Goal: Task Accomplishment & Management: Manage account settings

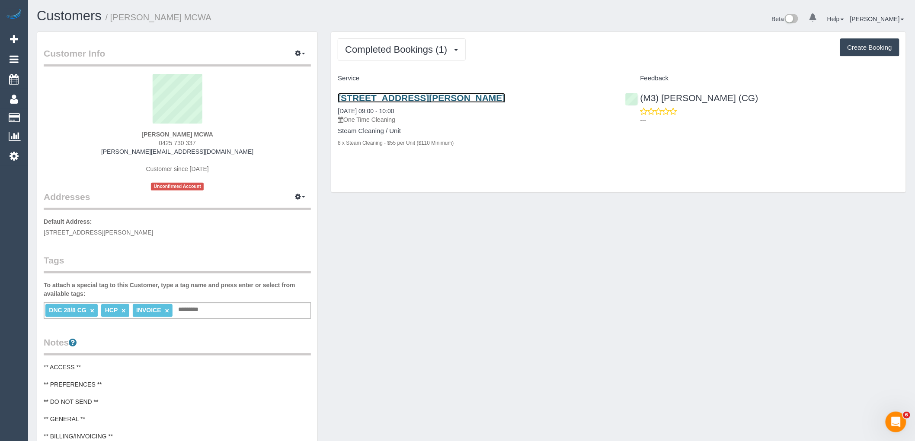
click at [427, 96] on link "5 Tandarra Crescent, Lalor, VIC 3075" at bounding box center [421, 98] width 167 height 10
drag, startPoint x: 157, startPoint y: 134, endPoint x: 225, endPoint y: 134, distance: 67.9
click at [225, 134] on div "Faye Petsinis MCWA 0425 730 337 faye.mcwa@fake.com Customer since 2025 Unconfir…" at bounding box center [177, 132] width 267 height 117
copy strong "Faye Petsinis MCWA"
click at [865, 16] on link "[PERSON_NAME]" at bounding box center [877, 19] width 54 height 7
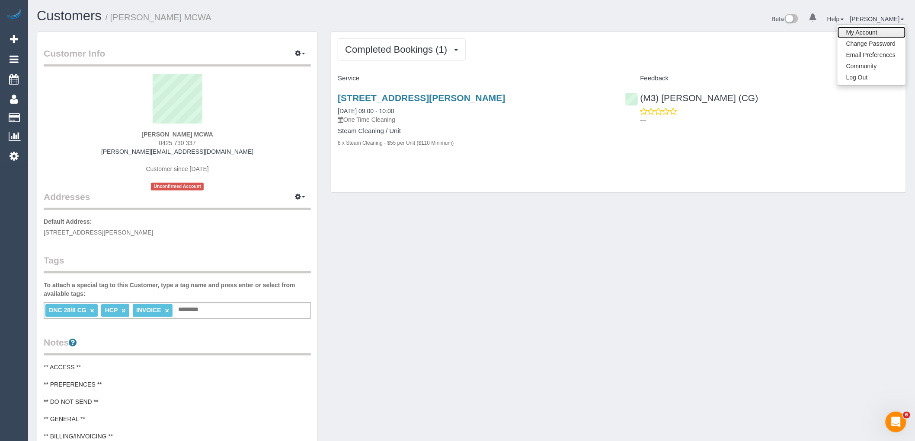
click at [863, 31] on link "My Account" at bounding box center [871, 32] width 68 height 11
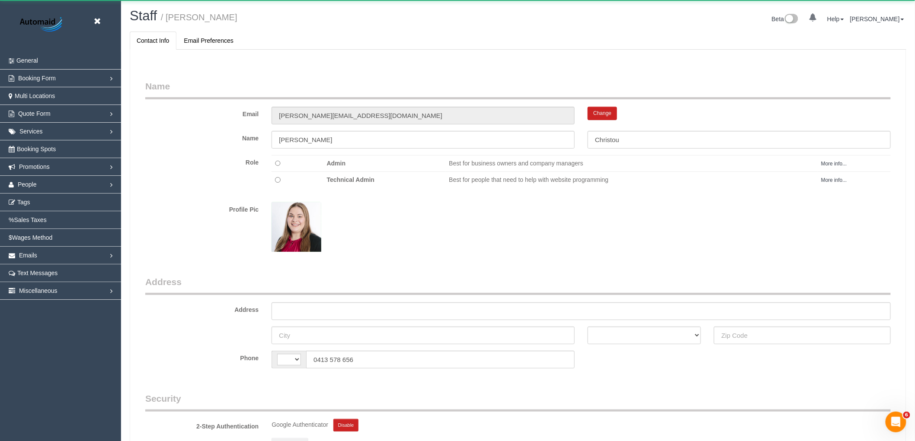
scroll to position [571, 915]
select select "string:AU"
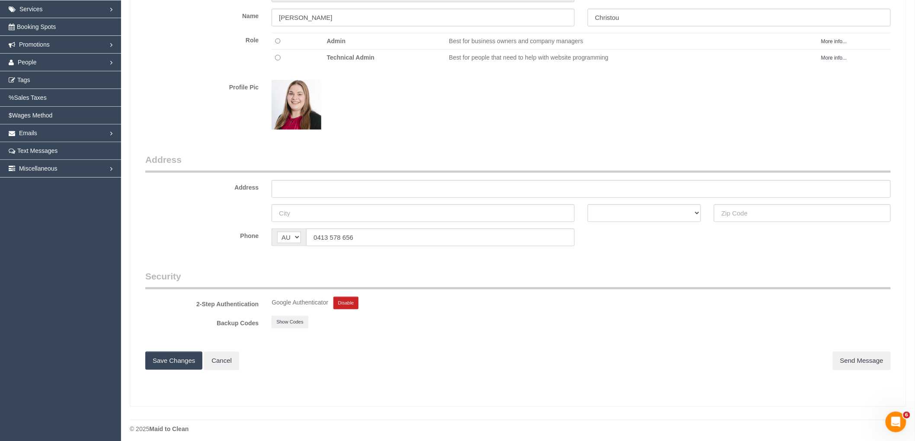
scroll to position [129, 0]
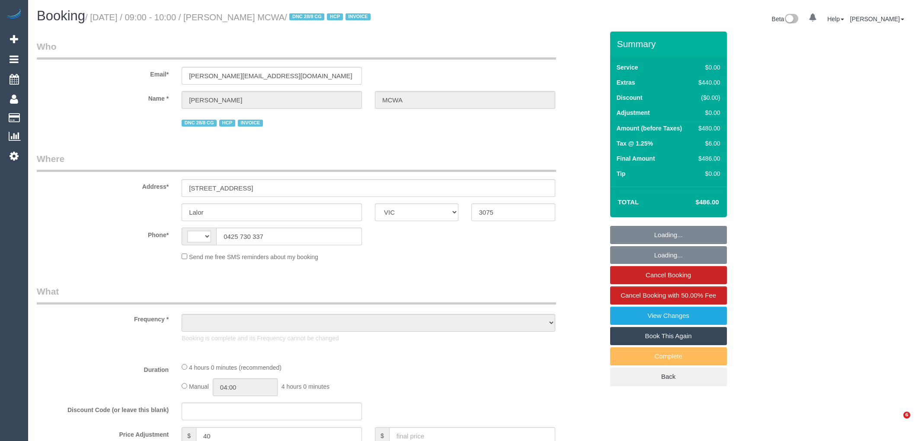
select select "VIC"
select select "number:28"
select select "number:14"
select select "number:18"
select select "number:24"
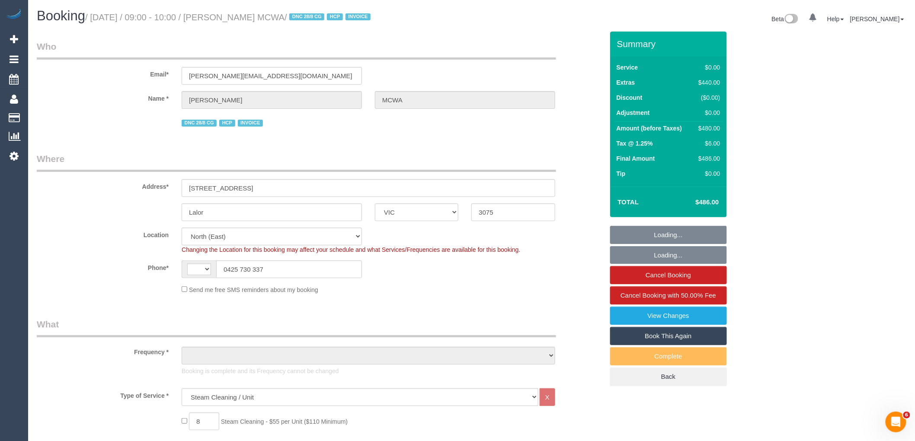
select select "string:AU"
select select "object:771"
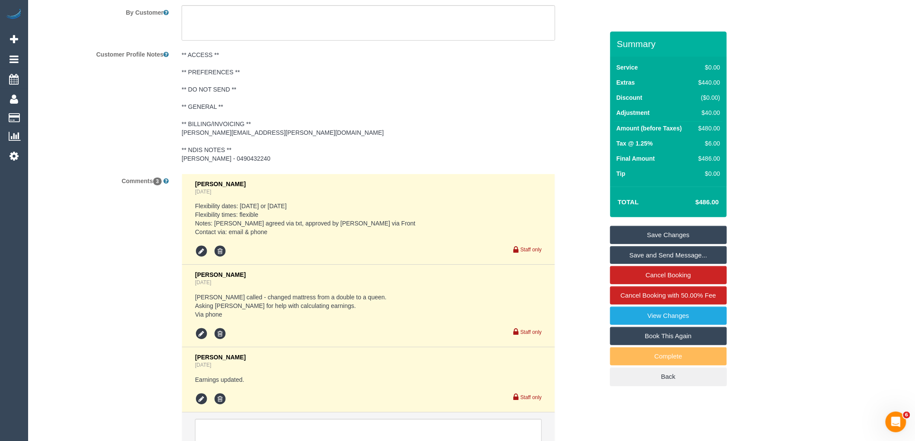
scroll to position [1362, 0]
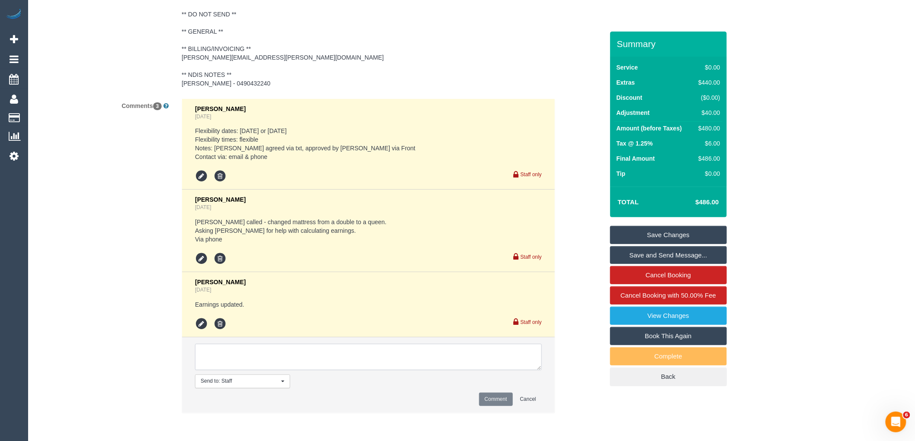
click at [241, 359] on textarea at bounding box center [368, 357] width 347 height 27
drag, startPoint x: 538, startPoint y: 368, endPoint x: 543, endPoint y: 432, distance: 64.2
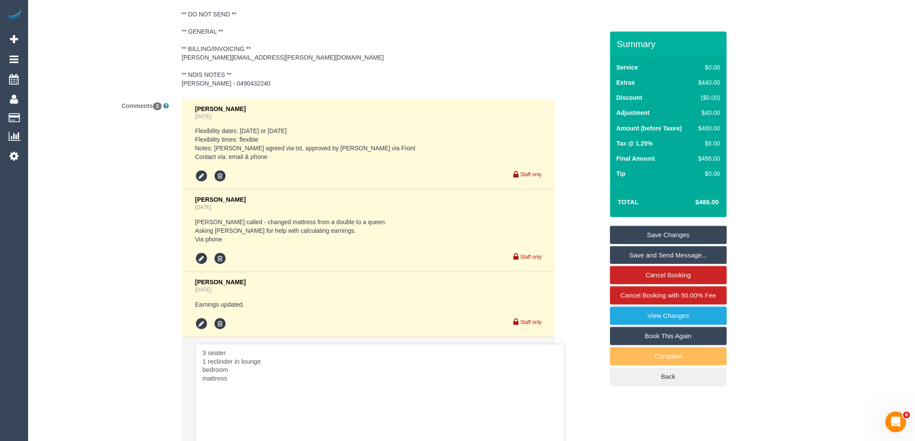
click at [207, 369] on textarea at bounding box center [380, 396] width 370 height 105
click at [200, 372] on textarea at bounding box center [380, 396] width 370 height 105
click at [246, 384] on textarea at bounding box center [380, 396] width 370 height 105
click at [205, 390] on textarea at bounding box center [380, 396] width 370 height 105
click at [212, 352] on textarea at bounding box center [380, 396] width 370 height 105
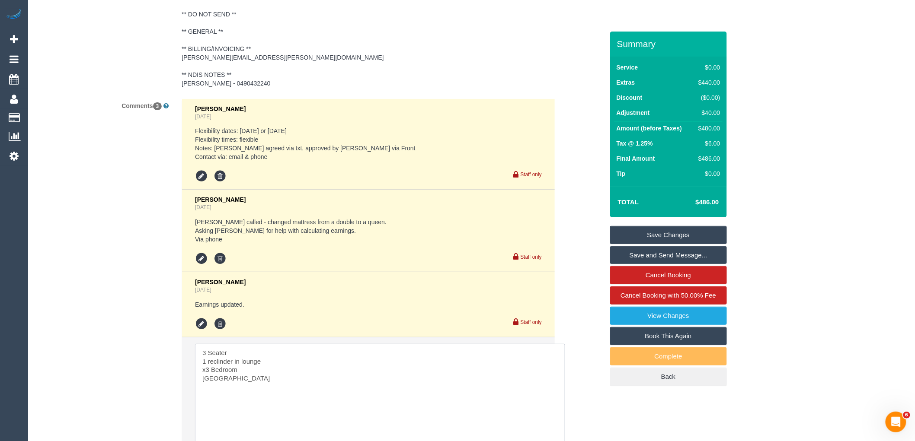
click at [247, 354] on textarea at bounding box center [380, 396] width 370 height 105
click at [211, 364] on textarea at bounding box center [380, 396] width 370 height 105
click at [236, 401] on textarea at bounding box center [380, 396] width 370 height 105
type textarea "3 Seater couch 1 Reclinder in lounge x3 Bedroom Mattress Hall way Lounge grandd…"
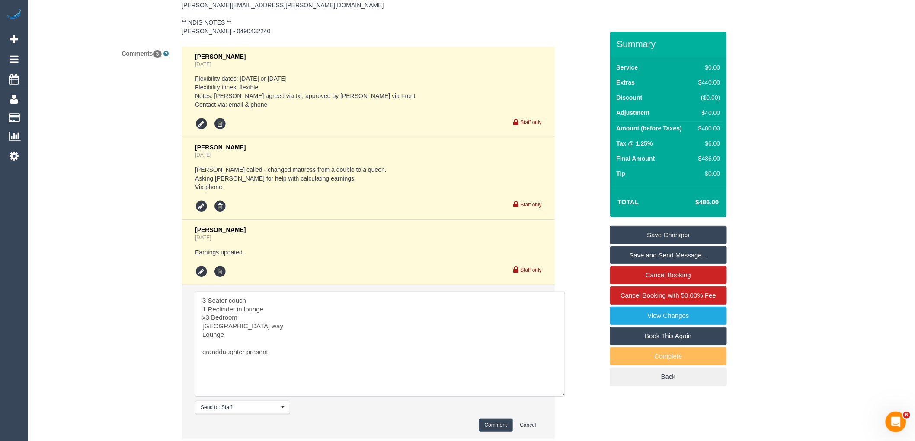
scroll to position [1476, 0]
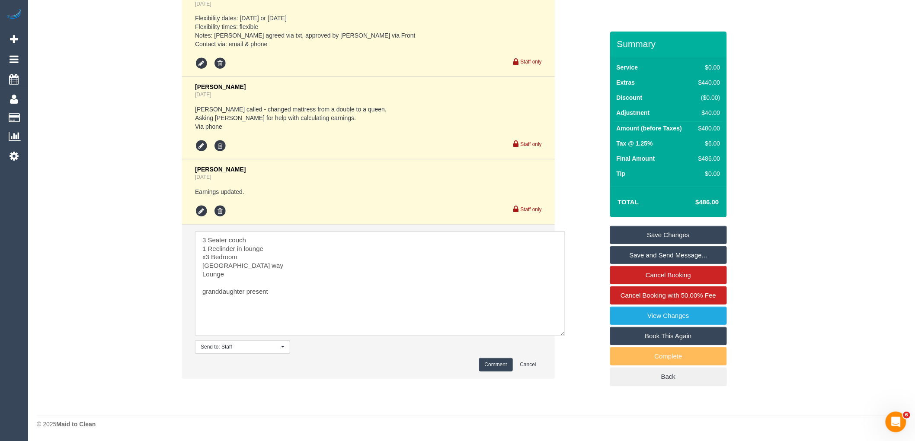
click at [501, 364] on button "Comment" at bounding box center [496, 364] width 34 height 13
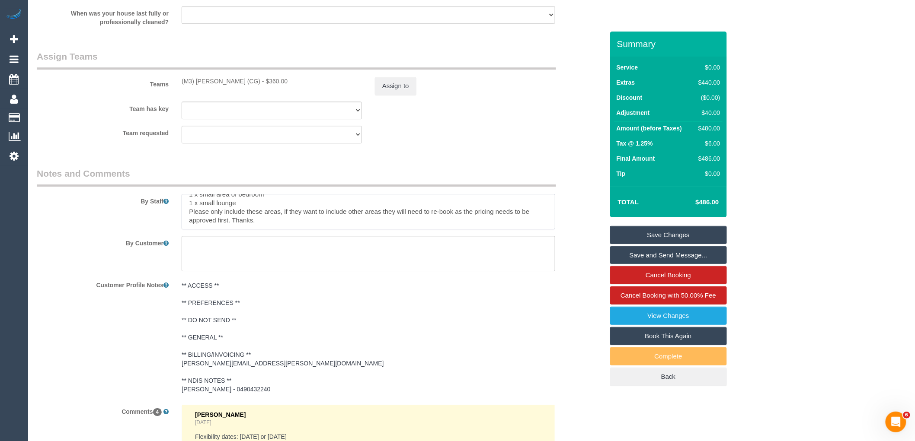
scroll to position [0, 0]
click at [582, 245] on div "By Customer" at bounding box center [320, 253] width 580 height 35
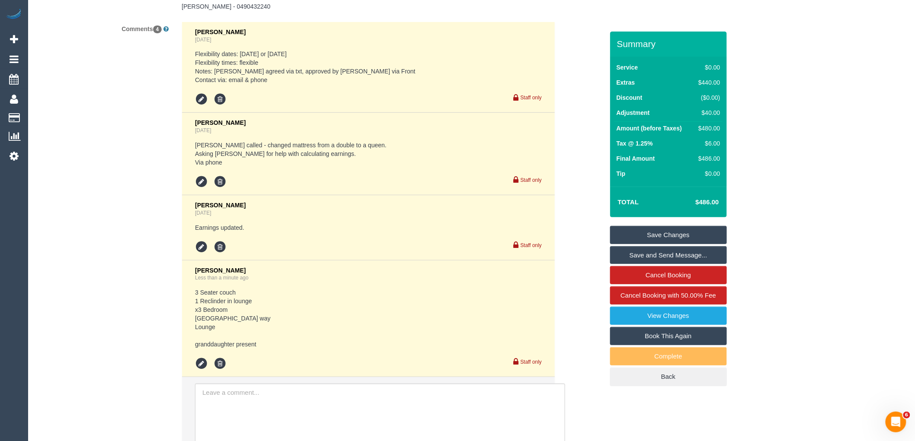
scroll to position [1440, 0]
drag, startPoint x: 226, startPoint y: 336, endPoint x: 188, endPoint y: 284, distance: 64.3
click at [188, 284] on li "Vanessa Christou Less than a minute ago 3 Seater couch 1 Reclinder in lounge x3…" at bounding box center [368, 317] width 373 height 117
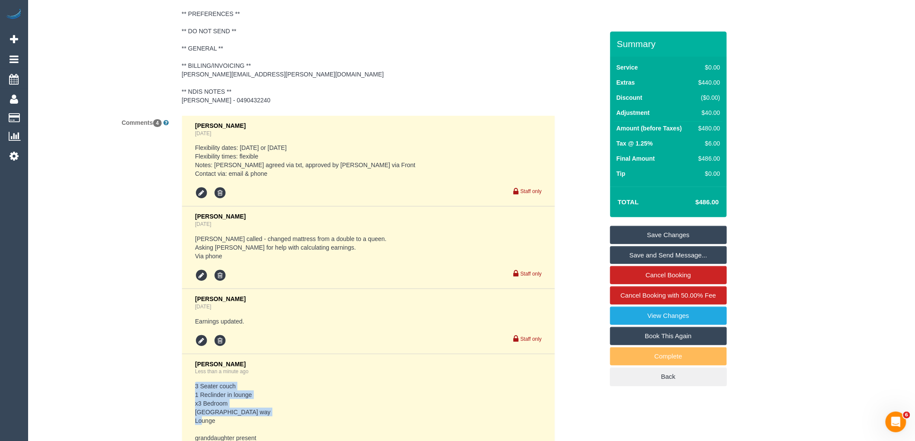
scroll to position [1344, 0]
drag, startPoint x: 551, startPoint y: 49, endPoint x: 552, endPoint y: 80, distance: 30.7
click at [551, 49] on pre "** ACCESS ** ** PREFERENCES ** ** DO NOT SEND ** ** GENERAL ** ** BILLING/INVOI…" at bounding box center [369, 50] width 374 height 112
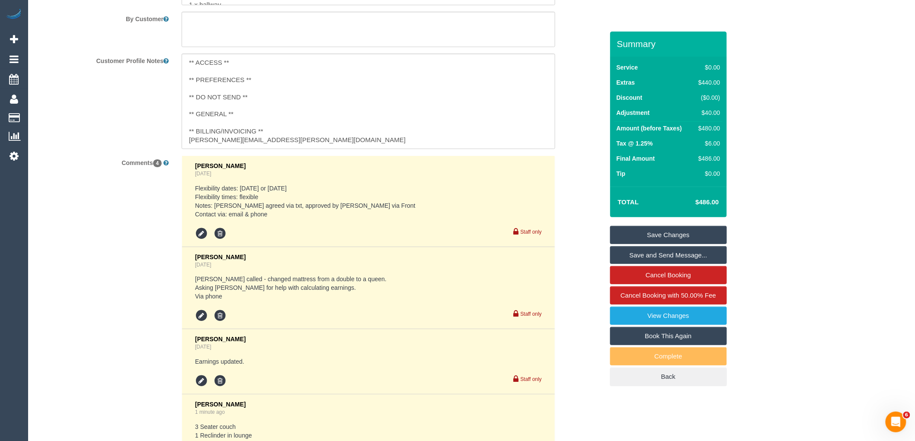
scroll to position [1297, 0]
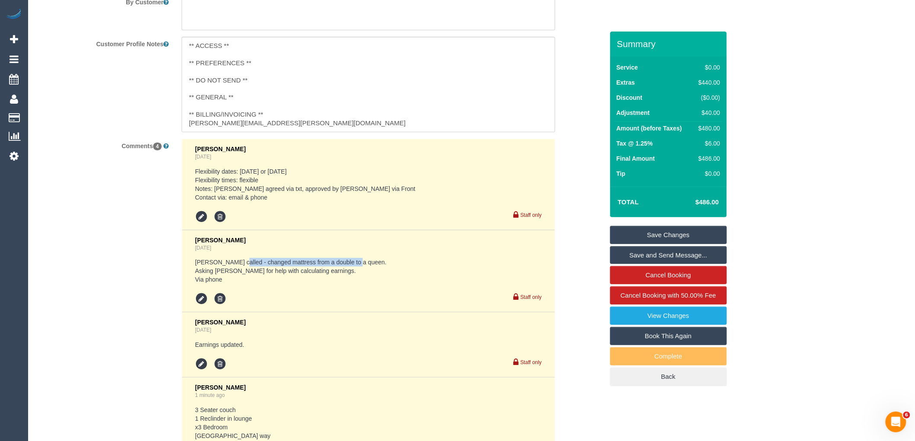
drag, startPoint x: 240, startPoint y: 263, endPoint x: 353, endPoint y: 263, distance: 113.7
click at [353, 263] on pre "Jenny called - changed mattress from a double to a queen. Asking Clare for help…" at bounding box center [368, 271] width 347 height 26
click at [345, 286] on div "Eleni Diacos 1 day ago Jenny called - changed mattress from a double to a queen…" at bounding box center [368, 271] width 347 height 69
drag, startPoint x: 333, startPoint y: 271, endPoint x: 222, endPoint y: 272, distance: 110.7
click at [222, 272] on pre "Jenny called - changed mattress from a double to a queen. Asking Clare for help…" at bounding box center [368, 271] width 347 height 26
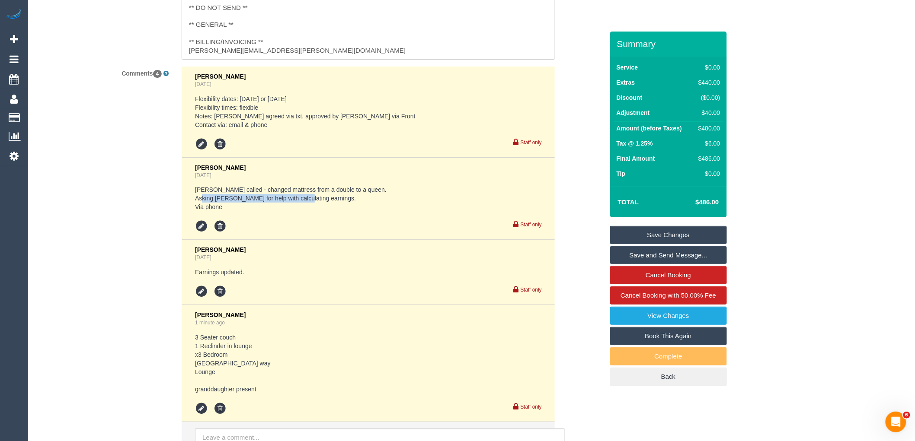
scroll to position [1393, 0]
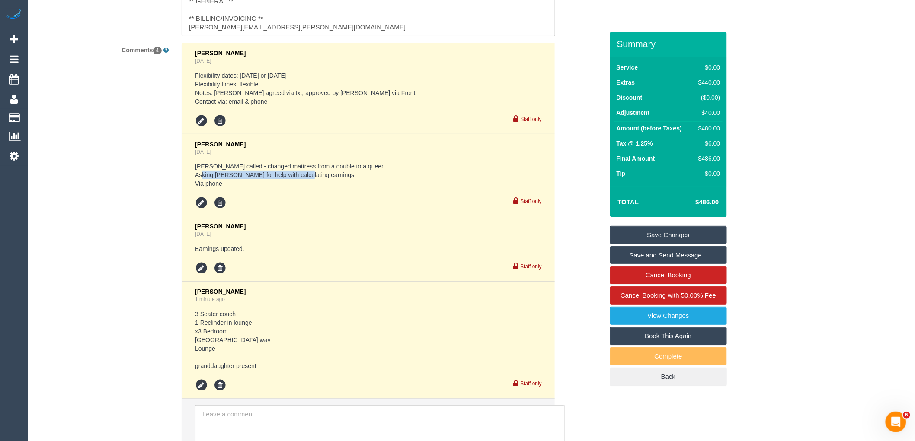
click at [334, 179] on pre "Jenny called - changed mattress from a double to a queen. Asking Clare for help…" at bounding box center [368, 175] width 347 height 26
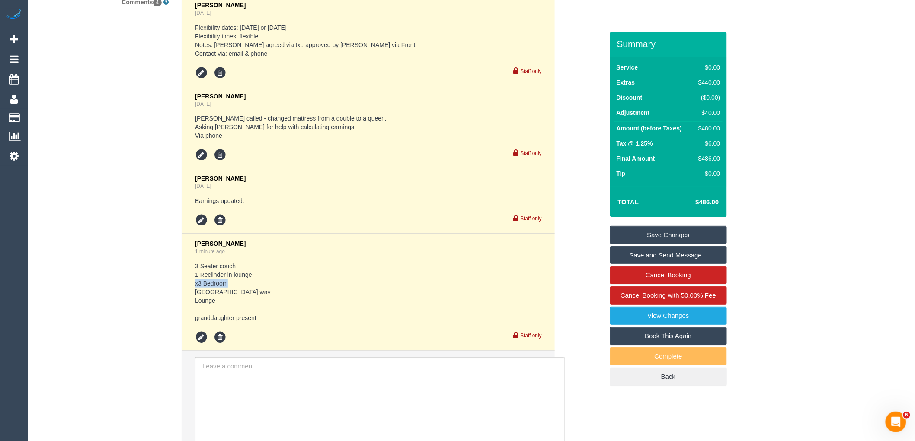
drag, startPoint x: 231, startPoint y: 282, endPoint x: 178, endPoint y: 283, distance: 53.2
click at [179, 282] on div "Clare Gross 1 day ago Flexibility dates: Thursday or Mon next week Flexibility …" at bounding box center [368, 236] width 387 height 483
drag, startPoint x: 195, startPoint y: 264, endPoint x: 265, endPoint y: 265, distance: 70.0
click at [262, 265] on li "Vanessa Christou 1 minute ago 3 Seater couch 1 Reclinder in lounge x3 Bedroom M…" at bounding box center [368, 292] width 373 height 117
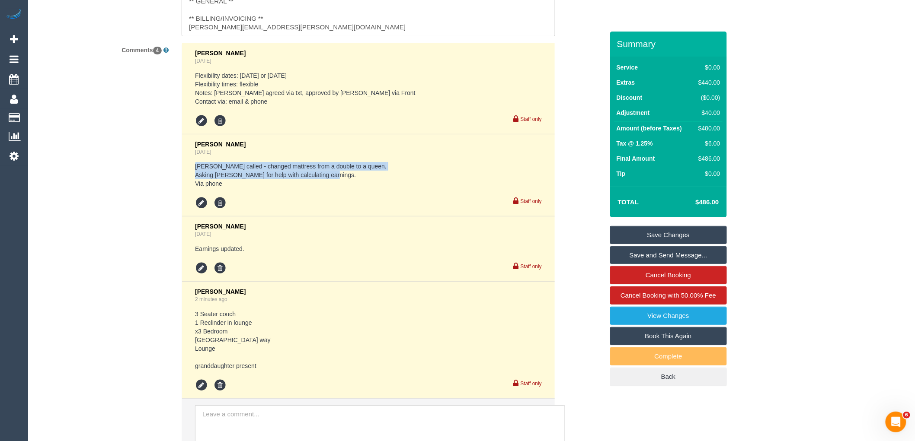
drag, startPoint x: 196, startPoint y: 167, endPoint x: 379, endPoint y: 184, distance: 183.7
click at [379, 184] on pre "Jenny called - changed mattress from a double to a queen. Asking Clare for help…" at bounding box center [368, 175] width 347 height 26
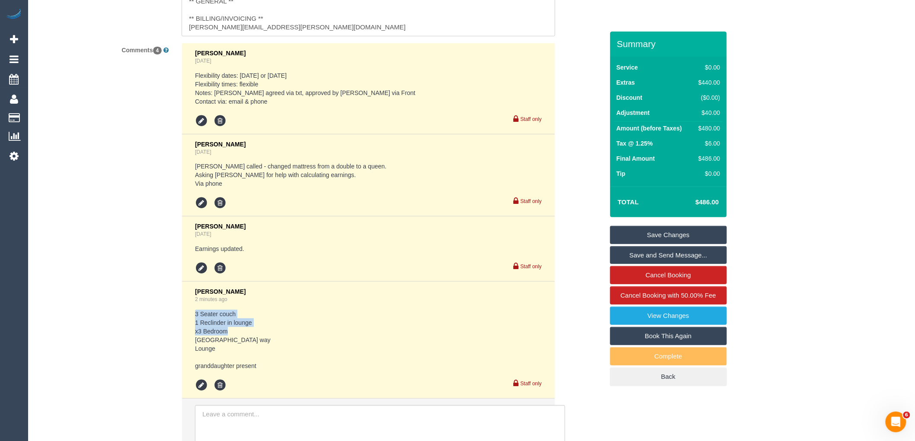
drag, startPoint x: 195, startPoint y: 312, endPoint x: 261, endPoint y: 339, distance: 71.1
click at [249, 333] on pre "3 Seater couch 1 Reclinder in lounge x3 Bedroom Mattress Hall way Lounge grandd…" at bounding box center [368, 340] width 347 height 61
click at [261, 336] on pre "3 Seater couch 1 Reclinder in lounge x3 Bedroom Mattress Hall way Lounge grandd…" at bounding box center [368, 340] width 347 height 61
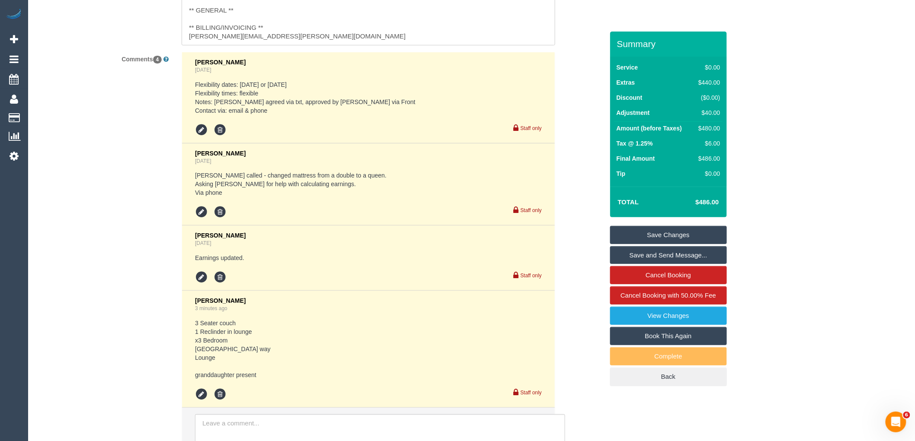
scroll to position [1441, 0]
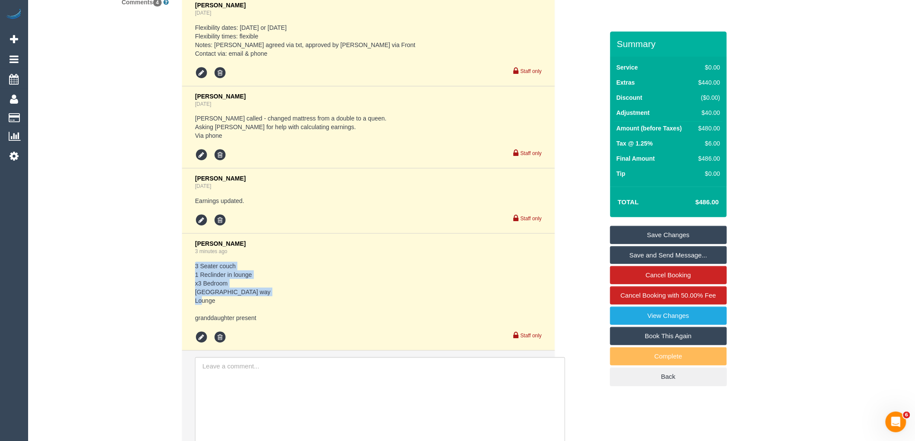
drag, startPoint x: 192, startPoint y: 292, endPoint x: 188, endPoint y: 261, distance: 31.5
click at [188, 261] on li "Vanessa Christou 3 minutes ago 3 Seater couch 1 Reclinder in lounge x3 Bedroom …" at bounding box center [368, 292] width 373 height 117
copy pre "3 Seater couch 1 Reclinder in lounge x3 Bedroom Mattress Hall way Lounge"
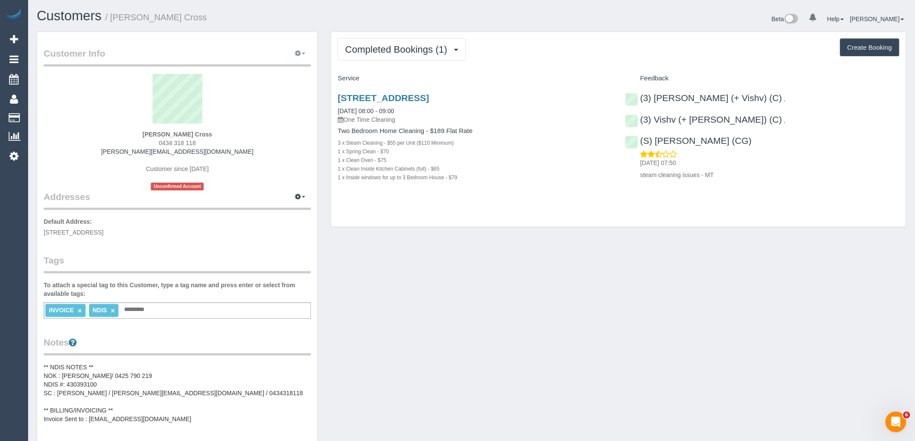
click at [297, 54] on icon "button" at bounding box center [298, 53] width 6 height 5
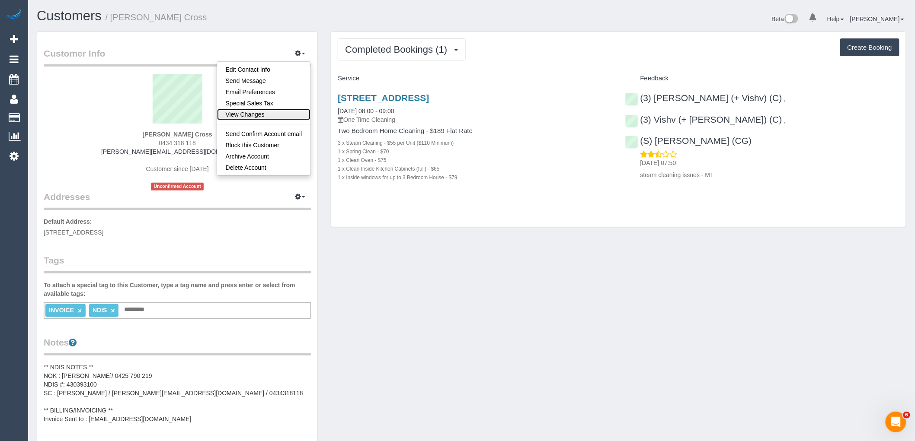
click at [259, 118] on link "View Changes" at bounding box center [264, 114] width 94 height 11
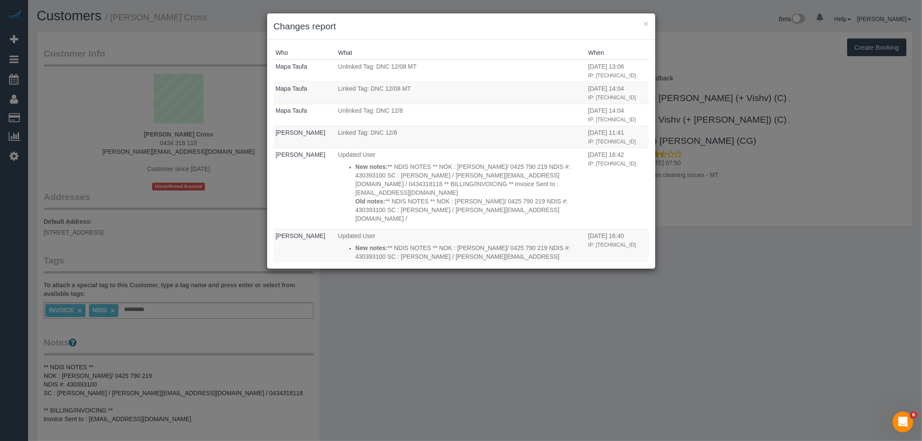
click at [643, 23] on h3 "Changes report" at bounding box center [461, 26] width 375 height 13
click at [646, 23] on button "×" at bounding box center [645, 23] width 5 height 9
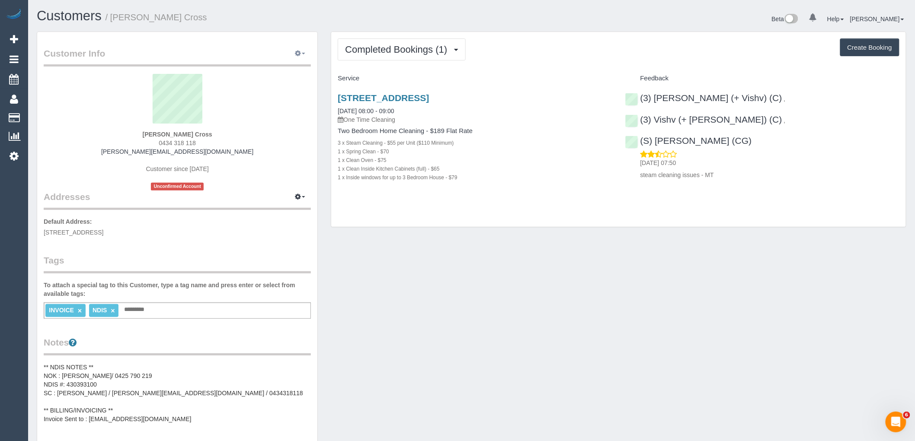
click at [298, 51] on icon "button" at bounding box center [298, 53] width 6 height 5
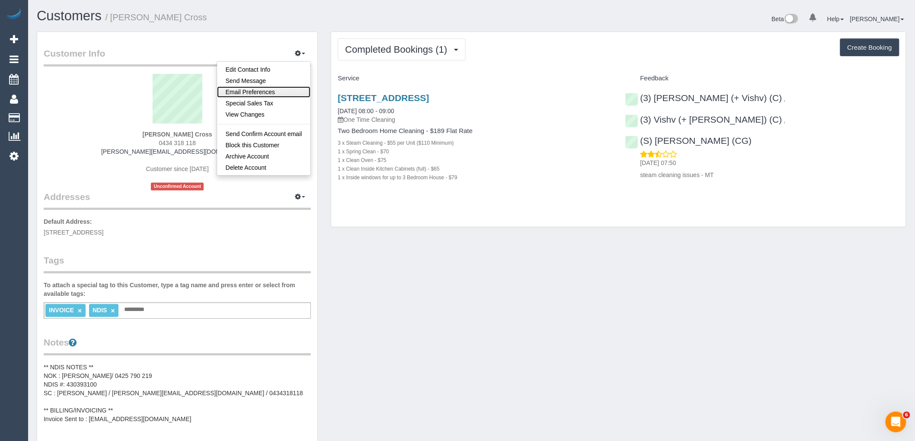
click at [265, 94] on link "Email Preferences" at bounding box center [264, 91] width 94 height 11
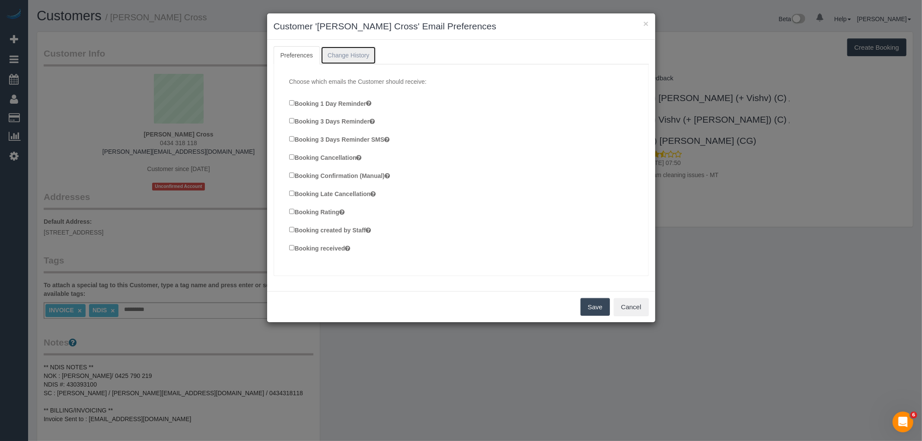
click at [352, 56] on link "Change History" at bounding box center [349, 55] width 56 height 18
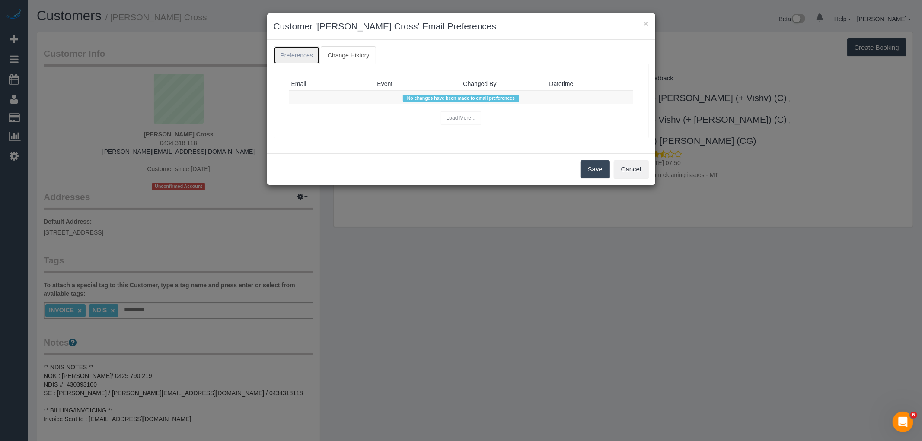
click at [299, 58] on link "Preferences" at bounding box center [297, 55] width 46 height 18
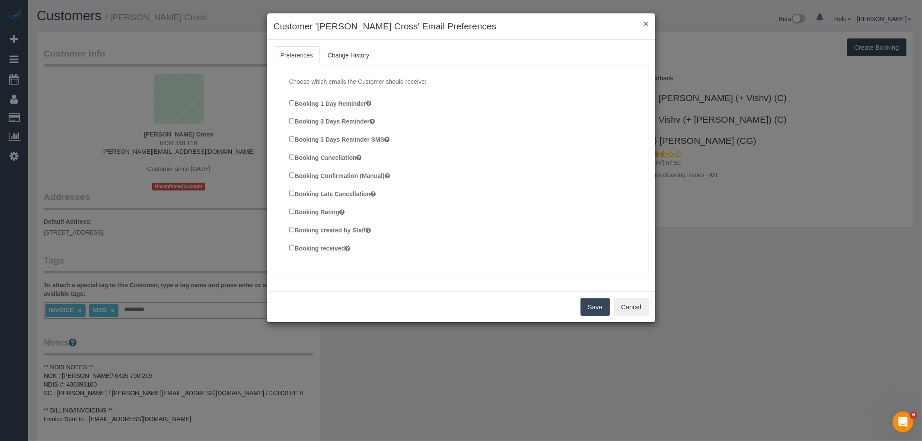
click at [647, 21] on button "×" at bounding box center [645, 23] width 5 height 9
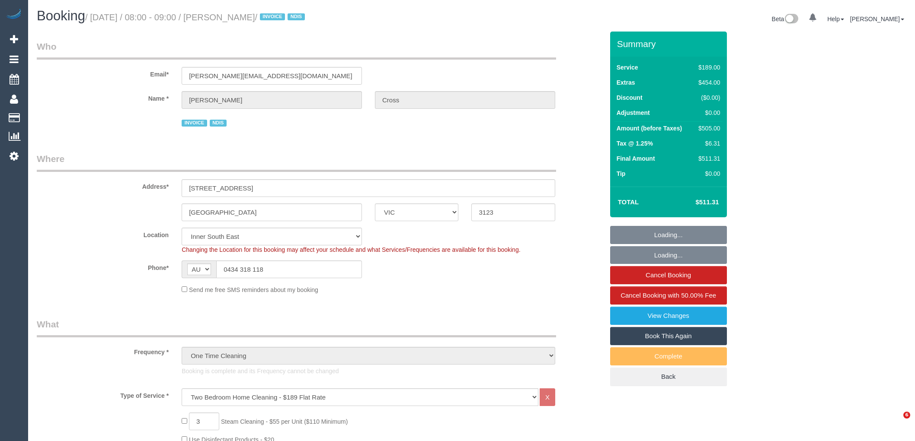
select select "VIC"
select select "number:28"
select select "number:14"
select select "number:19"
select select "number:24"
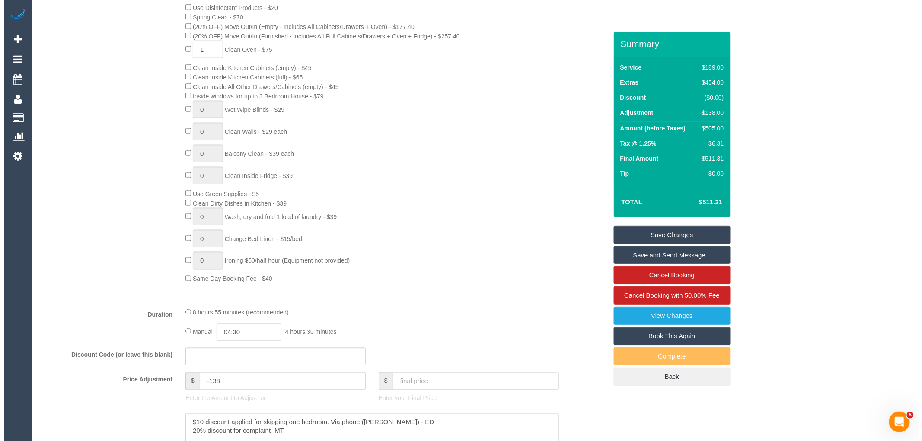
scroll to position [384, 0]
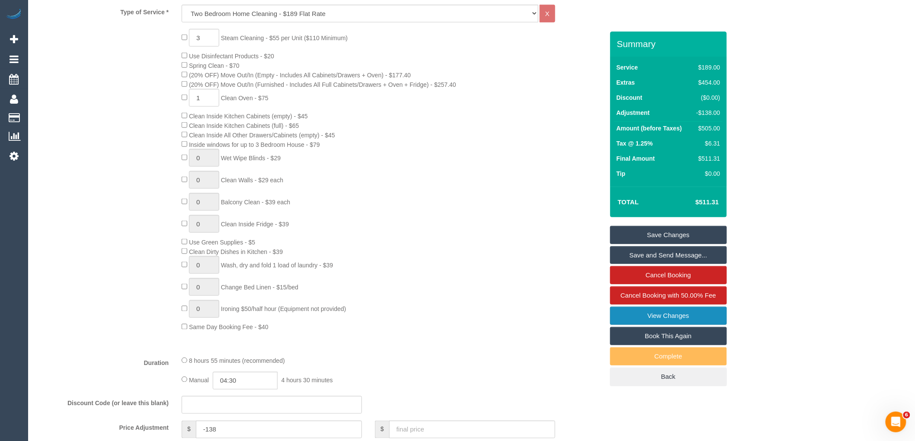
click at [673, 320] on link "View Changes" at bounding box center [668, 316] width 117 height 18
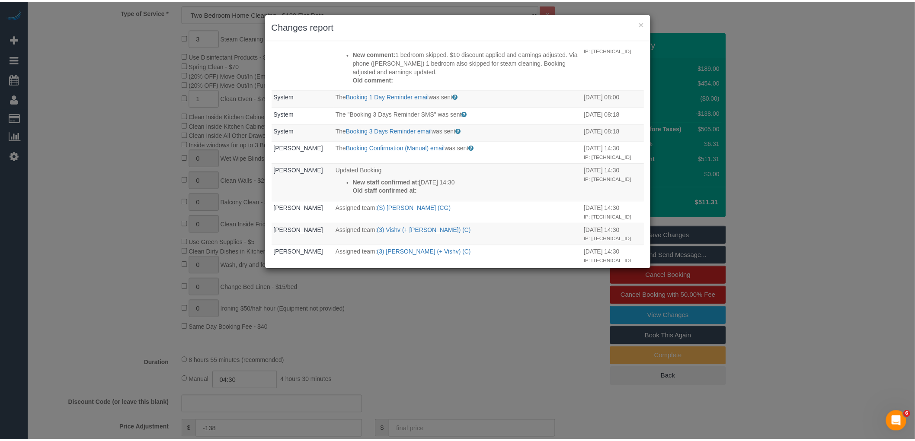
scroll to position [528, 0]
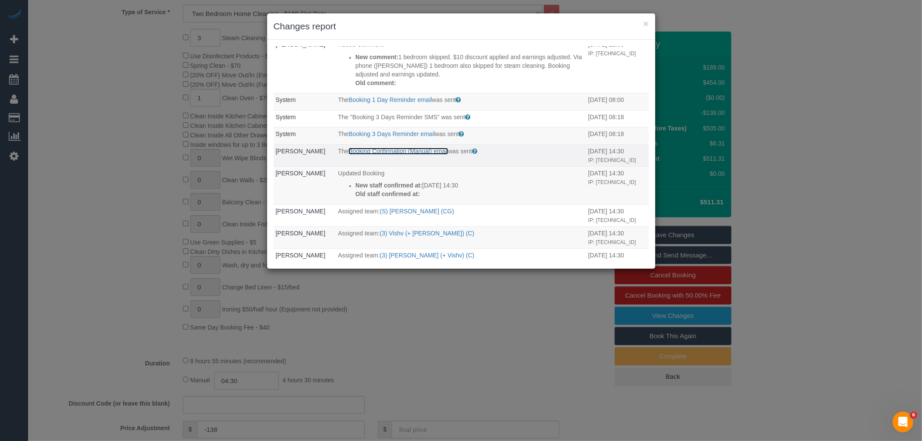
click at [417, 152] on link "Booking Confirmation (Manual) email" at bounding box center [397, 151] width 99 height 7
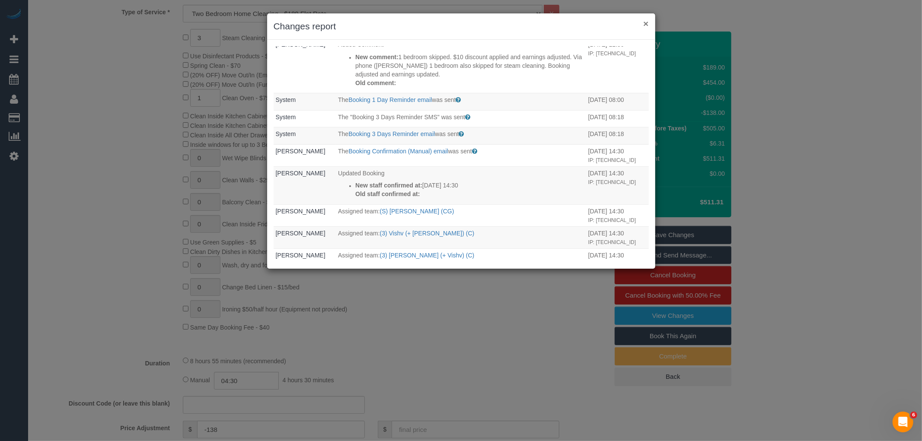
click at [647, 24] on button "×" at bounding box center [645, 23] width 5 height 9
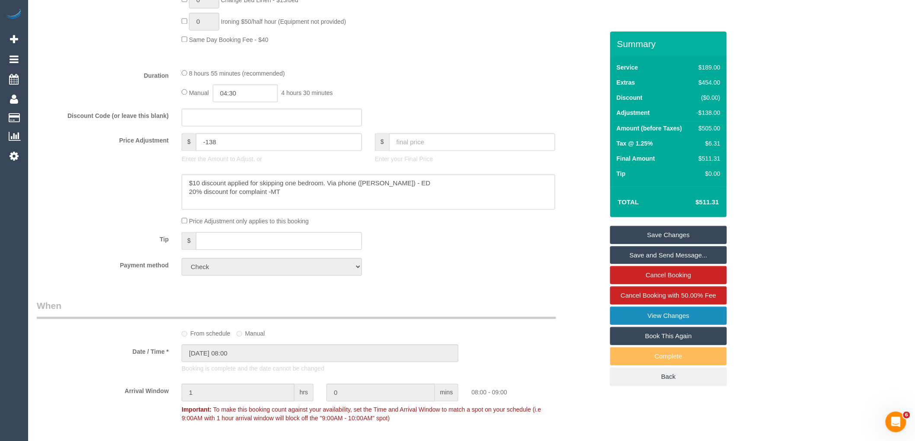
scroll to position [720, 0]
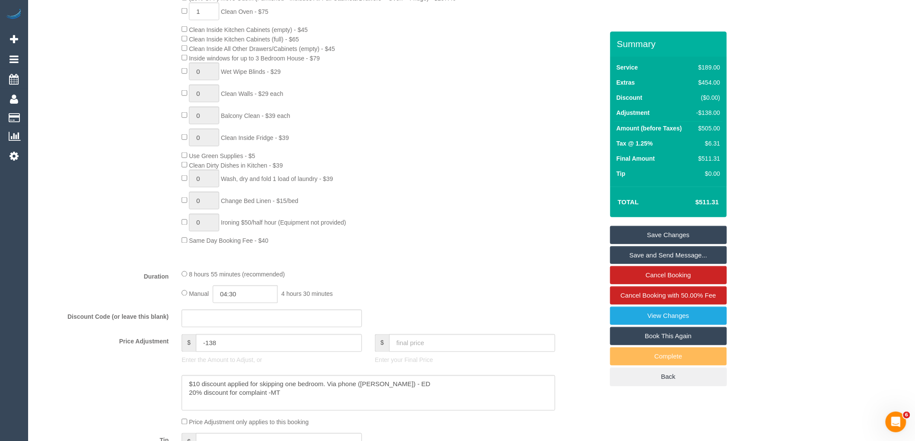
scroll to position [528, 0]
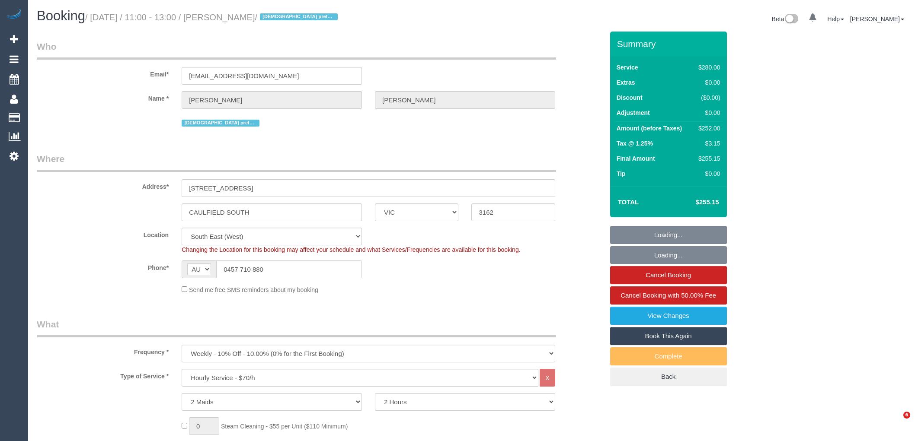
select select "VIC"
select select "2"
select select "object:716"
click at [192, 268] on div "AF AL DZ AD AO AI AQ AG AR AM AW AU AT AZ BS BH BD BB BY BE BZ BJ BM BT BO BA B…" at bounding box center [272, 270] width 180 height 18
select select "number:27"
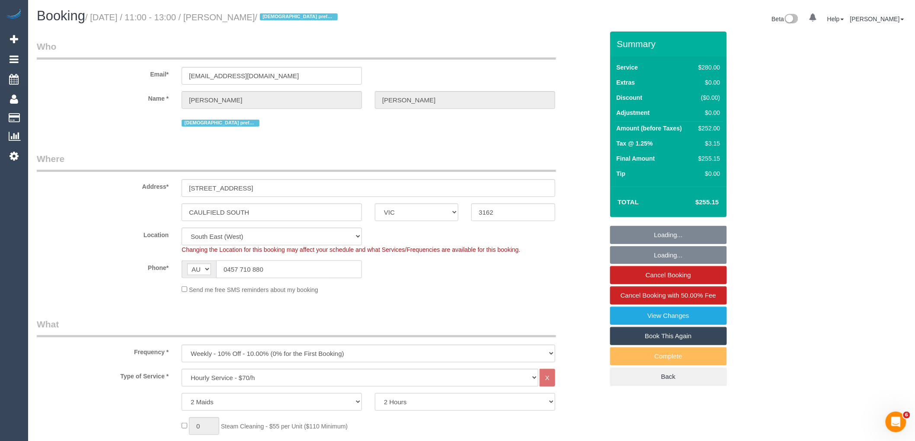
select select "number:14"
select select "number:19"
select select "number:24"
select select "number:35"
select select "number:12"
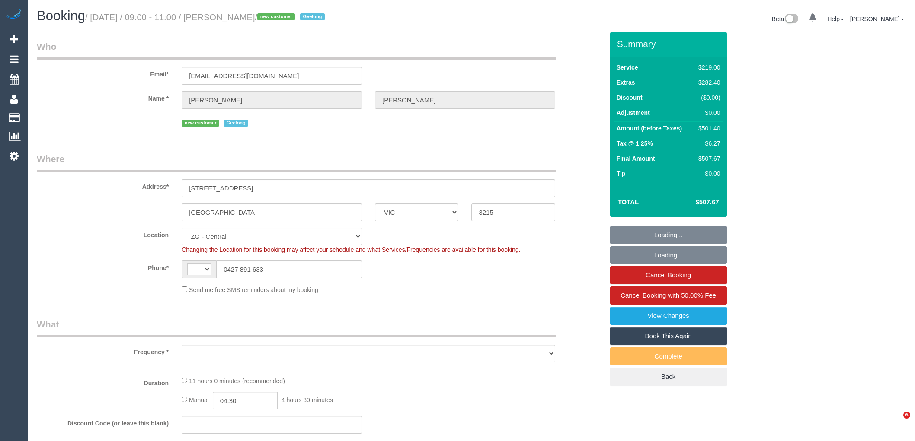
select select "VIC"
select select "string:AU"
select select "string:stripe-pm_1Rznky2GScqysDRVEYA7iDk6"
select select "spot1"
select select "object:6068"
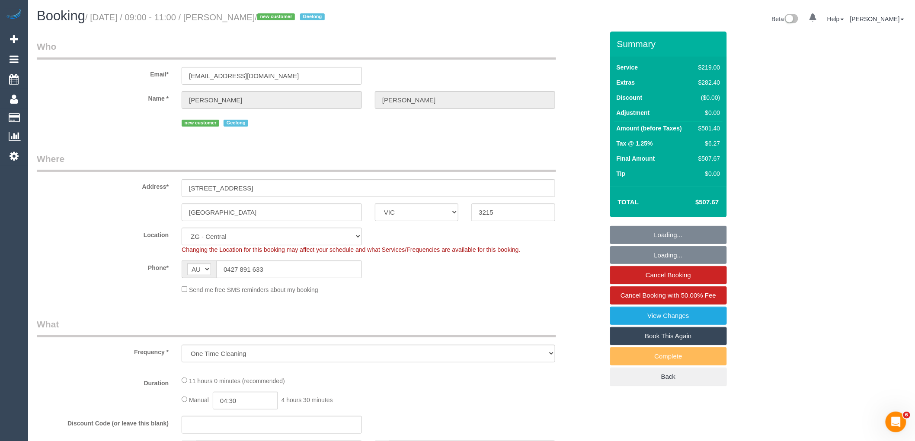
select select "number:28"
select select "number:14"
select select "number:19"
select select "number:36"
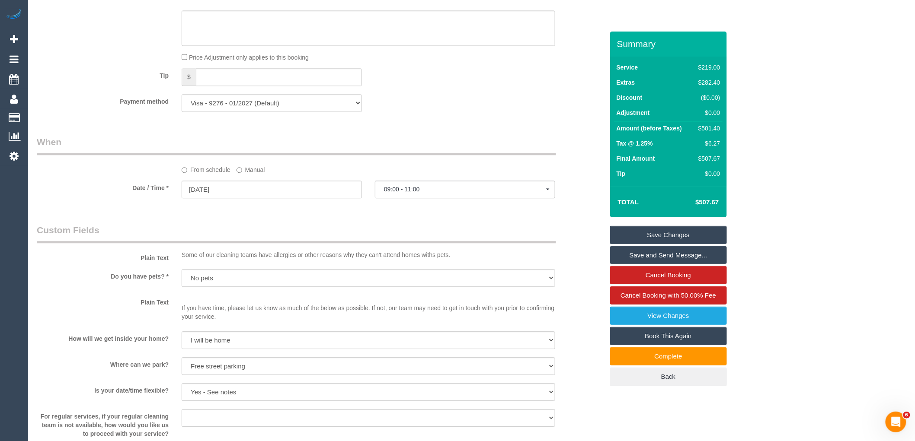
scroll to position [1153, 0]
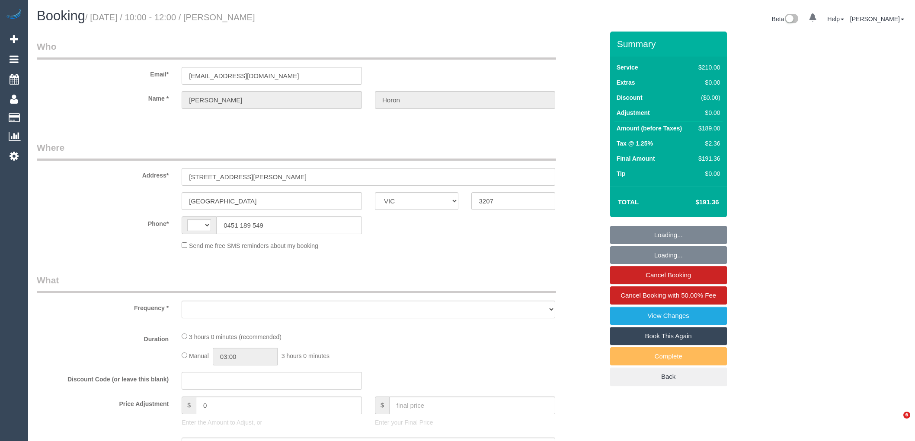
select select "VIC"
select select "string:AU"
select select "string:stripe-pm_1Re6qH2GScqysDRVzvQWCQTr"
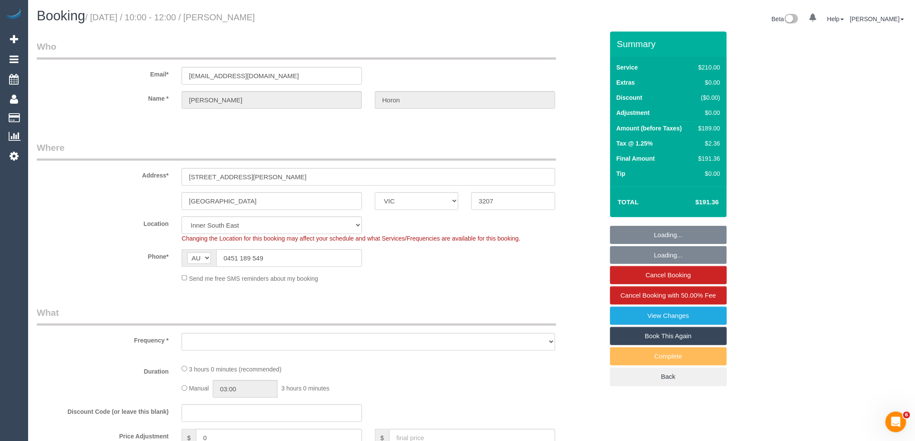
select select "object:701"
select select "number:28"
select select "number:14"
select select "number:19"
select select "number:24"
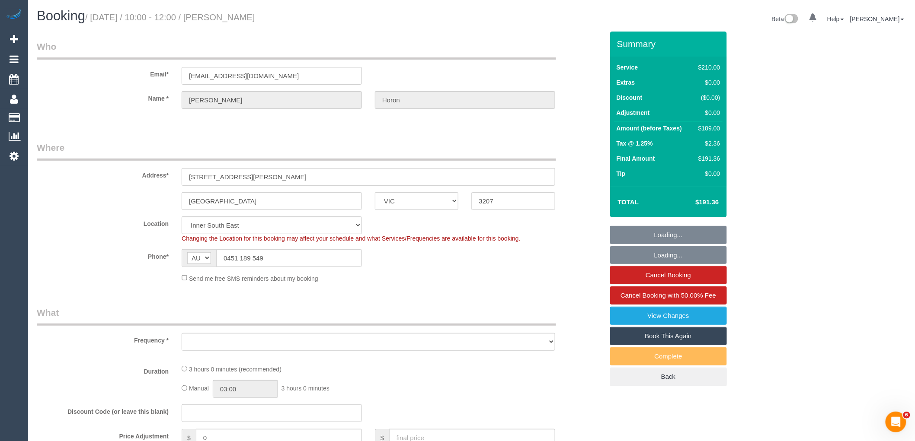
select select "number:34"
select select "number:11"
select select "180"
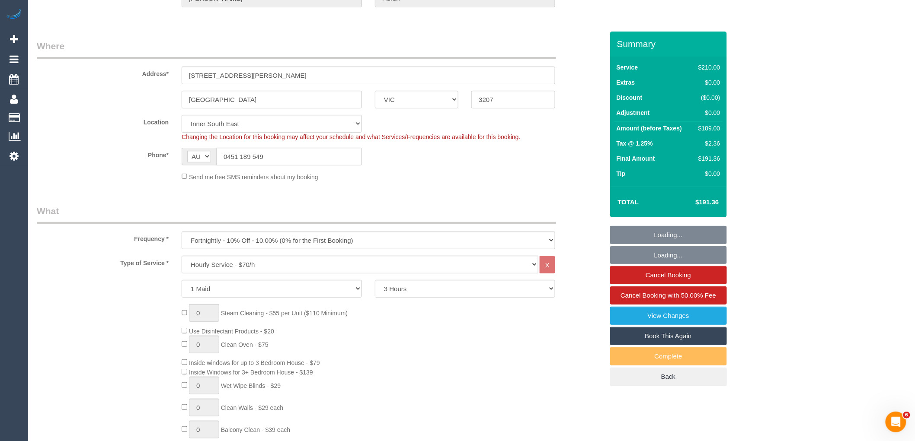
select select "object:1427"
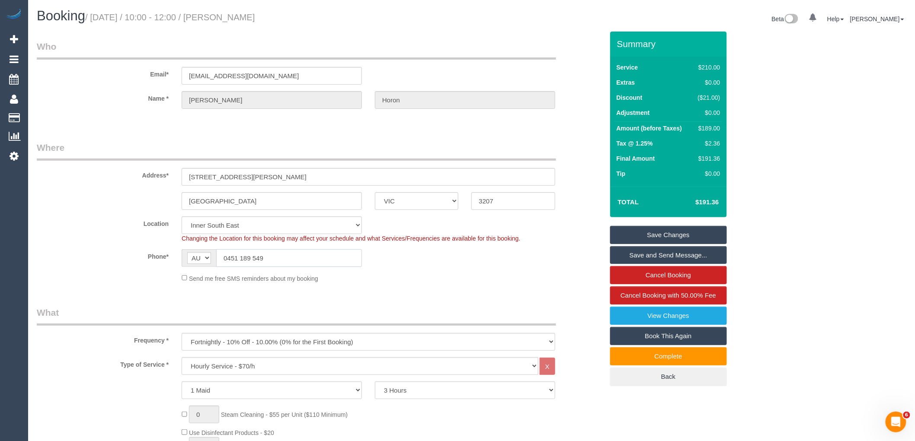
drag, startPoint x: 283, startPoint y: 257, endPoint x: 197, endPoint y: 258, distance: 86.1
click at [198, 258] on div "AF AL DZ AD AO AI AQ AG AR AM AW AU AT AZ BS BH BD BB BY BE BZ BJ BM BT BO BA B…" at bounding box center [272, 258] width 180 height 18
click at [428, 120] on fieldset "Who Email* seb95au@gmail.com Name * Sebastian Horon" at bounding box center [320, 82] width 567 height 84
drag, startPoint x: 268, startPoint y: 262, endPoint x: 168, endPoint y: 262, distance: 100.3
click at [169, 262] on div "Phone* AF AL DZ AD AO AI AQ AG AR AM AW AU AT AZ BS BH BD BB BY BE BZ BJ BM BT …" at bounding box center [320, 258] width 580 height 18
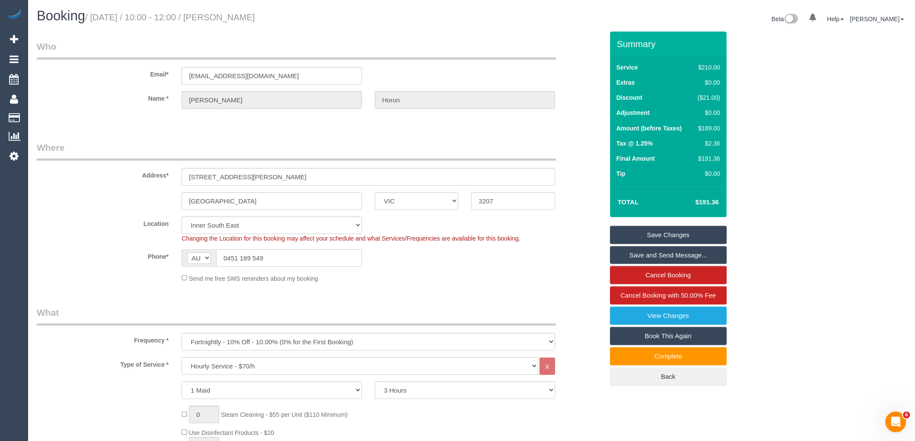
click at [358, 290] on fieldset "Where Address* 300 Plummer Street, 805 Port Melbourne ACT NSW NT QLD SA TAS VIC…" at bounding box center [320, 215] width 567 height 148
drag, startPoint x: 284, startPoint y: 254, endPoint x: 205, endPoint y: 255, distance: 78.7
click at [205, 255] on div "AF AL DZ AD AO AI AQ AG AR AM AW AU AT AZ BS BH BD BB BY BE BZ BJ BM BT BO BA B…" at bounding box center [272, 258] width 180 height 18
click at [312, 256] on input "0451 189 549" at bounding box center [289, 258] width 146 height 18
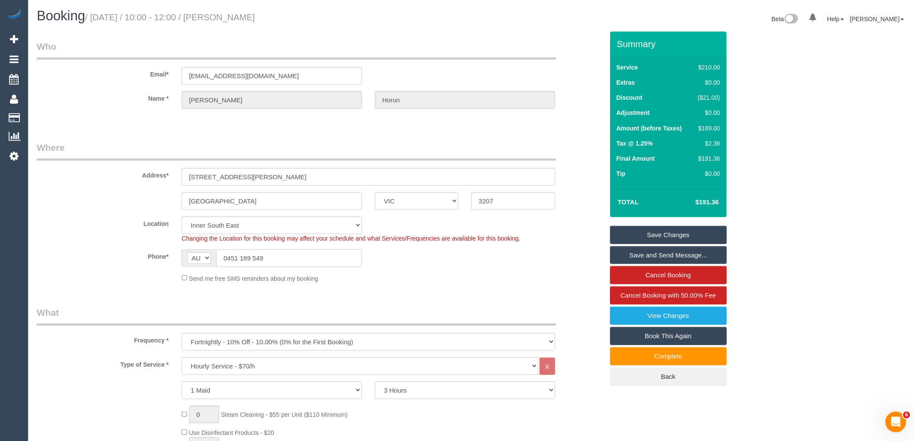
drag, startPoint x: 302, startPoint y: 257, endPoint x: 104, endPoint y: 248, distance: 197.8
click at [110, 248] on sui-booking-location "Location Office City East (North) East (South) Inner East Inner North (East) In…" at bounding box center [320, 250] width 567 height 67
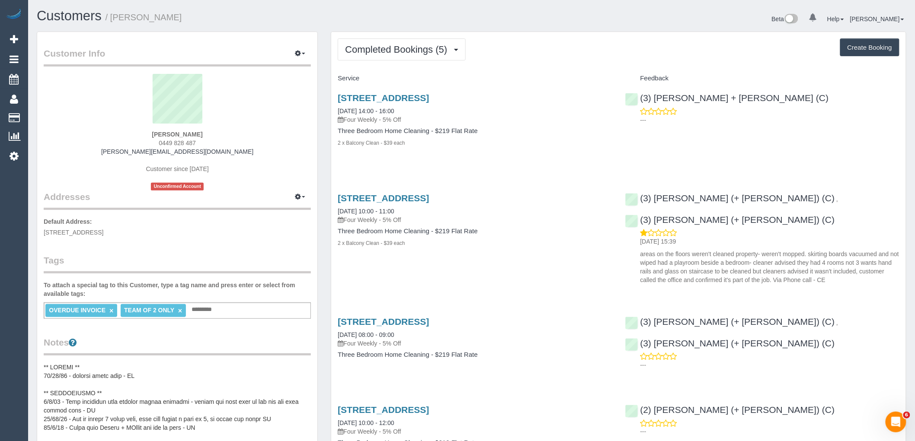
drag, startPoint x: 214, startPoint y: 141, endPoint x: 131, endPoint y: 146, distance: 83.2
click at [132, 146] on div "[PERSON_NAME] 0449 828 487 [PERSON_NAME][EMAIL_ADDRESS][DOMAIN_NAME] Customer s…" at bounding box center [177, 132] width 267 height 117
copy span "0449 828 487"
click at [412, 51] on span "Completed Bookings (5)" at bounding box center [398, 49] width 106 height 11
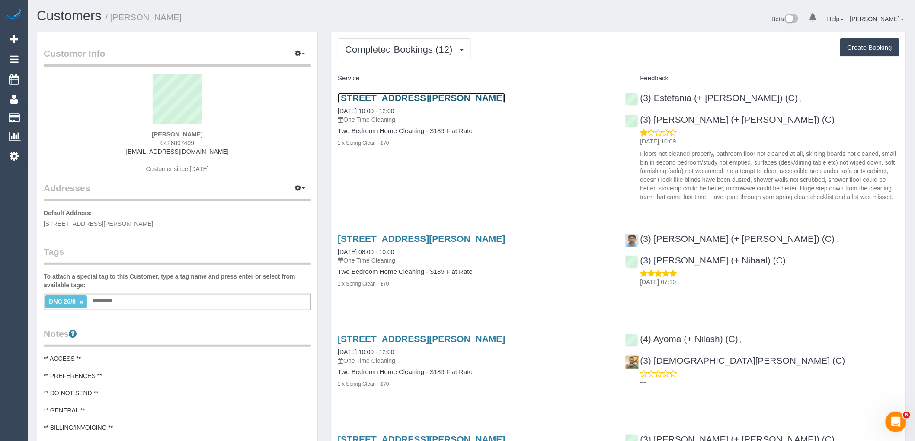
click at [456, 102] on link "[STREET_ADDRESS][PERSON_NAME]" at bounding box center [421, 98] width 167 height 10
click at [774, 103] on div "(3) Estefania (+ [PERSON_NAME]) (C) , (3) [PERSON_NAME] (+ [PERSON_NAME]) (C) […" at bounding box center [762, 145] width 287 height 119
copy link "(3) [PERSON_NAME] (+ [PERSON_NAME]) (C)"
click at [379, 39] on button "Completed Bookings (12)" at bounding box center [404, 49] width 133 height 22
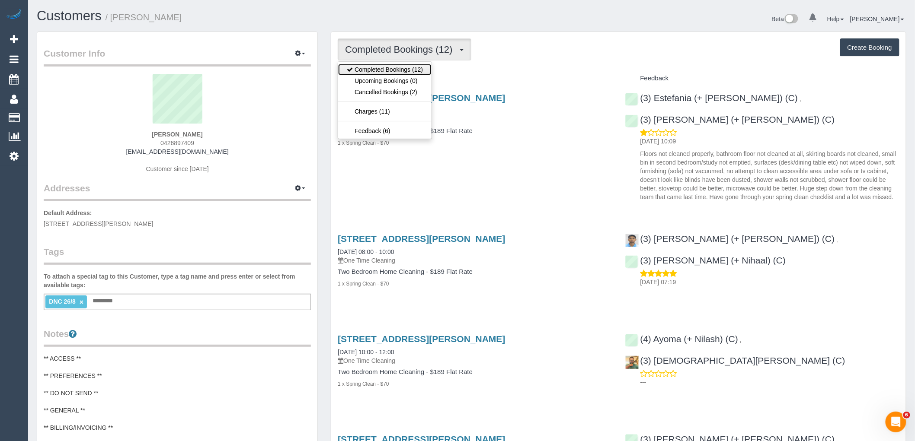
click at [387, 75] on link "Completed Bookings (12)" at bounding box center [384, 69] width 93 height 11
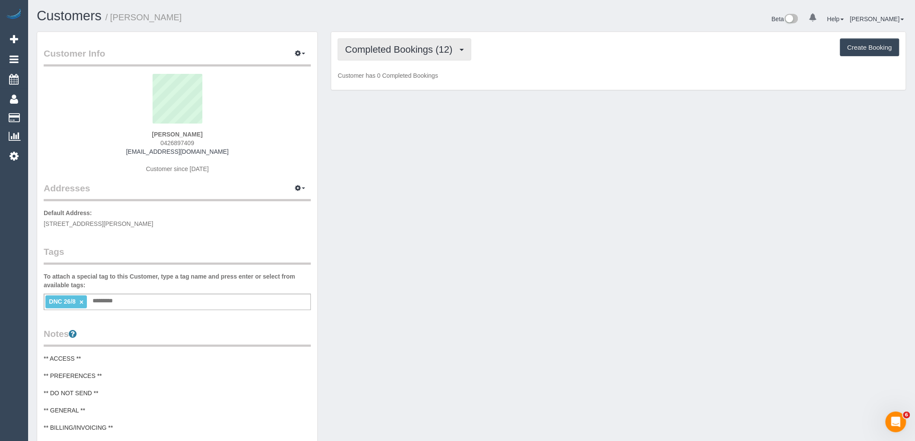
click at [387, 54] on span "Completed Bookings (12)" at bounding box center [401, 49] width 112 height 11
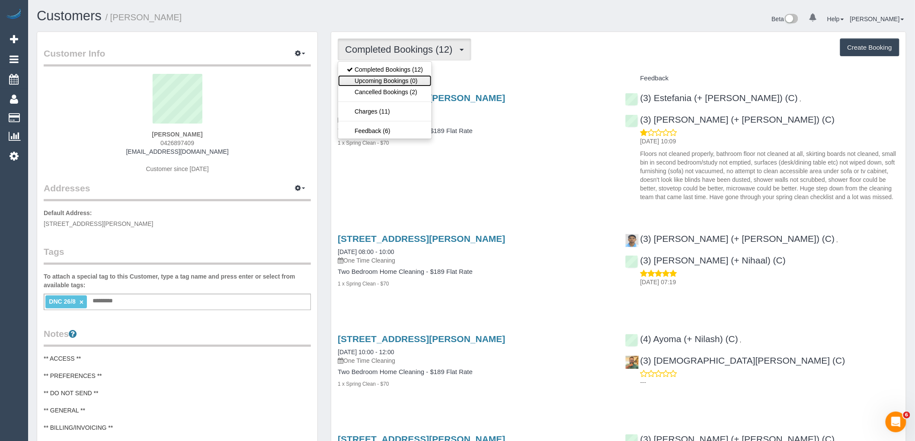
click at [395, 83] on link "Upcoming Bookings (0)" at bounding box center [384, 80] width 93 height 11
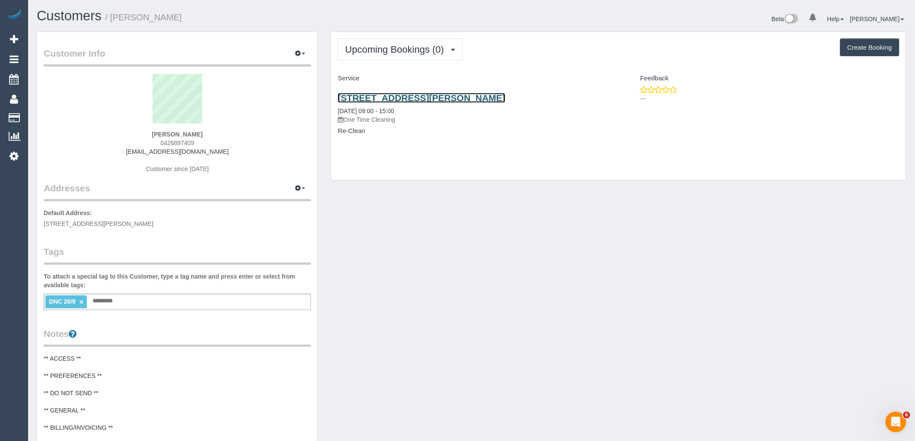
click at [489, 94] on link "56 James Street, Unit 14, Northcote, VIC 3070" at bounding box center [421, 98] width 167 height 10
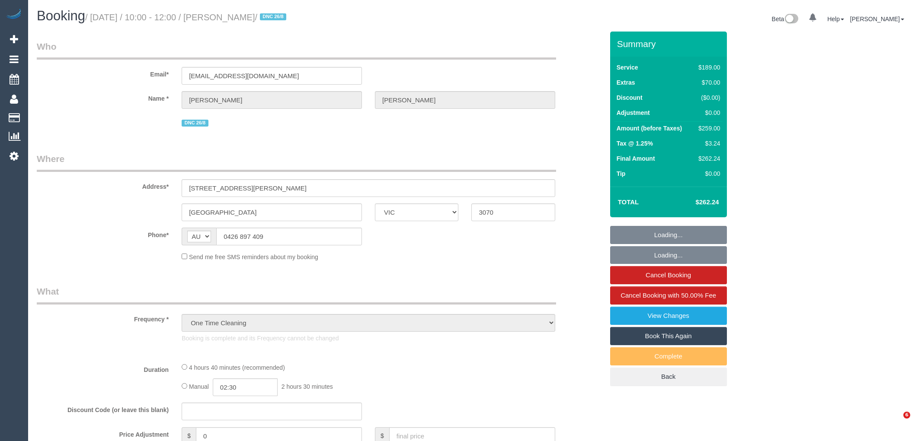
select select "VIC"
select select "number:28"
select select "number:16"
select select "number:18"
select select "number:22"
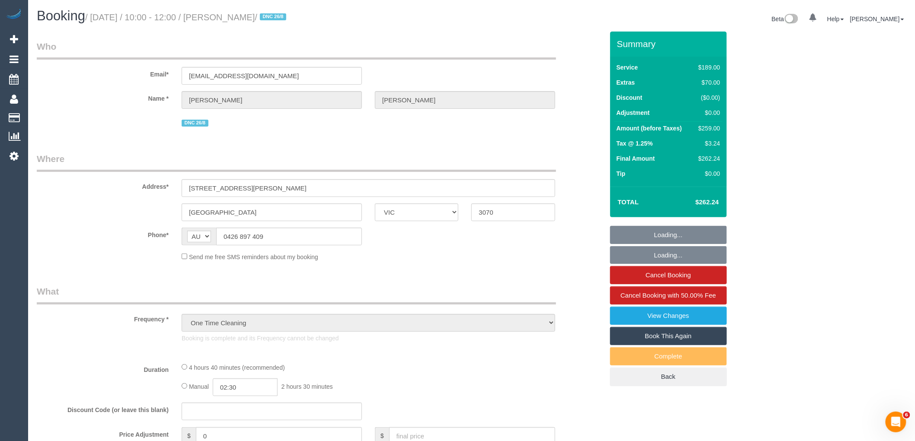
select select "number:35"
select select "number:13"
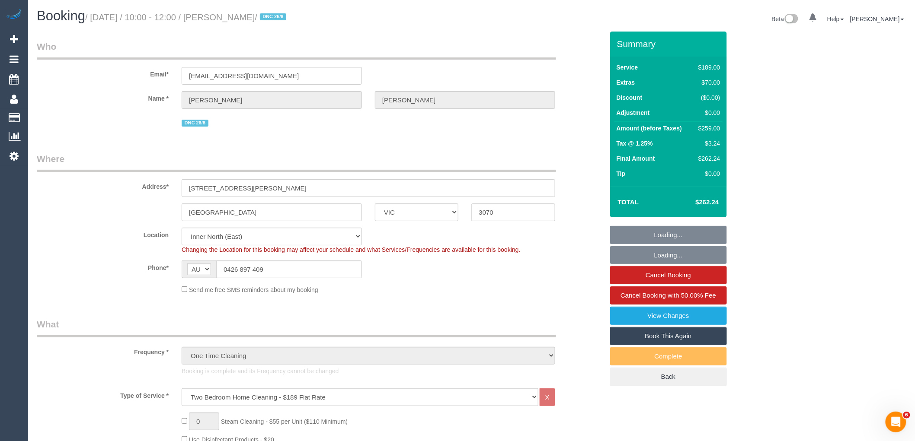
select select "string:stripe-pm_1Rxxsn2GScqysDRVBo1b5u9X"
select select "object:1620"
drag, startPoint x: 663, startPoint y: 338, endPoint x: 6, endPoint y: 333, distance: 656.8
click at [663, 338] on link "Book This Again" at bounding box center [668, 336] width 117 height 18
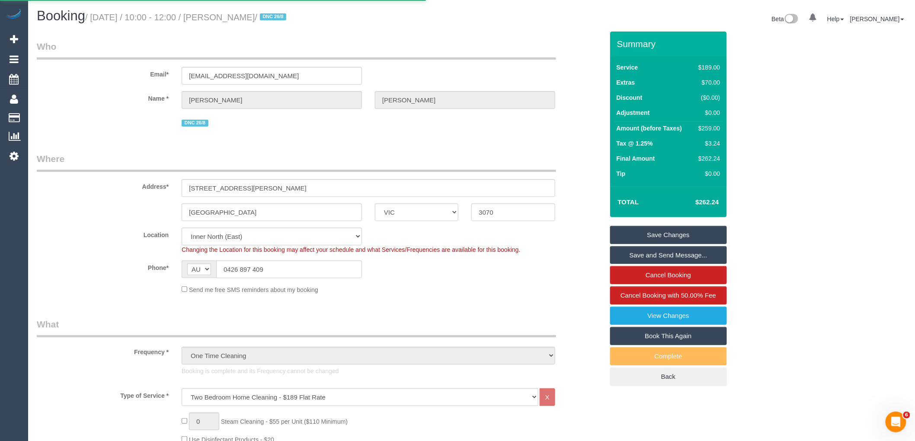
select select "VIC"
select select "number:28"
select select "number:16"
select select "number:18"
select select "number:22"
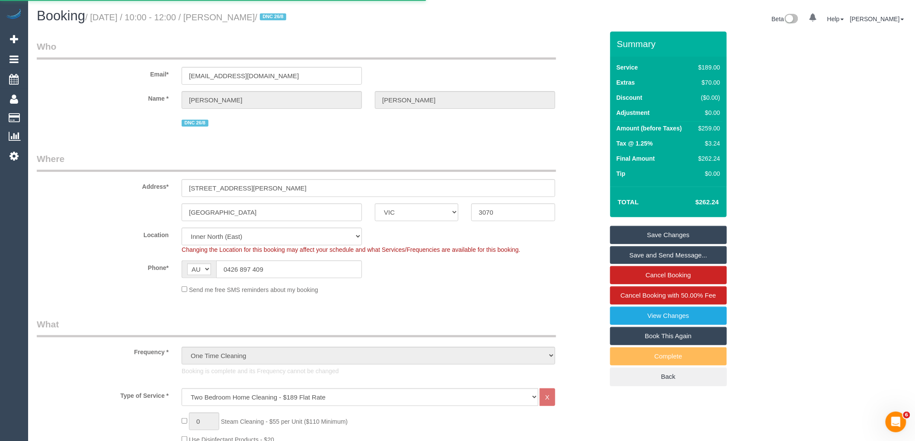
select select "number:35"
select select "number:13"
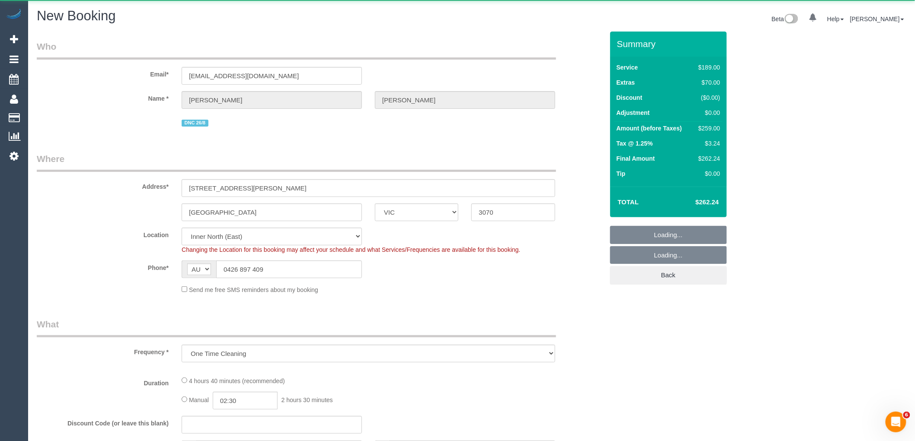
select select "object:2852"
select select "string:stripe-pm_1Rxxsn2GScqysDRVBo1b5u9X"
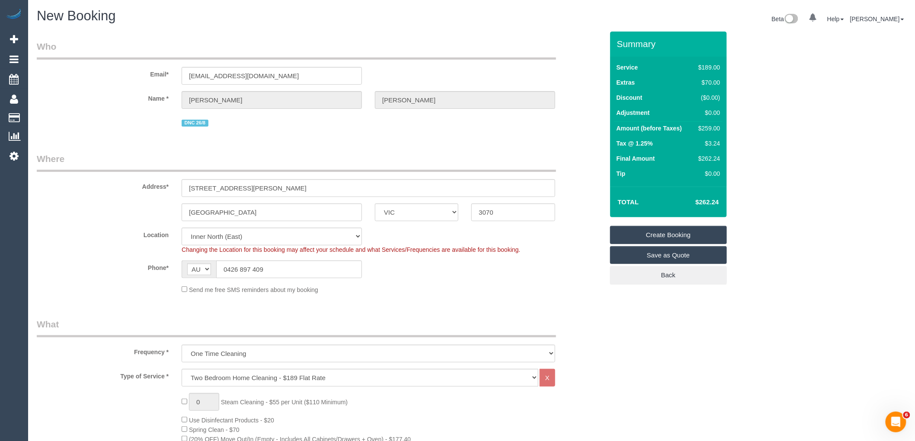
select select "object:3658"
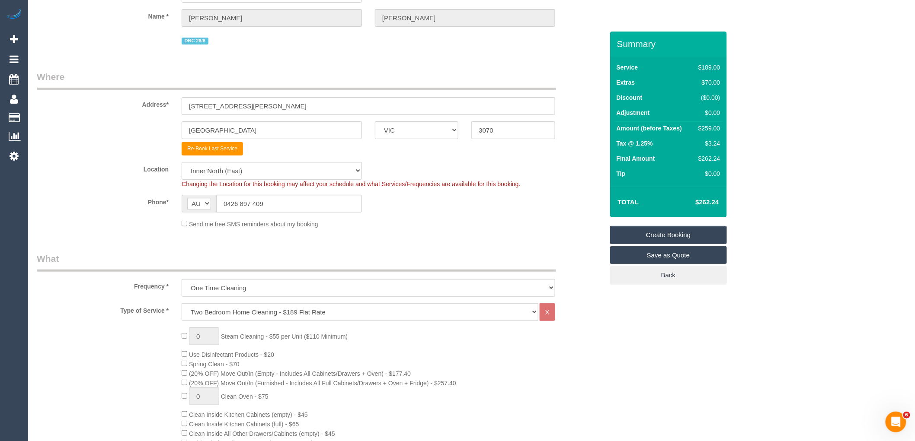
scroll to position [96, 0]
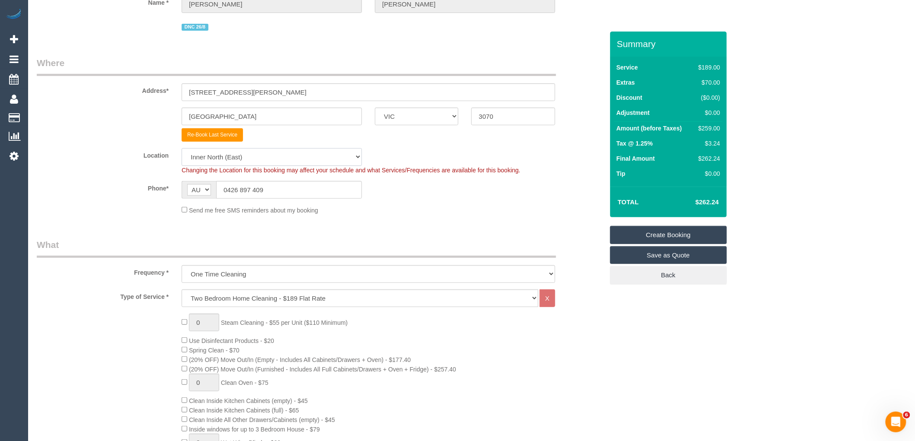
click at [256, 155] on select "Office City East (North) East (South) Inner East Inner North (East) Inner North…" at bounding box center [272, 157] width 180 height 18
select select "50"
click at [182, 149] on select "Office City East (North) East (South) Inner East Inner North (East) Inner North…" at bounding box center [272, 157] width 180 height 18
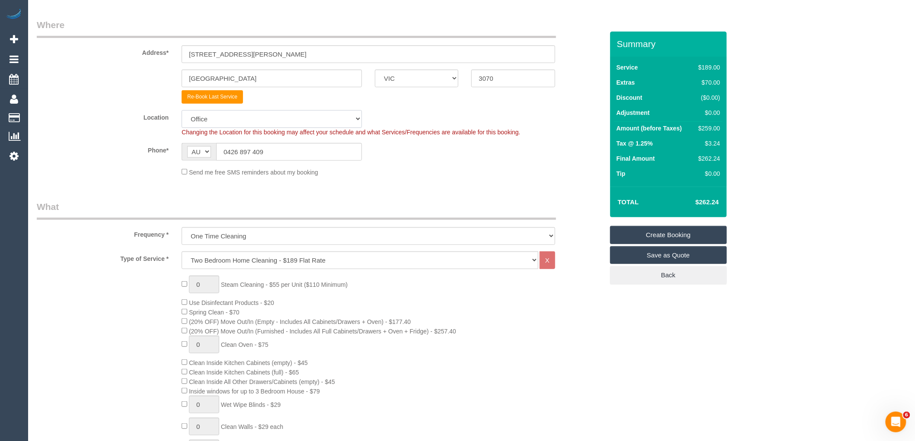
scroll to position [192, 0]
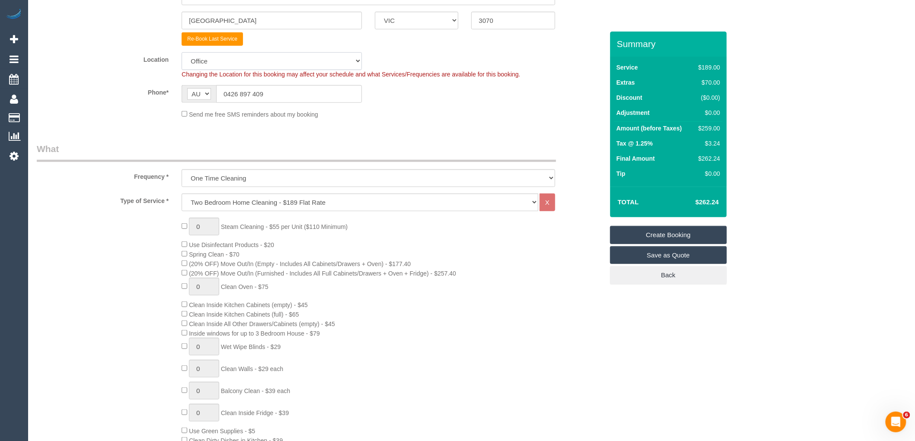
select select "object:3670"
click at [265, 203] on select "Hourly Service - $70/h Hourly Service - $65/h Hourly Service - $60/h Hourly Ser…" at bounding box center [360, 203] width 357 height 18
select select "28"
click at [182, 195] on select "Hourly Service - $70/h Hourly Service - $65/h Hourly Service - $60/h Hourly Ser…" at bounding box center [360, 203] width 357 height 18
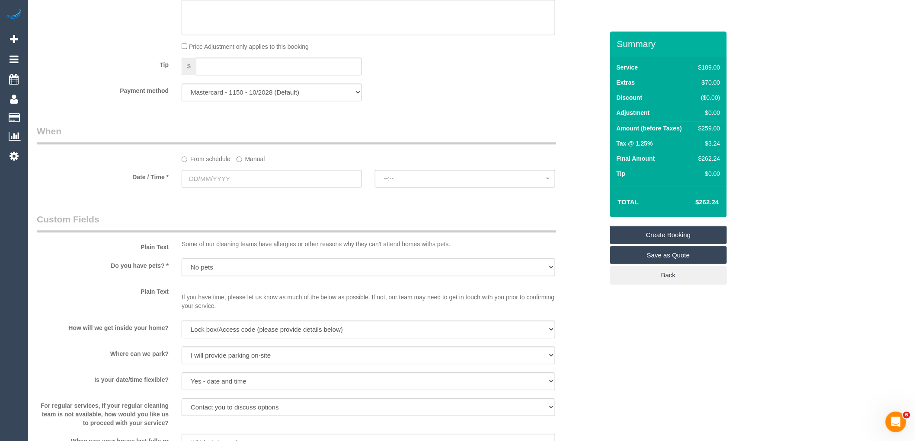
scroll to position [720, 0]
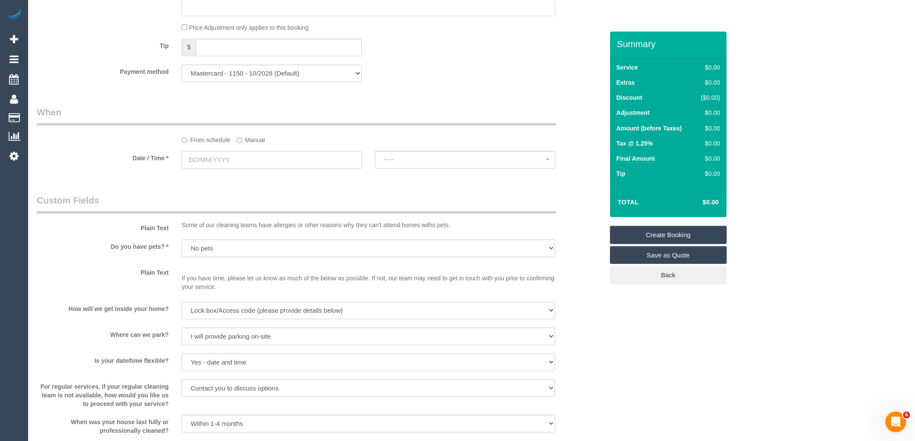
click at [244, 165] on input "text" at bounding box center [272, 160] width 180 height 18
click at [252, 141] on label "Manual" at bounding box center [251, 139] width 29 height 12
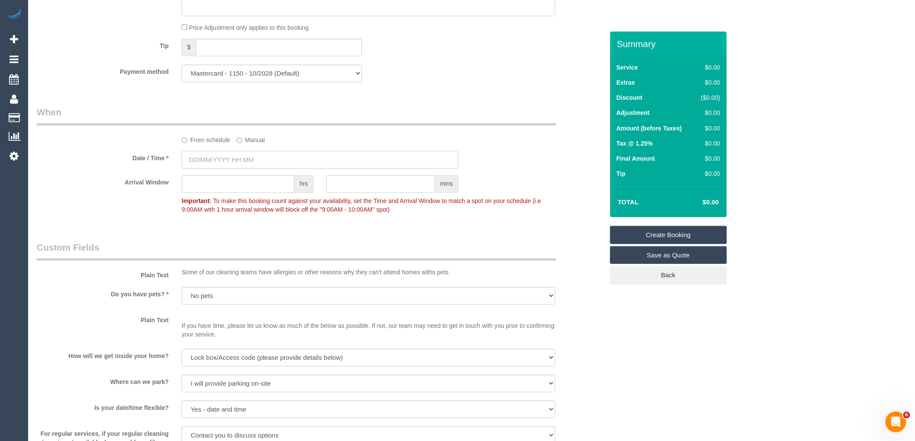
click at [278, 163] on input "text" at bounding box center [320, 160] width 277 height 18
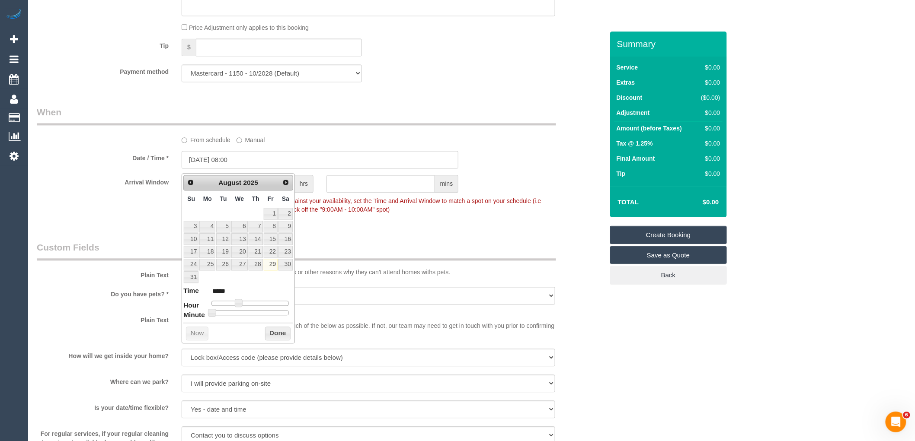
click at [290, 185] on link "Next" at bounding box center [286, 182] width 12 height 12
click at [210, 214] on link "1" at bounding box center [207, 214] width 16 height 12
type input "01/09/2025 09:00"
type input "*****"
click at [241, 290] on span at bounding box center [242, 291] width 8 height 8
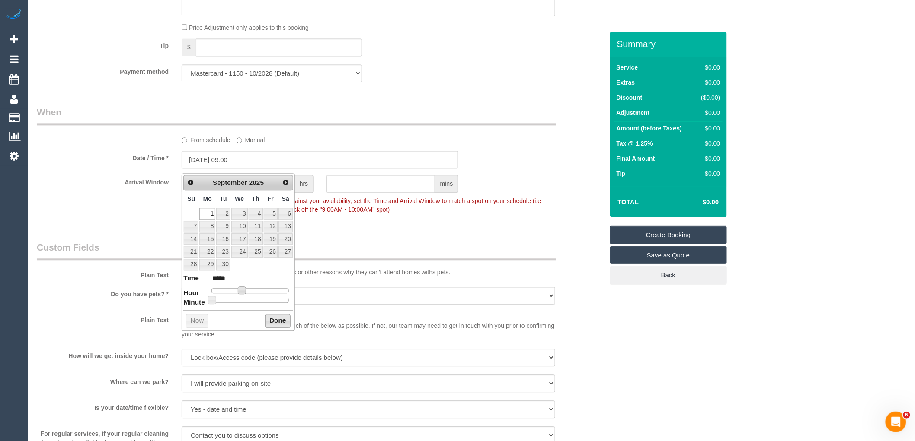
click at [278, 321] on button "Done" at bounding box center [278, 321] width 26 height 14
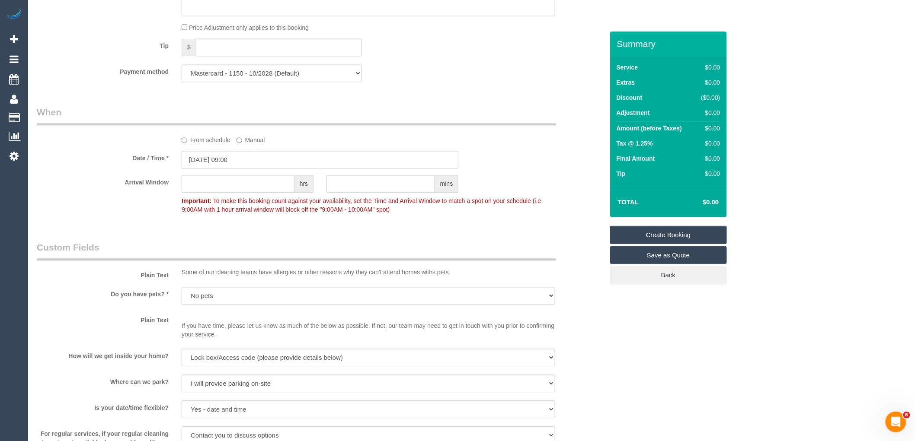
click at [243, 193] on input "text" at bounding box center [238, 184] width 113 height 18
type input "6"
click at [237, 236] on div "Who Email* colincarver6@gmail.com Name * Colin Carver DNC 26/8 Where Address* 5…" at bounding box center [320, 77] width 580 height 1532
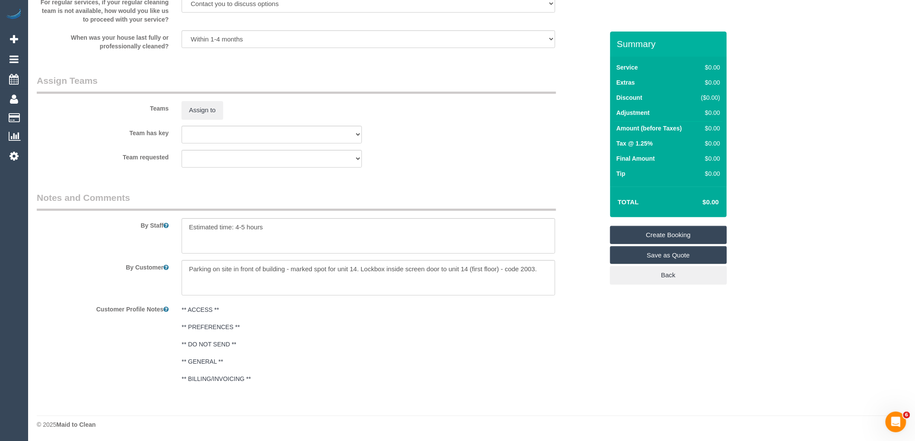
scroll to position [1153, 0]
click at [152, 221] on div "By Staff" at bounding box center [320, 222] width 580 height 62
click at [230, 217] on div "By Staff" at bounding box center [320, 222] width 580 height 62
click at [233, 230] on textarea at bounding box center [369, 235] width 374 height 35
click at [261, 230] on textarea at bounding box center [369, 235] width 374 height 35
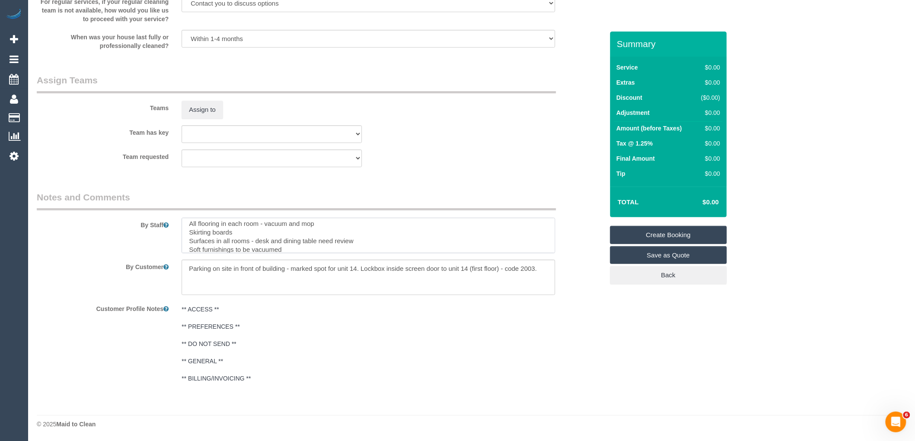
scroll to position [20, 0]
click at [252, 249] on textarea at bounding box center [369, 235] width 374 height 35
paste textarea "sofa or tv cabinet,"
click at [555, 253] on textarea at bounding box center [369, 235] width 374 height 35
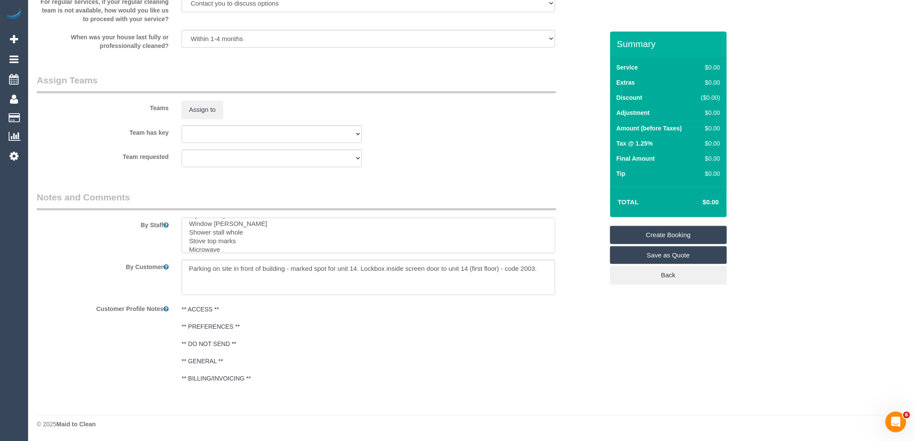
scroll to position [83, 0]
click at [256, 244] on textarea at bounding box center [369, 235] width 374 height 35
type textarea "Re-clean tasks: All flooring in each room - vacuum and mop Skirting boards Surf…"
drag, startPoint x: 543, startPoint y: 275, endPoint x: 183, endPoint y: 282, distance: 360.7
click at [183, 282] on textarea at bounding box center [369, 277] width 374 height 35
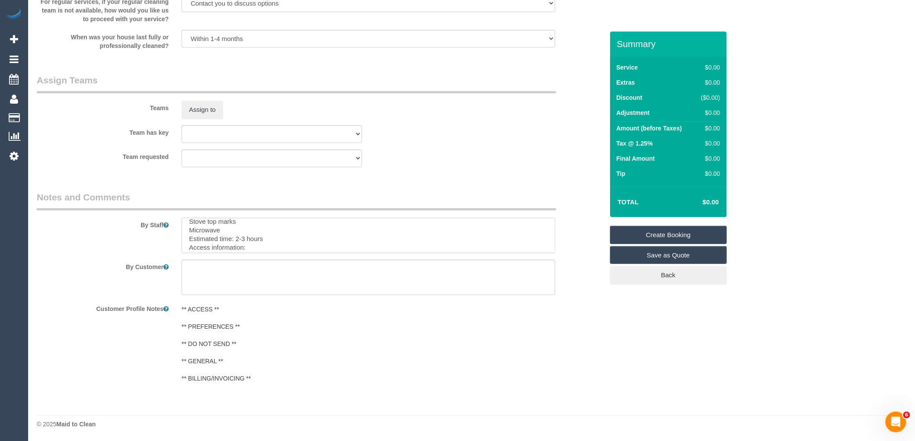
click at [264, 249] on textarea at bounding box center [369, 235] width 374 height 35
paste textarea "Parking on site in front of building - marked spot for unit 14. Lockbox inside …"
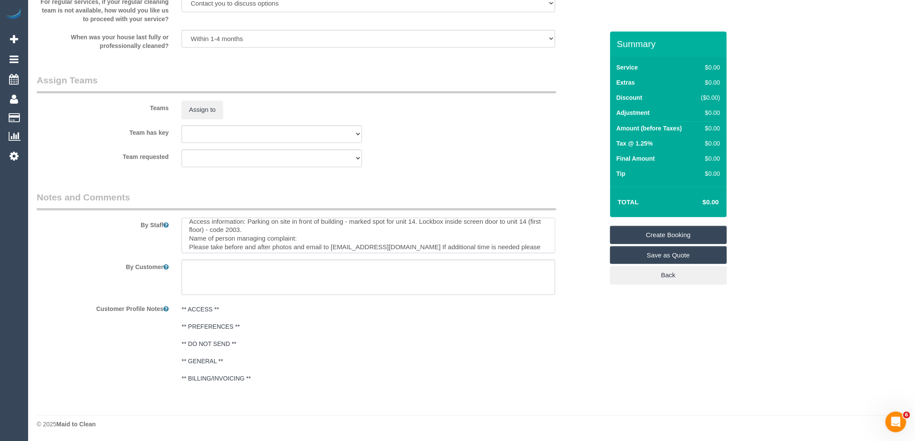
click at [335, 240] on textarea at bounding box center [369, 235] width 374 height 35
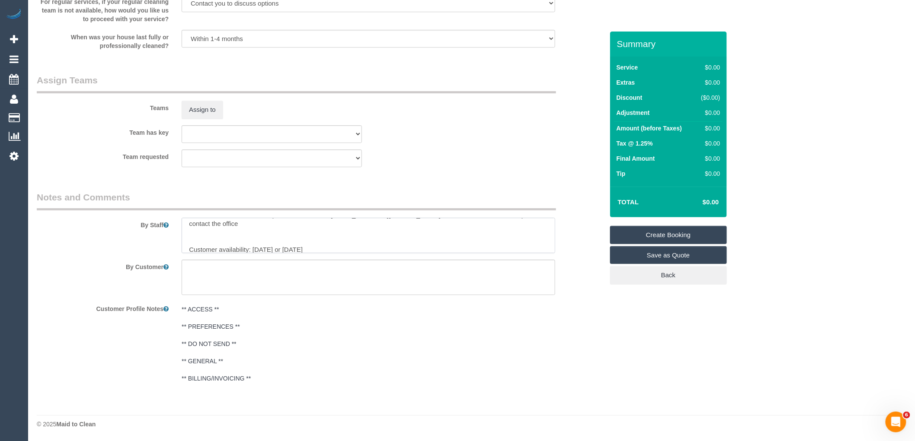
click at [253, 253] on textarea at bounding box center [369, 235] width 374 height 35
paste textarea "(3) [PERSON_NAME] (+ [PERSON_NAME]) (C)"
click at [349, 252] on textarea at bounding box center [369, 235] width 374 height 35
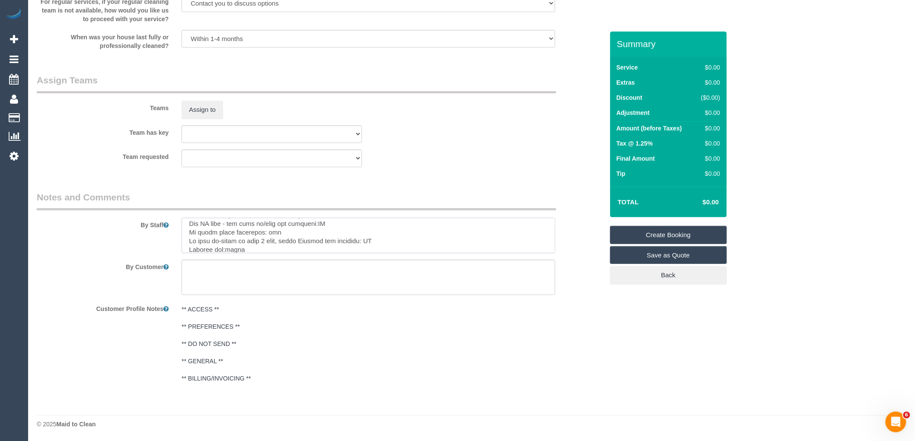
scroll to position [219, 0]
click at [275, 253] on textarea at bounding box center [369, 235] width 374 height 35
paste textarea "cnv_q9pkimn"
type textarea "Re-clean tasks: All flooring in each room - vacuum and mop Skirting boards Surf…"
click at [685, 231] on link "Create Booking" at bounding box center [668, 235] width 117 height 18
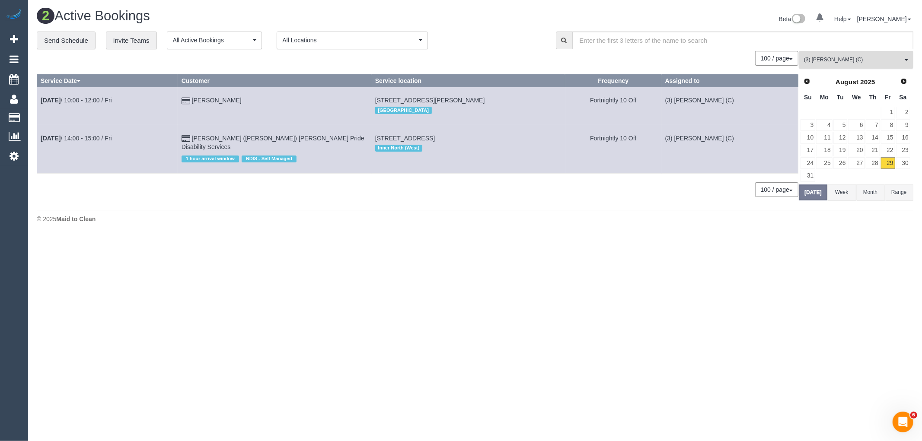
click at [849, 63] on span "(3) [PERSON_NAME] (C)" at bounding box center [853, 59] width 99 height 7
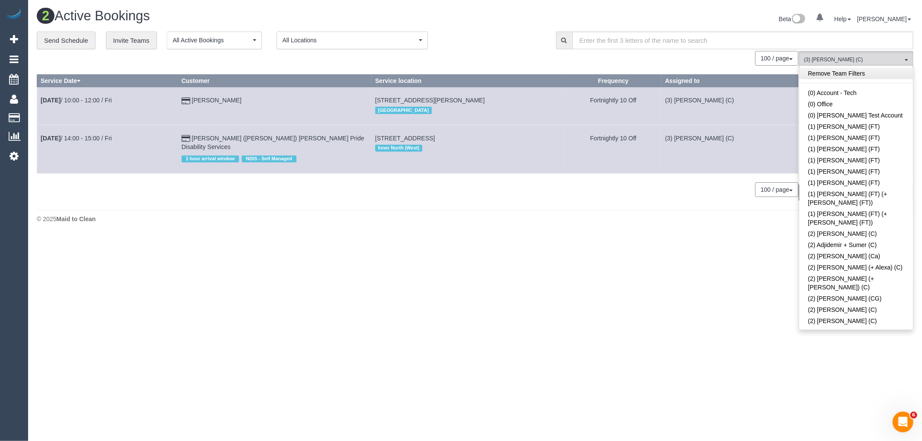
click at [866, 76] on link "Remove Team Filters" at bounding box center [856, 73] width 114 height 11
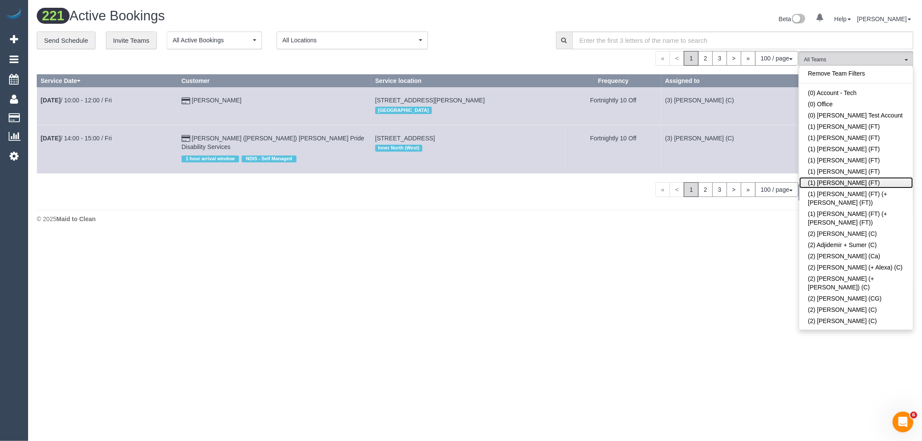
click at [841, 186] on link "(1) [PERSON_NAME] (FT)" at bounding box center [856, 182] width 114 height 11
click at [617, 61] on div "« < 1 2 3 > » 100 / page 10 / page 20 / page 30 / page 40 / page 50 / page 100 …" at bounding box center [418, 58] width 762 height 15
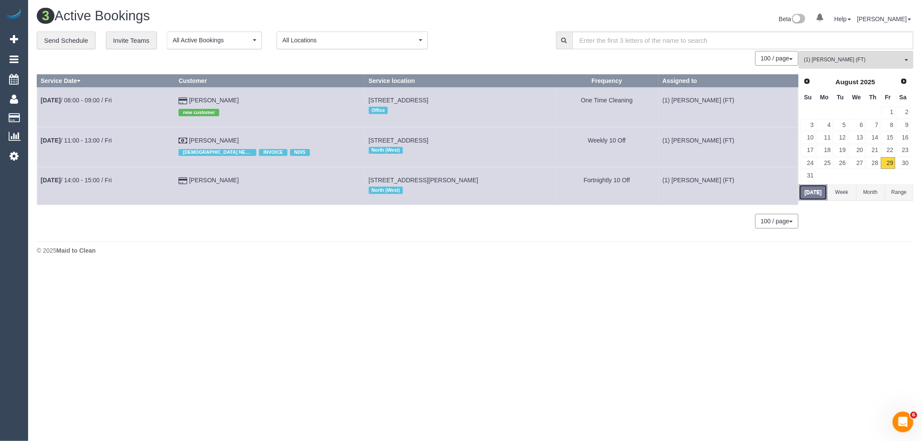
click at [801, 193] on button "[DATE]" at bounding box center [813, 193] width 29 height 16
click at [905, 83] on span "Next" at bounding box center [904, 81] width 7 height 7
click at [826, 136] on link "15" at bounding box center [824, 138] width 16 height 12
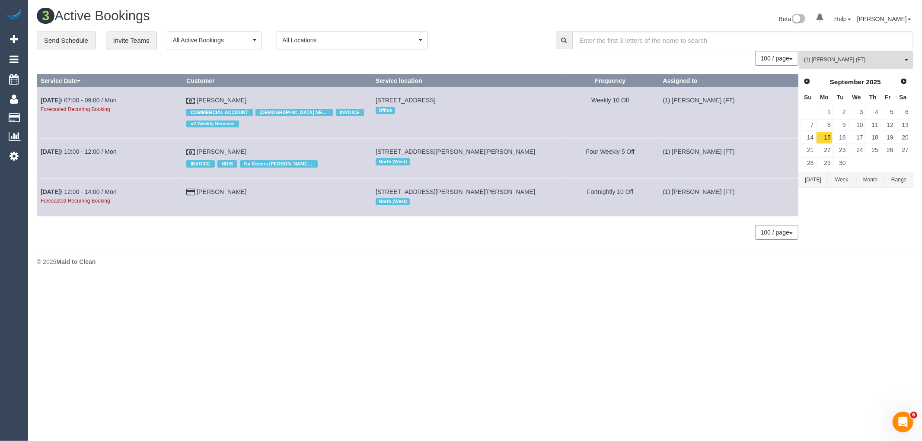
click at [690, 270] on footer "© 2025 Maid to Clean" at bounding box center [475, 261] width 877 height 17
click at [222, 97] on link "[PERSON_NAME]" at bounding box center [222, 100] width 50 height 7
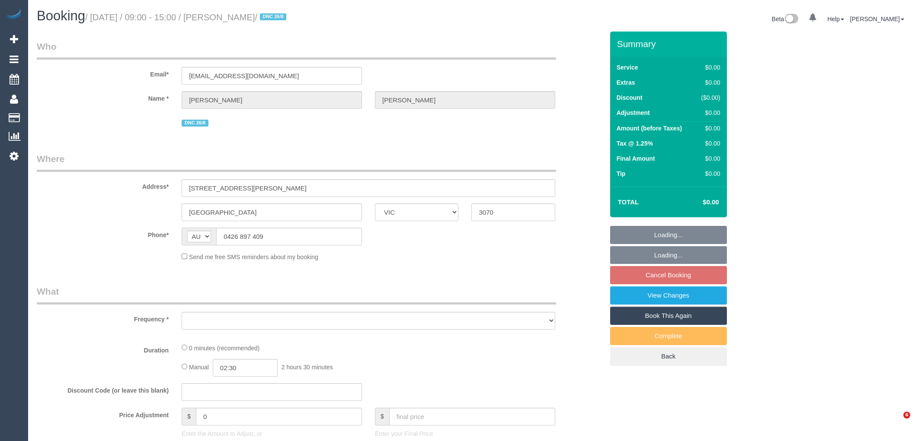
select select "VIC"
select select "object:531"
select select "number:28"
select select "number:16"
select select "number:18"
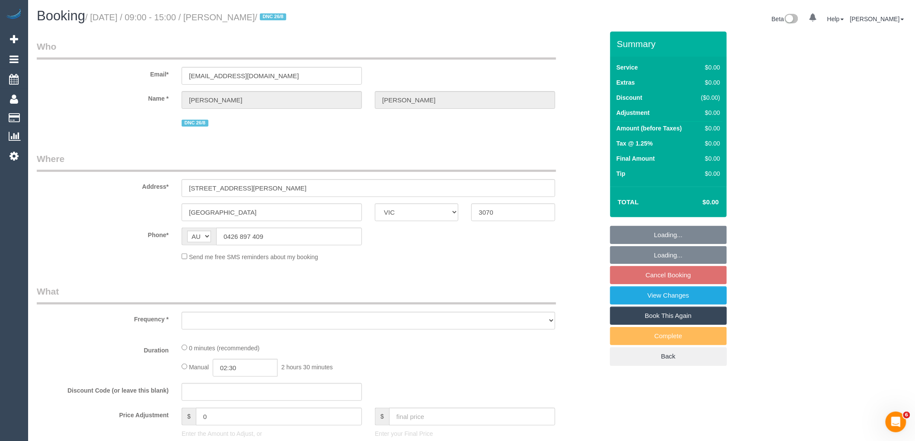
select select "number:22"
select select "number:35"
select select "number:13"
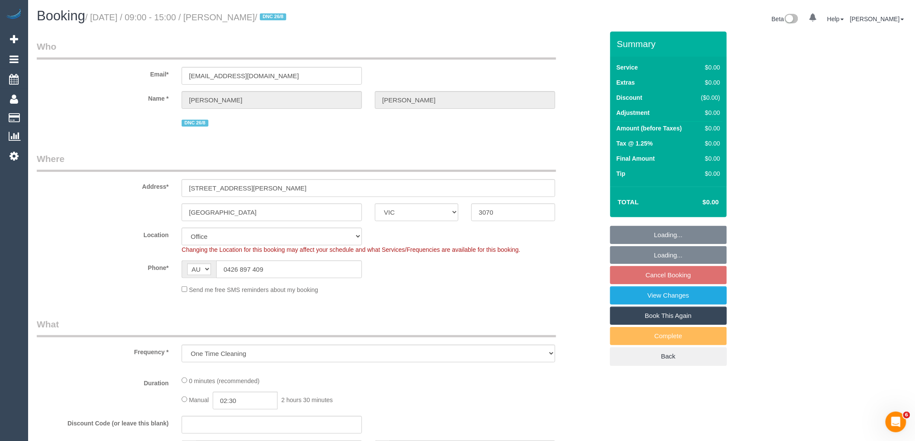
select select "object:684"
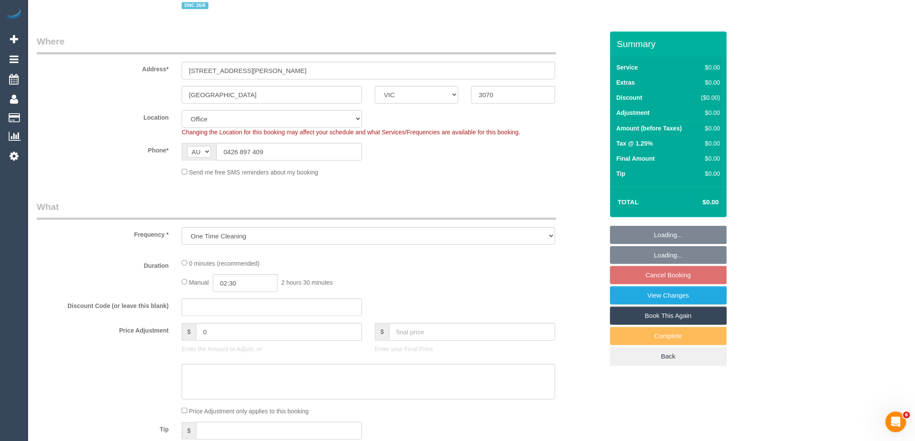
select select "string:stripe-pm_1Rxxsn2GScqysDRVBo1b5u9X"
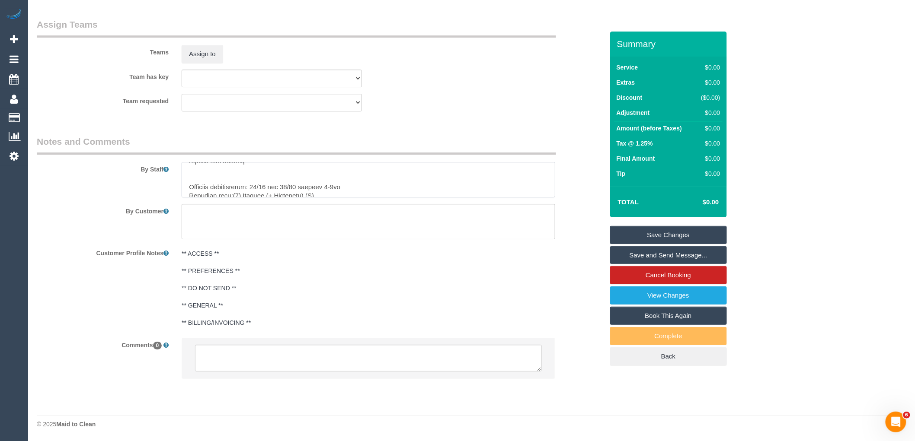
scroll to position [153, 0]
drag, startPoint x: 188, startPoint y: 182, endPoint x: 412, endPoint y: 212, distance: 226.4
click at [412, 212] on sui-booking-comments "By Staff By Customer Customer Profile Notes ** ACCESS ** ** PREFERENCES ** ** D…" at bounding box center [320, 261] width 567 height 252
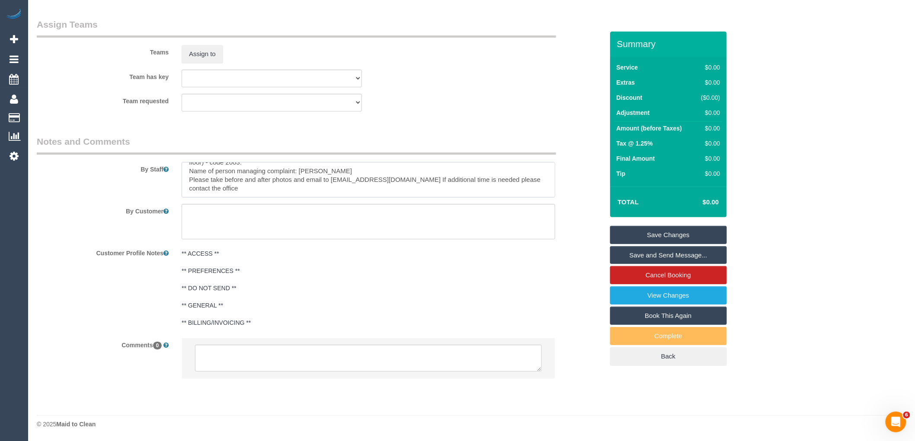
scroll to position [146, 0]
type textarea "Re-clean tasks: All flooring in each room - vacuum and mop Skirting boards Surf…"
click at [248, 346] on textarea at bounding box center [368, 358] width 347 height 27
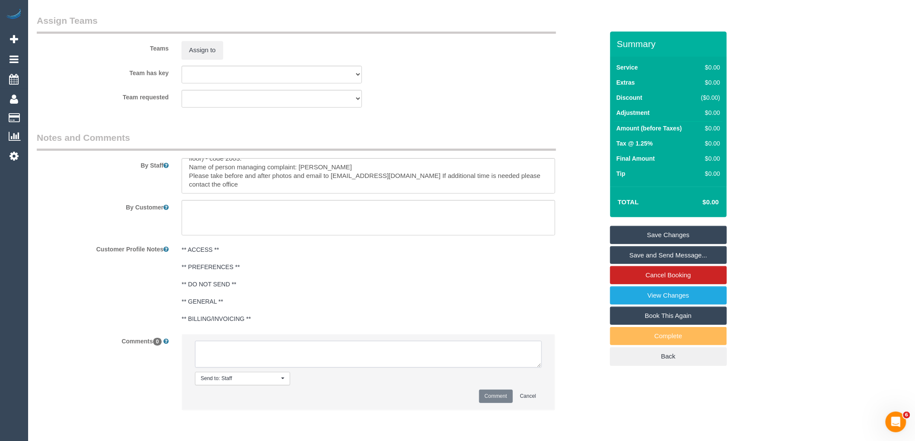
paste textarea "Customer availability: 01/09 and 02/09 between 9-3pm Original team:(3) Juliana …"
type textarea "Customer availability: 01/09 and 02/09 between 9-3pm Original team:(3) Juliana …"
click at [493, 400] on button "Comment" at bounding box center [496, 396] width 34 height 13
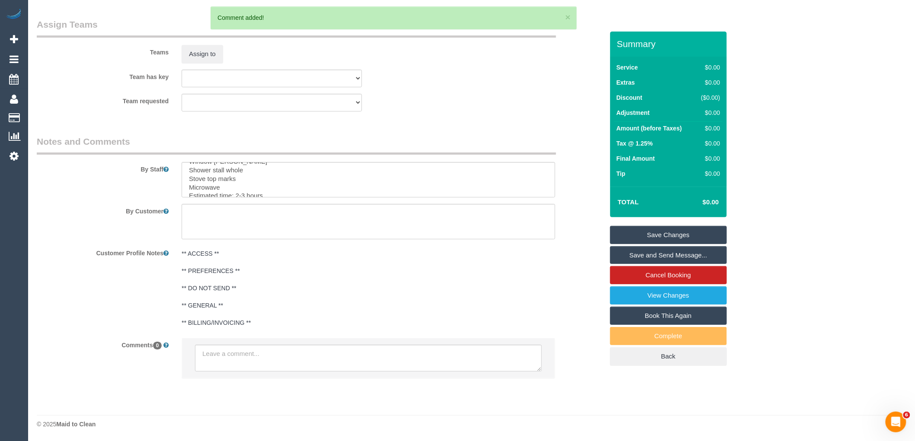
scroll to position [0, 0]
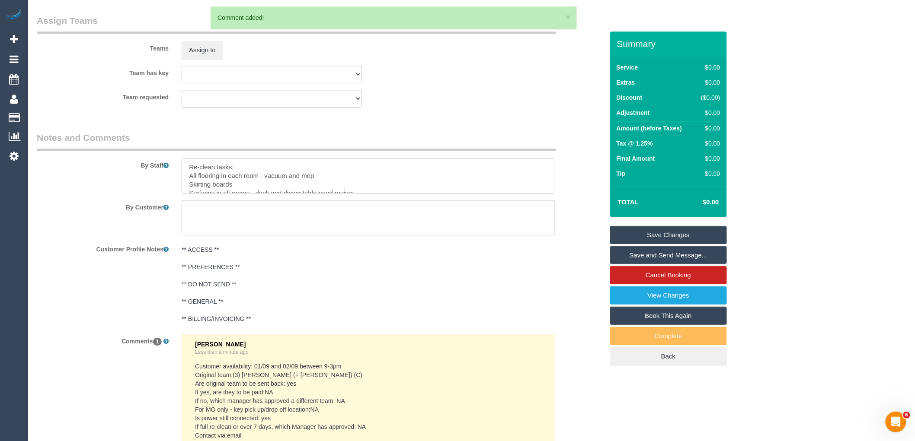
click at [555, 192] on textarea at bounding box center [369, 175] width 374 height 35
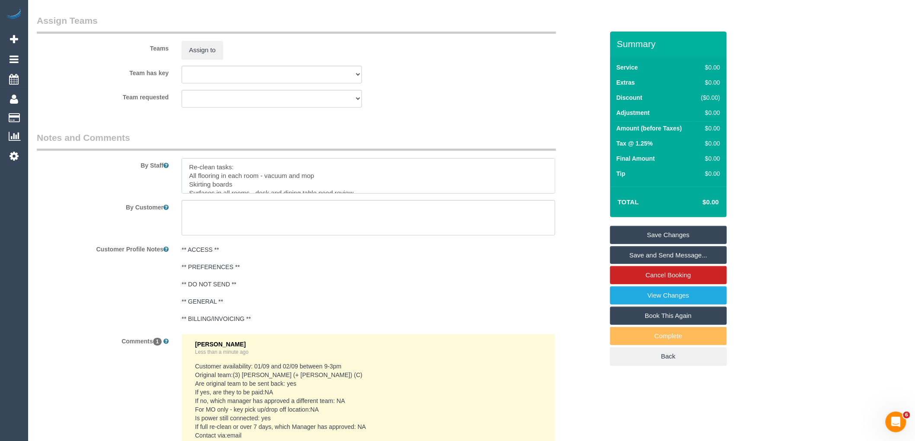
drag, startPoint x: 222, startPoint y: 180, endPoint x: 158, endPoint y: 154, distance: 69.6
click at [158, 154] on fieldset "Notes and Comments By Staff By Customer Customer Profile Notes ** ACCESS ** ** …" at bounding box center [320, 331] width 567 height 401
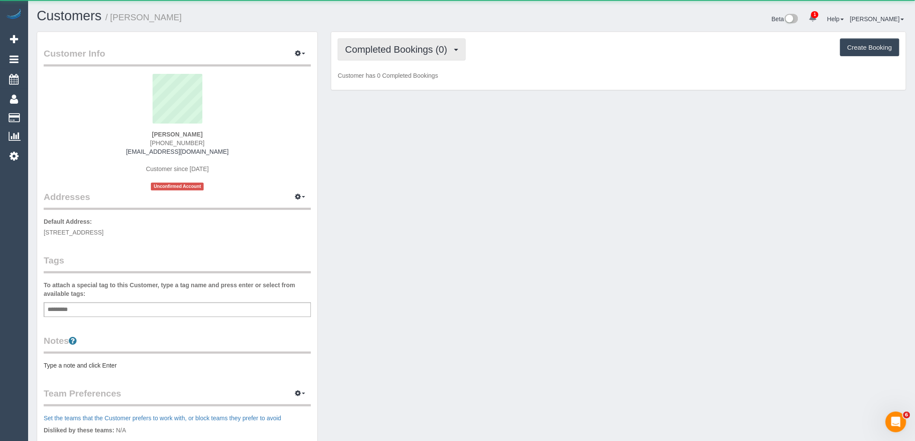
click at [429, 54] on span "Completed Bookings (0)" at bounding box center [398, 49] width 106 height 11
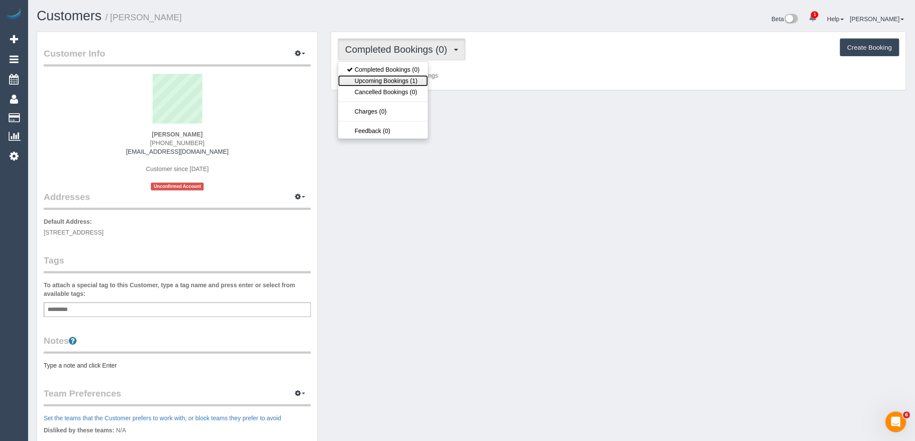
click at [426, 77] on link "Upcoming Bookings (1)" at bounding box center [383, 80] width 90 height 11
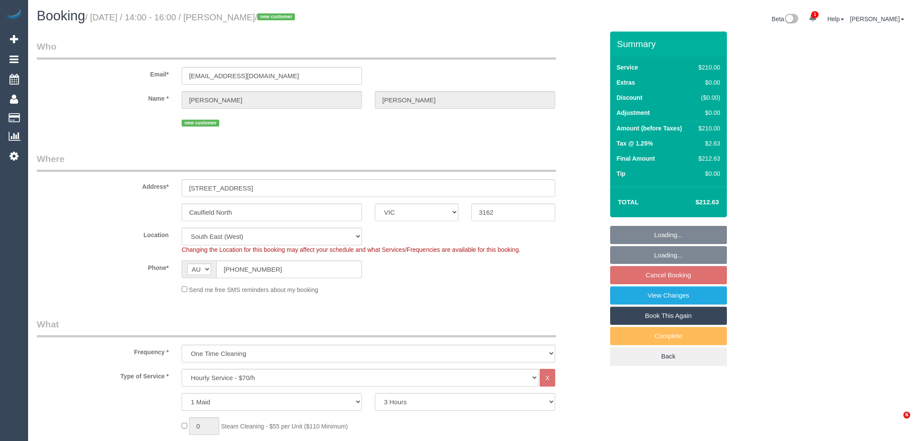
select select "VIC"
select select "180"
select select "number:28"
select select "number:17"
select select "number:19"
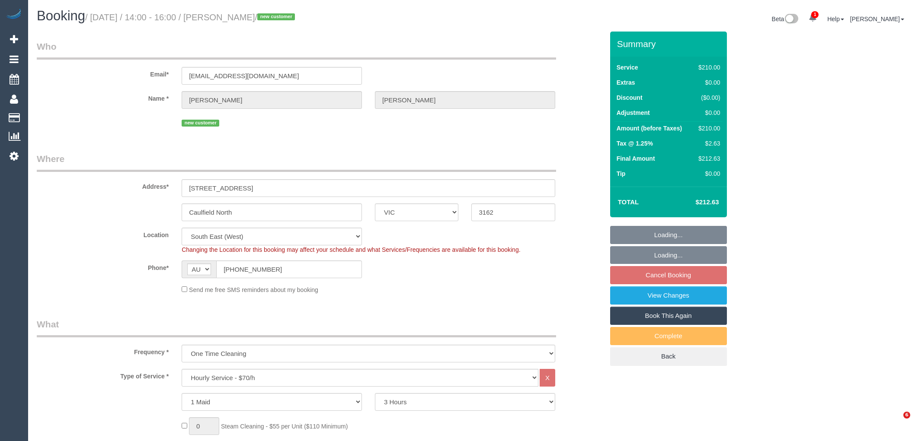
select select "number:36"
select select "spot1"
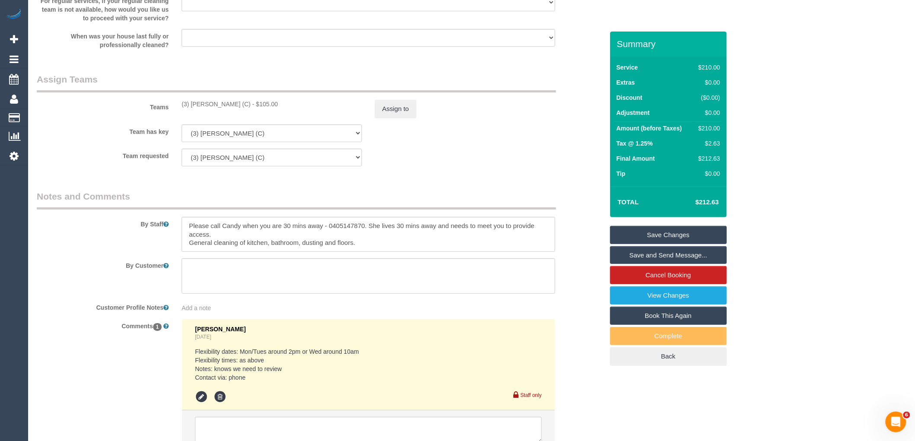
scroll to position [1287, 0]
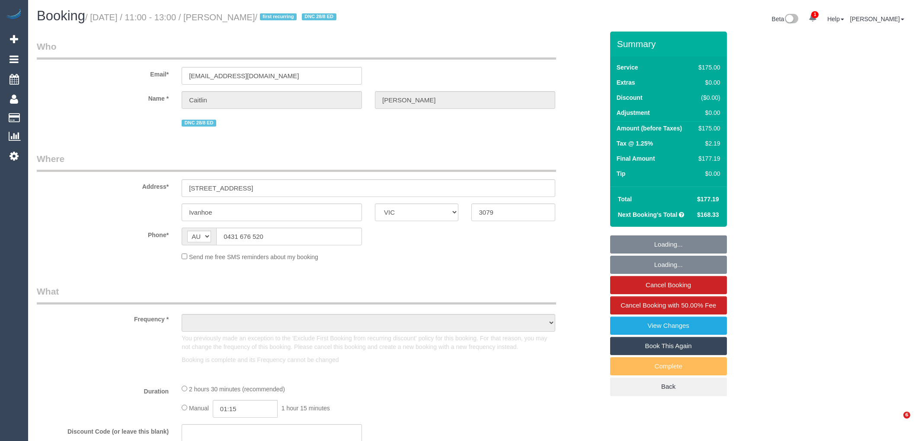
select select "VIC"
select select "string:stripe-pm_1QtRaG2GScqysDRVvrd9LIfh"
select select "150"
select select "number:27"
select select "number:14"
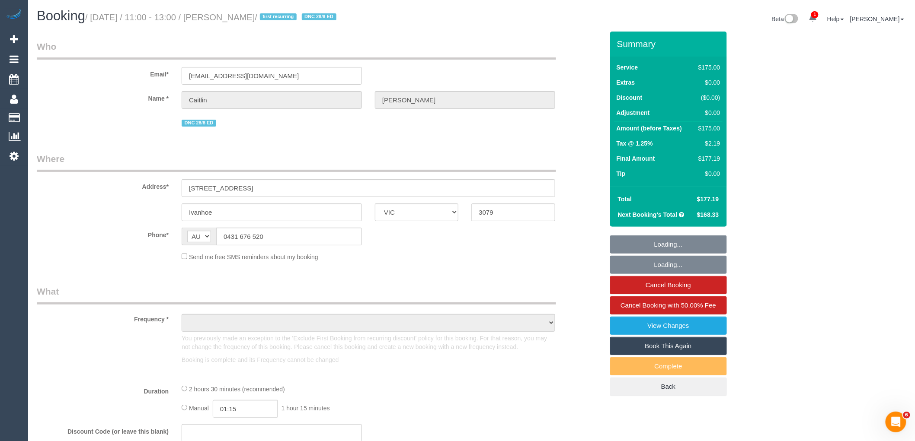
select select "number:19"
select select "number:22"
select select "number:34"
select select "number:12"
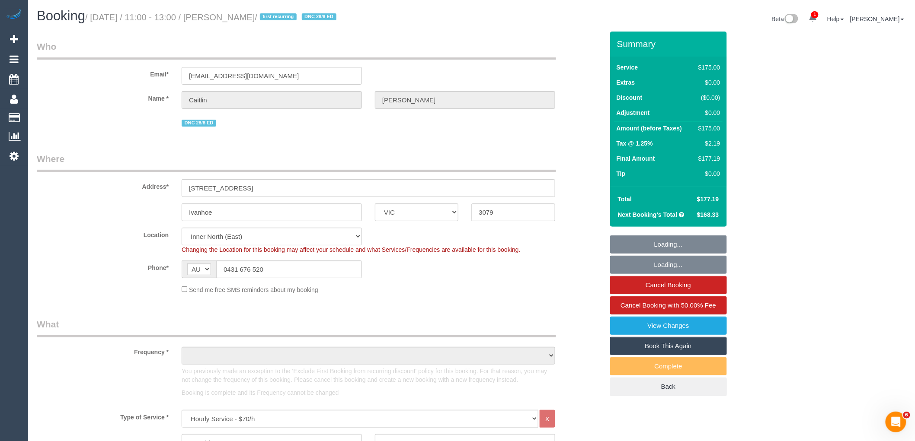
select select "object:1746"
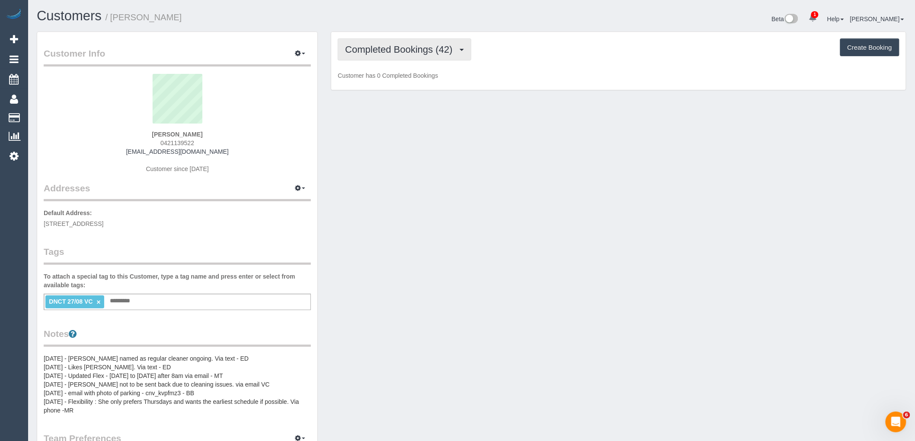
click at [402, 44] on button "Completed Bookings (42)" at bounding box center [404, 49] width 133 height 22
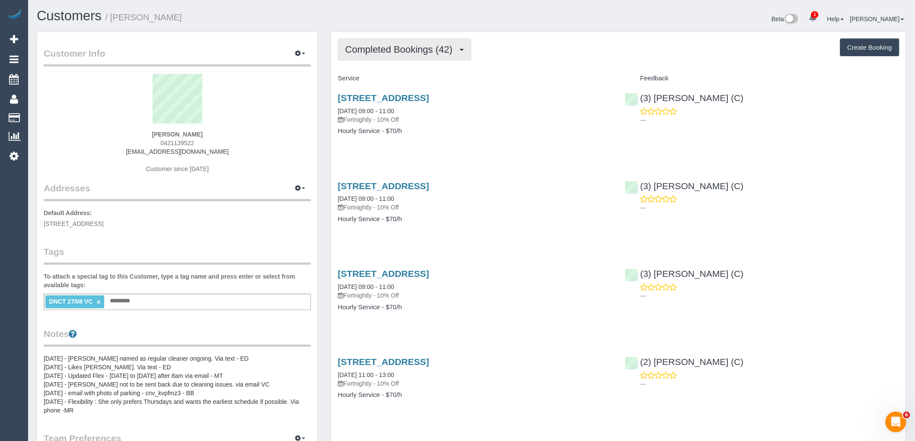
click at [375, 56] on button "Completed Bookings (42)" at bounding box center [404, 49] width 133 height 22
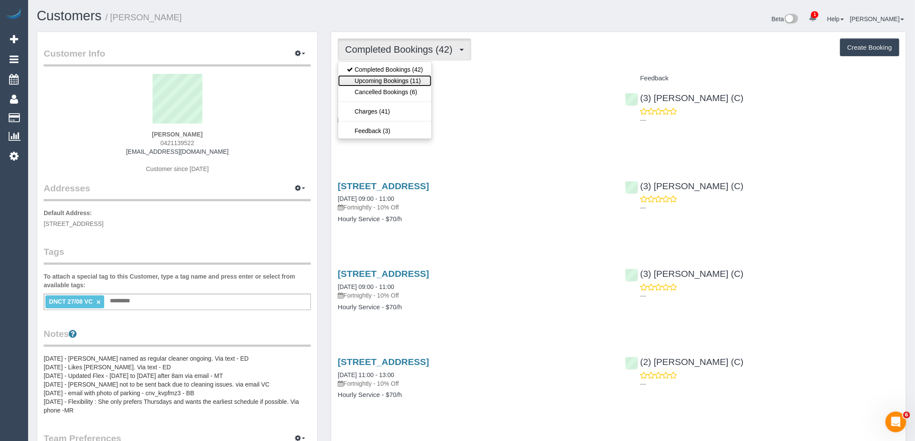
click at [381, 82] on link "Upcoming Bookings (11)" at bounding box center [384, 80] width 93 height 11
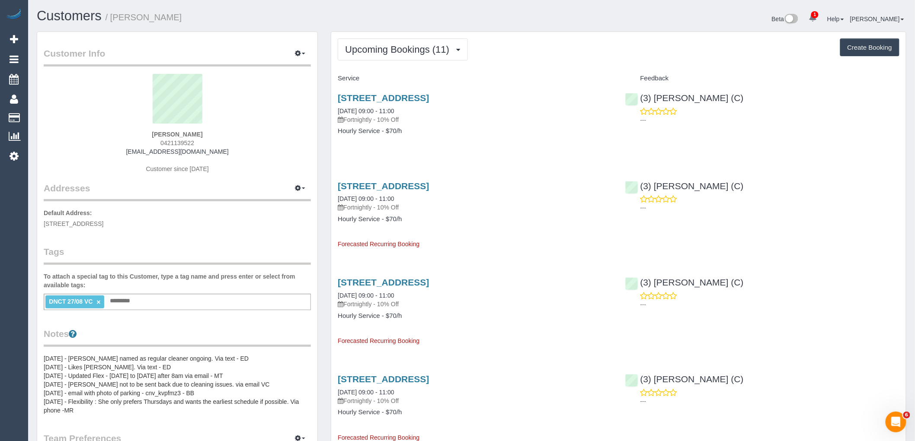
drag, startPoint x: 202, startPoint y: 143, endPoint x: 144, endPoint y: 143, distance: 57.5
click at [144, 143] on div "Emille Mendoza 0421139522 emille_8@hotmail.com Customer since 2023" at bounding box center [177, 128] width 267 height 108
copy span "0421139522"
click at [395, 50] on span "Upcoming Bookings (11)" at bounding box center [399, 49] width 109 height 11
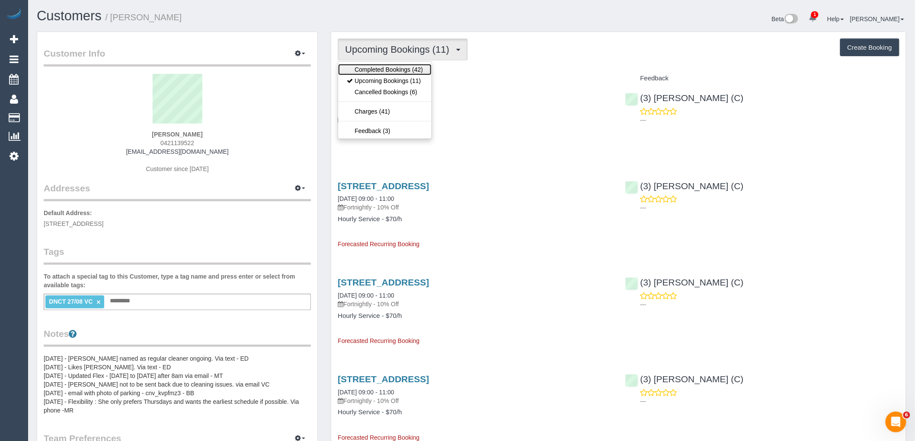
click at [396, 75] on link "Completed Bookings (42)" at bounding box center [384, 69] width 93 height 11
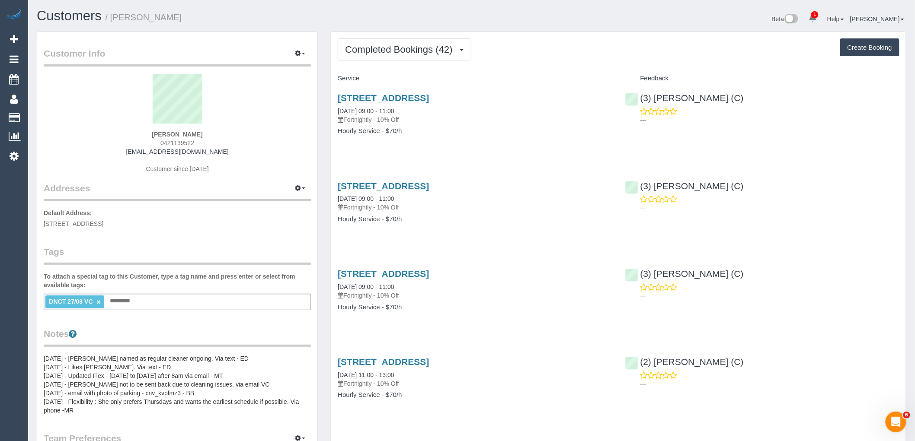
click at [97, 300] on link "×" at bounding box center [98, 302] width 4 height 7
drag, startPoint x: 211, startPoint y: 136, endPoint x: 118, endPoint y: 133, distance: 92.6
click at [118, 133] on div "Emille Mendoza 0421139522 emille_8@hotmail.com Customer since 2023" at bounding box center [177, 128] width 267 height 108
copy strong "Emille Mendoza"
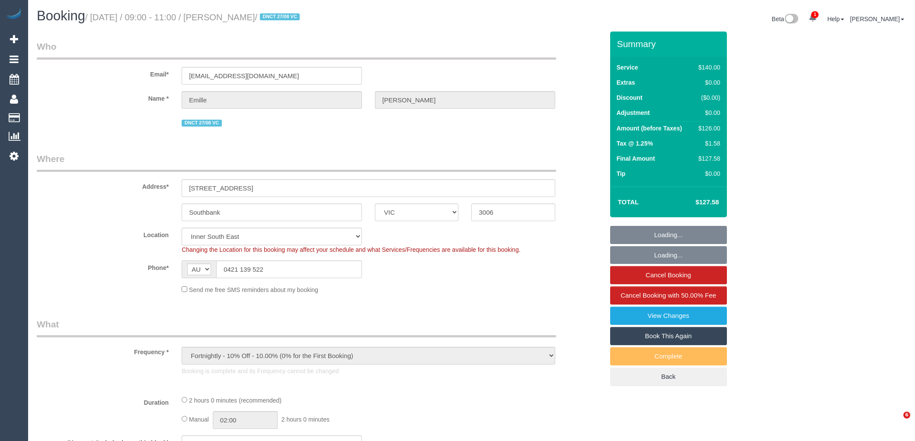
select select "VIC"
select select "string:stripe-pm_1QmkmF2GScqysDRViGzNvg6r"
select select "object:1441"
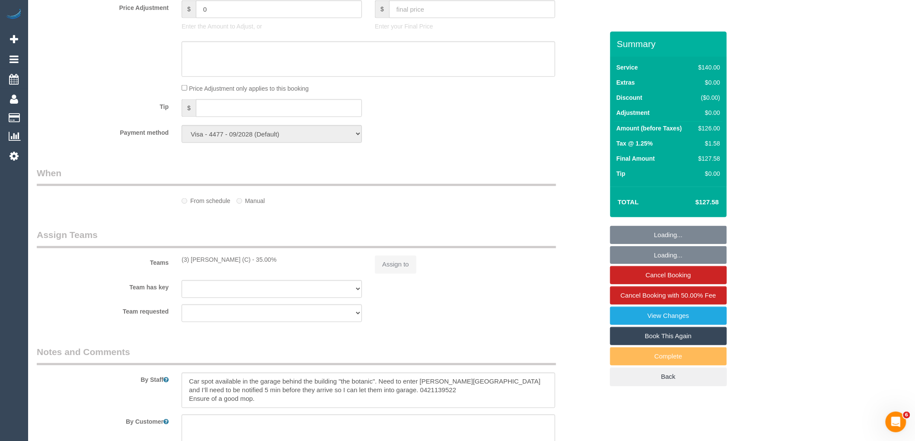
select select "number:28"
select select "number:14"
select select "number:18"
select select "number:36"
select select "number:33"
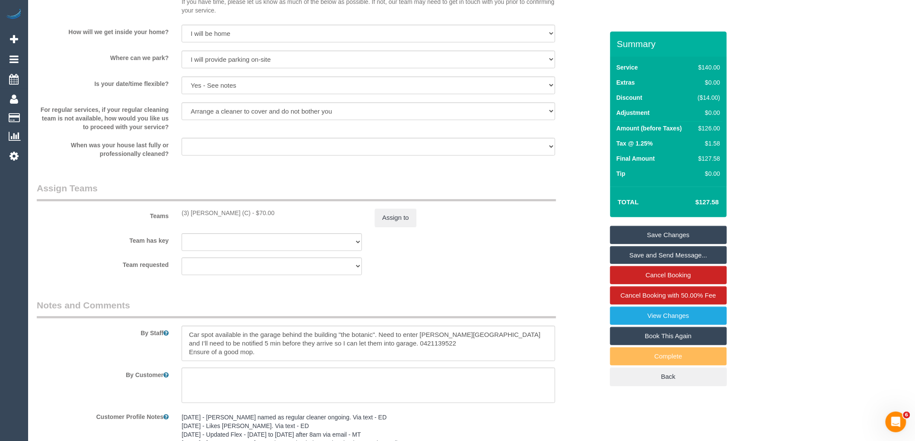
scroll to position [1341, 0]
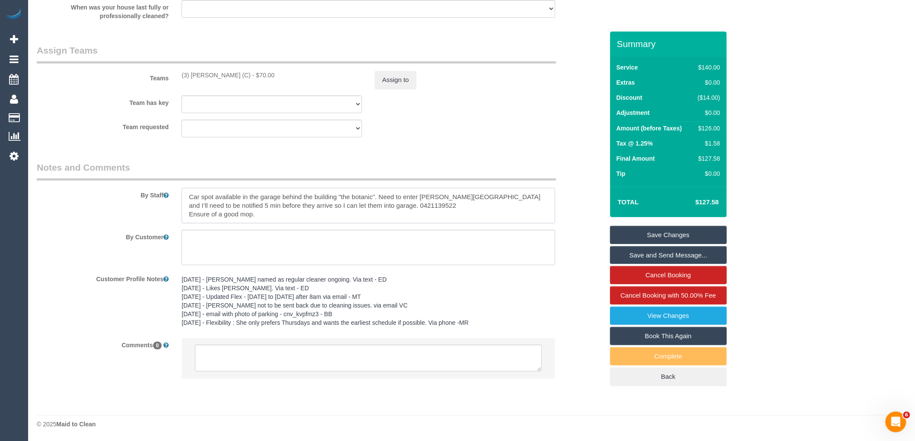
click at [261, 214] on textarea at bounding box center [369, 205] width 374 height 35
type textarea "Car spot available in the garage behind the building "the botanic". Need to ent…"
click at [667, 228] on link "Save Changes" at bounding box center [668, 235] width 117 height 18
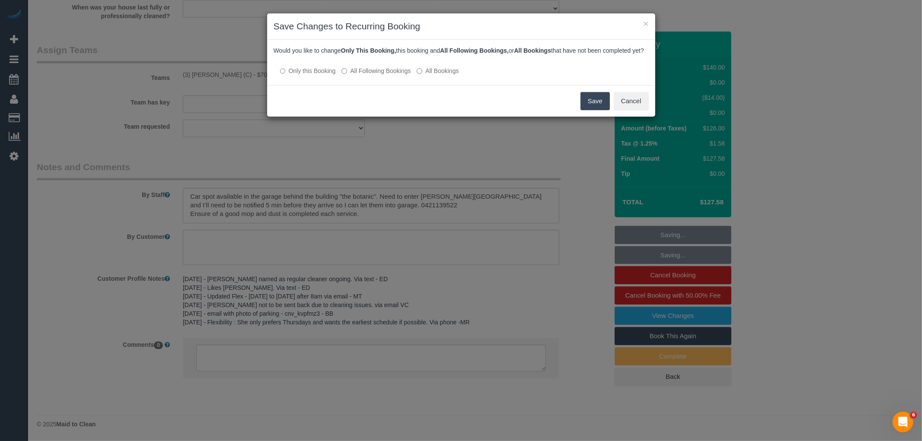
click at [369, 66] on div at bounding box center [461, 62] width 375 height 7
click at [372, 75] on label "All Following Bookings" at bounding box center [376, 71] width 69 height 9
click at [598, 107] on button "Save" at bounding box center [595, 101] width 29 height 18
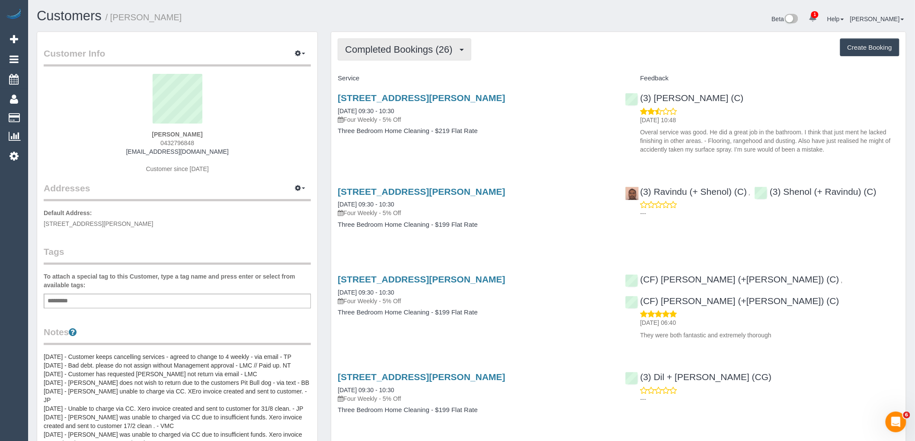
click at [385, 47] on span "Completed Bookings (26)" at bounding box center [401, 49] width 112 height 11
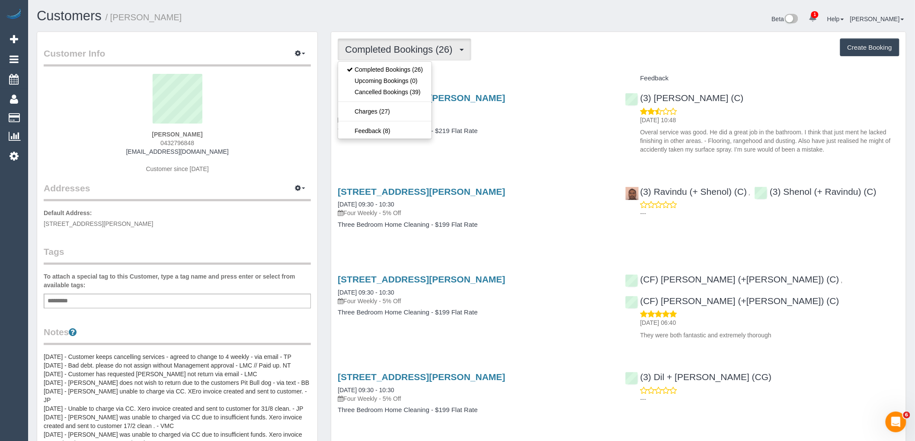
click at [544, 79] on h4 "Service" at bounding box center [475, 78] width 274 height 7
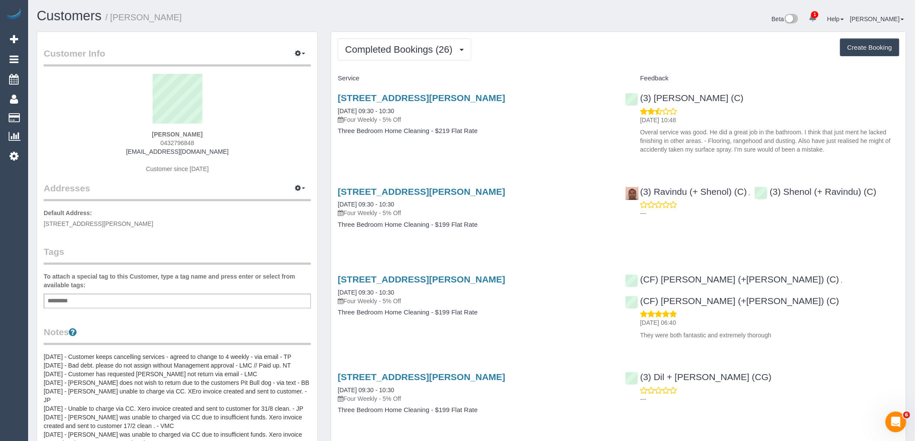
drag, startPoint x: 237, startPoint y: 153, endPoint x: 106, endPoint y: 153, distance: 130.6
click at [106, 153] on div "Sarah Jones 0432796848 jone_080@hotmail.com Customer since 2022" at bounding box center [177, 128] width 267 height 108
copy link "jone_080@hotmail.com"
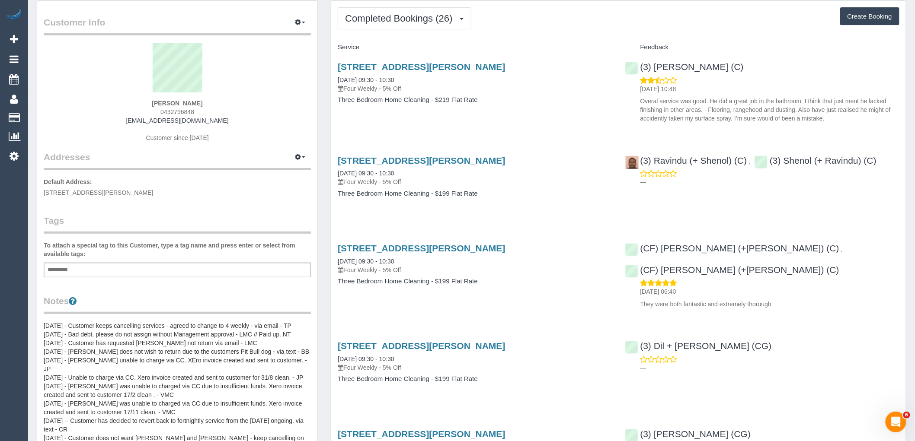
scroll to position [48, 0]
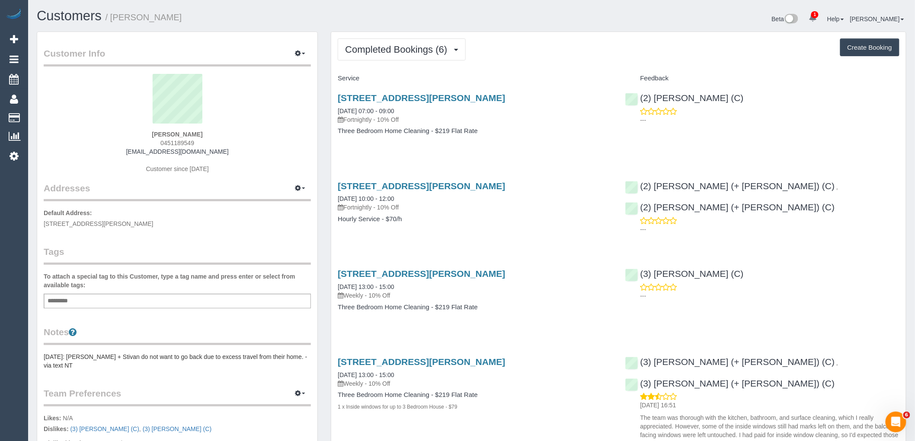
drag, startPoint x: 200, startPoint y: 141, endPoint x: 146, endPoint y: 145, distance: 54.6
click at [145, 141] on div "Sebastian Horon 0451189549 seb95au@gmail.com Customer since 2025" at bounding box center [177, 128] width 267 height 108
copy span "0451189549"
click at [271, 119] on sui-profile-pic at bounding box center [177, 102] width 254 height 56
click at [406, 54] on span "Completed Bookings (6)" at bounding box center [398, 49] width 106 height 11
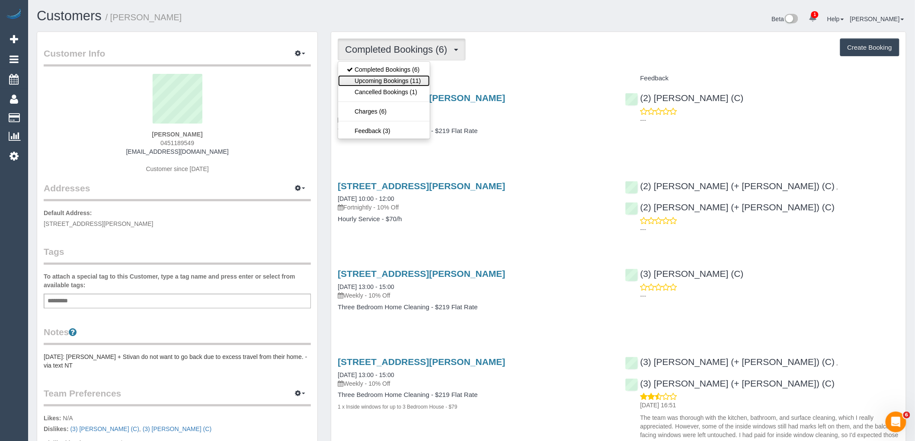
click at [409, 83] on link "Upcoming Bookings (11)" at bounding box center [383, 80] width 91 height 11
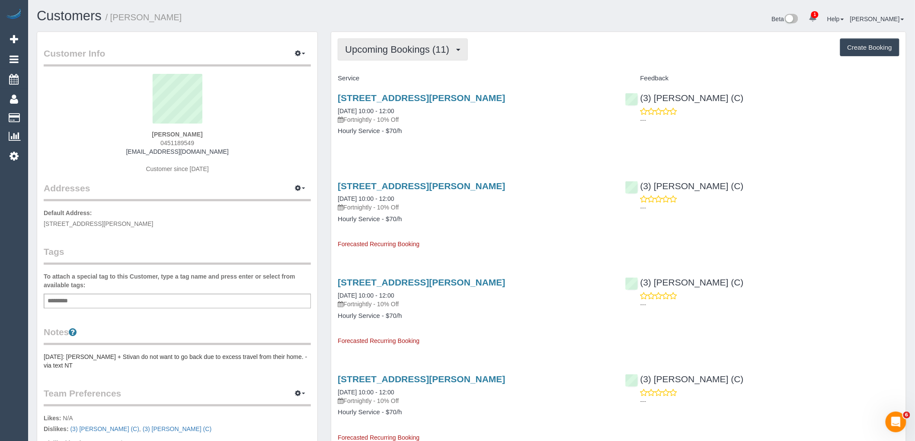
click at [415, 45] on span "Upcoming Bookings (11)" at bounding box center [399, 49] width 109 height 11
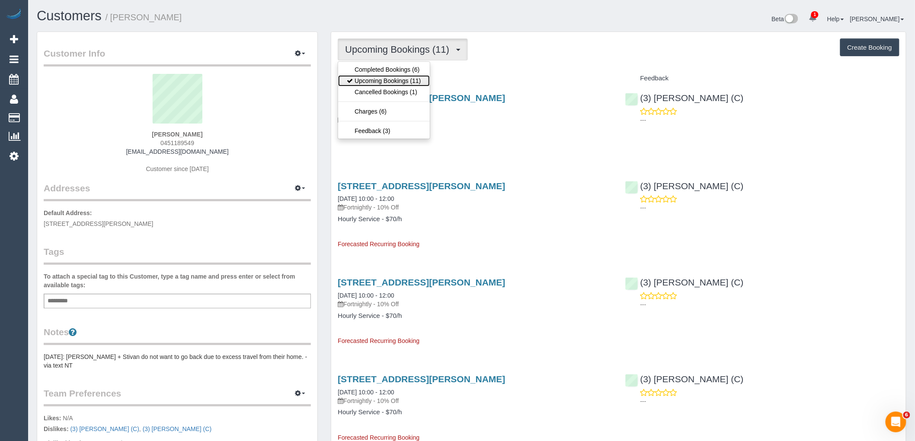
click at [416, 80] on link "Upcoming Bookings (11)" at bounding box center [383, 80] width 91 height 11
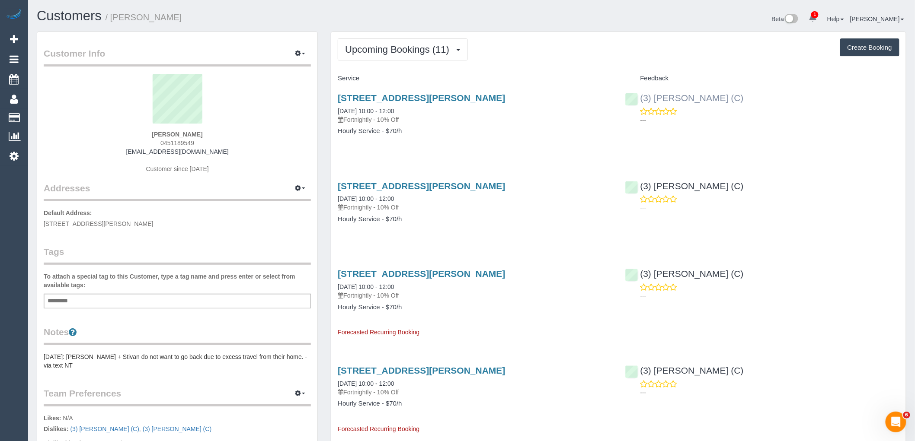
click at [638, 100] on div "(3) Sam Sango (C) ---" at bounding box center [762, 107] width 287 height 42
copy link "(3) [PERSON_NAME] (C)"
drag, startPoint x: 215, startPoint y: 132, endPoint x: 141, endPoint y: 134, distance: 74.8
click at [141, 134] on div "Sebastian Horon 0451189549 seb95au@gmail.com Customer since 2025" at bounding box center [177, 128] width 267 height 108
copy strong "Sebastian Horon"
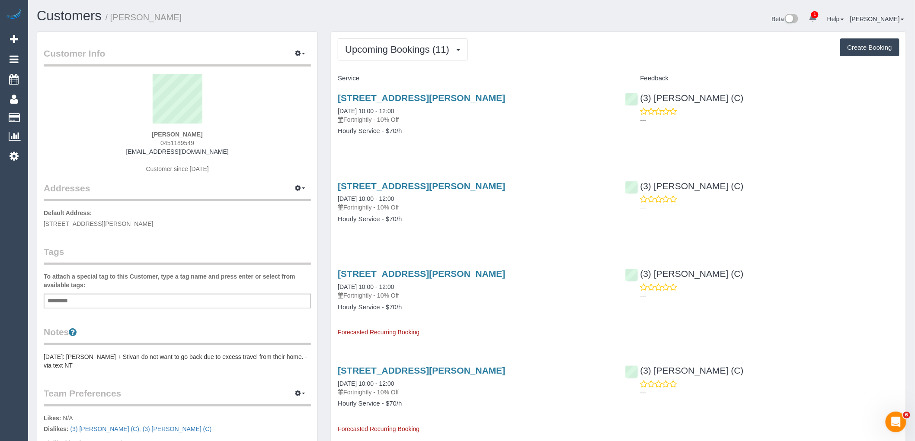
drag, startPoint x: 565, startPoint y: 95, endPoint x: 329, endPoint y: 101, distance: 235.7
copy link "300 Plummer Street, 805, Port Melbourne, VIC 3207"
click at [517, 46] on div "Upcoming Bookings (11) Completed Bookings (6) Upcoming Bookings (11) Cancelled …" at bounding box center [619, 49] width 562 height 22
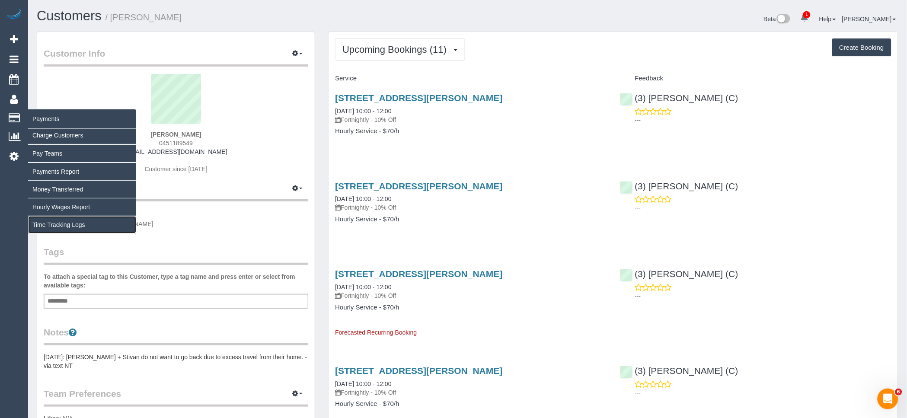
click at [60, 227] on link "Time Tracking Logs" at bounding box center [82, 224] width 108 height 17
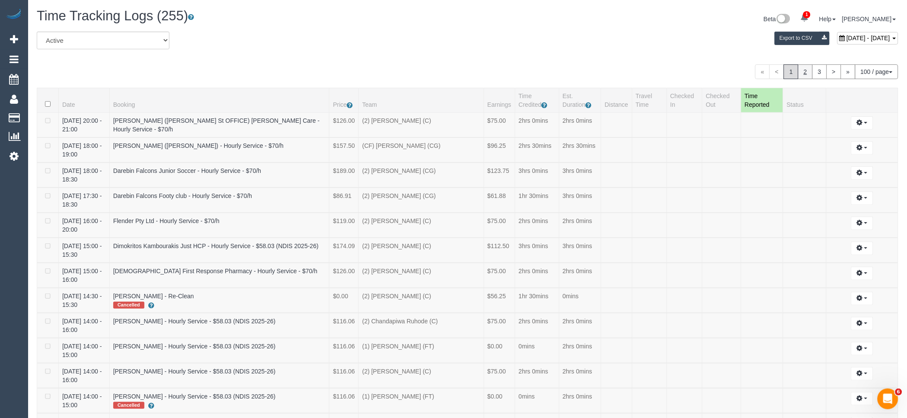
click at [806, 75] on link "2" at bounding box center [805, 71] width 15 height 15
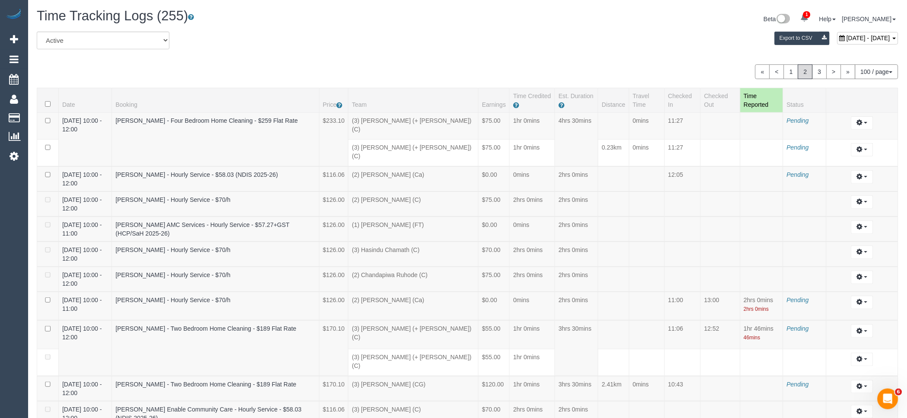
scroll to position [1159, 0]
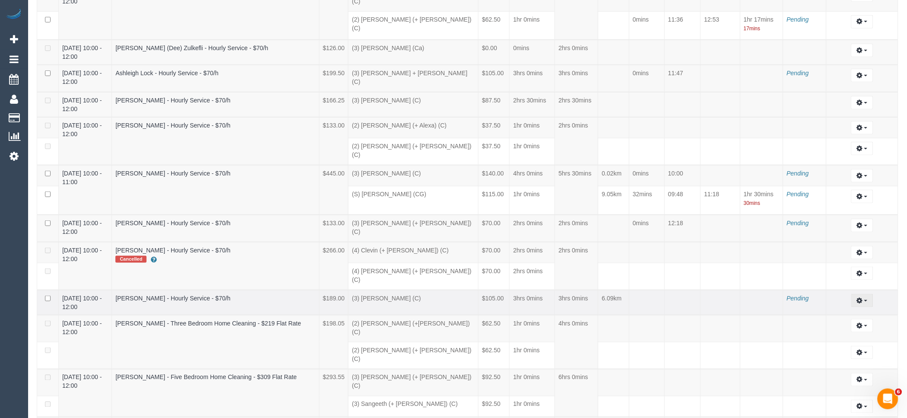
click at [870, 294] on button "button" at bounding box center [862, 300] width 22 height 13
click at [830, 330] on link "Archive ..." at bounding box center [839, 335] width 68 height 11
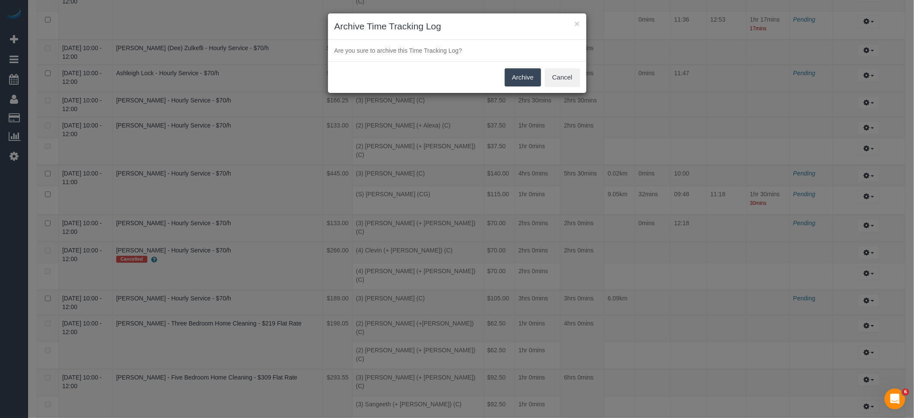
click at [524, 78] on button "Archive" at bounding box center [523, 77] width 36 height 18
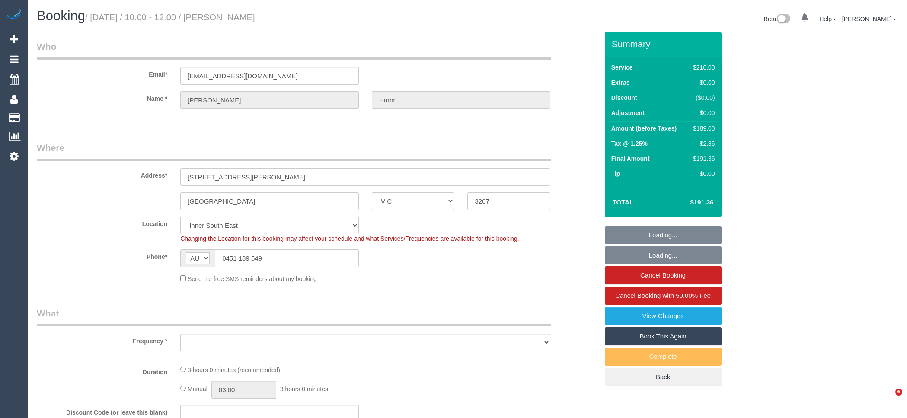
select select "VIC"
select select "180"
select select "number:28"
select select "number:14"
select select "number:19"
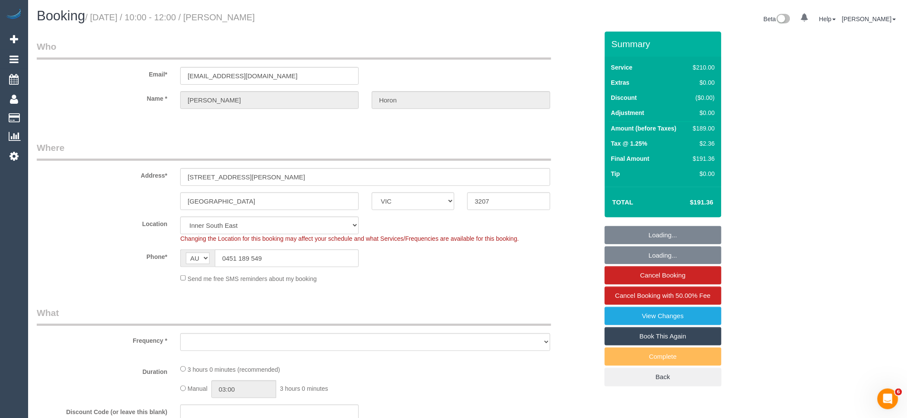
select select "number:24"
select select "number:34"
select select "number:11"
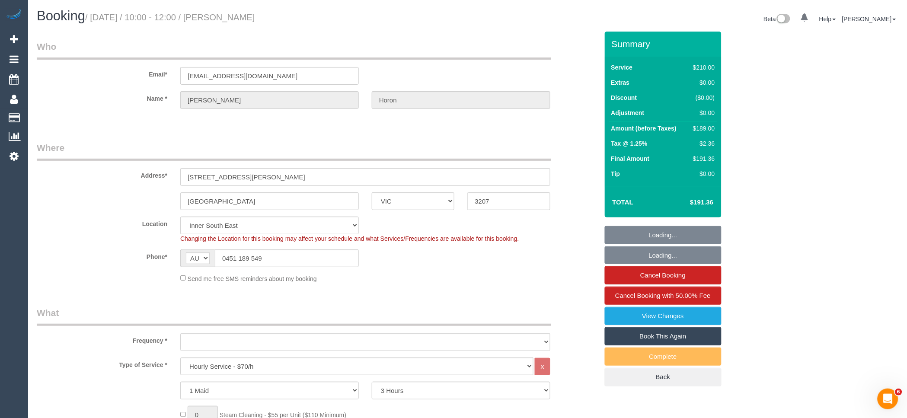
select select "object:869"
select select "string:stripe-pm_1Re6qH2GScqysDRVzvQWCQTr"
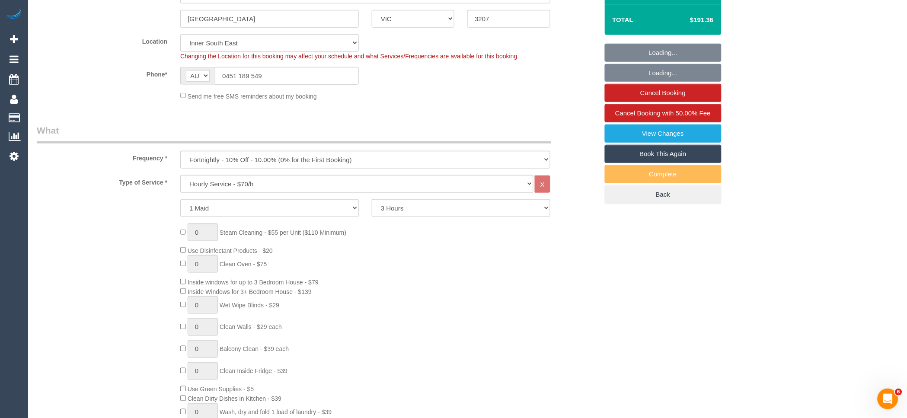
select select "object:1440"
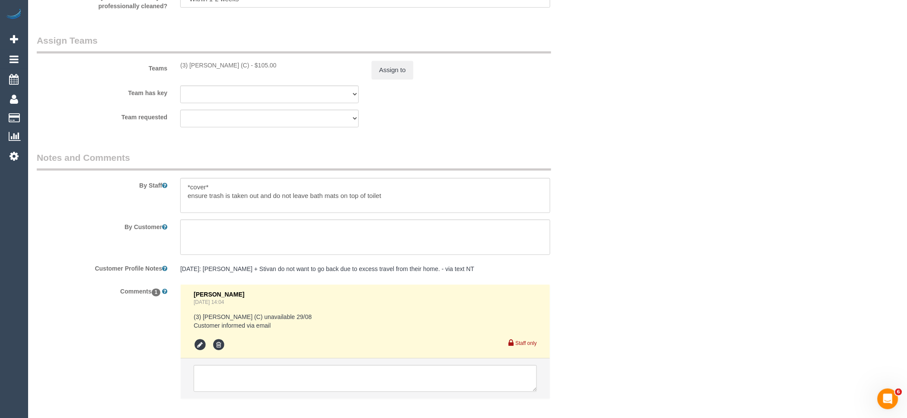
scroll to position [1347, 0]
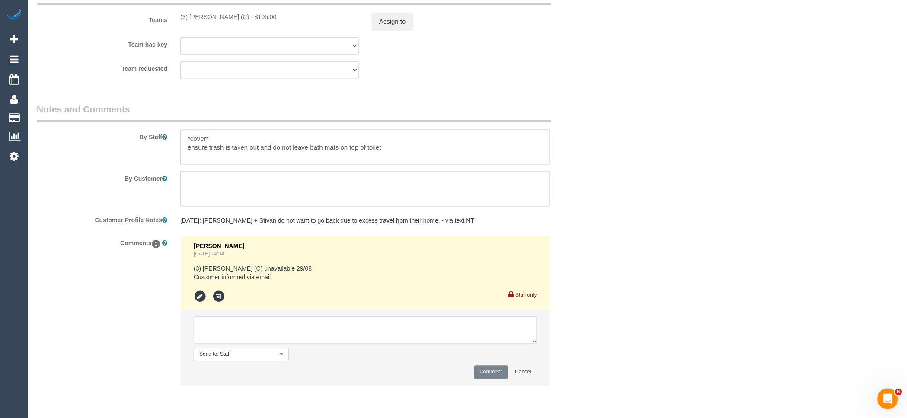
click at [262, 339] on textarea at bounding box center [365, 330] width 343 height 27
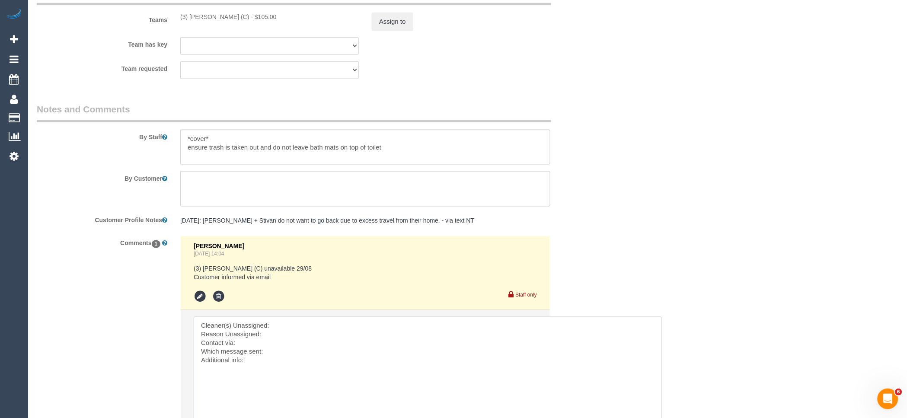
drag, startPoint x: 534, startPoint y: 346, endPoint x: 659, endPoint y: 460, distance: 169.0
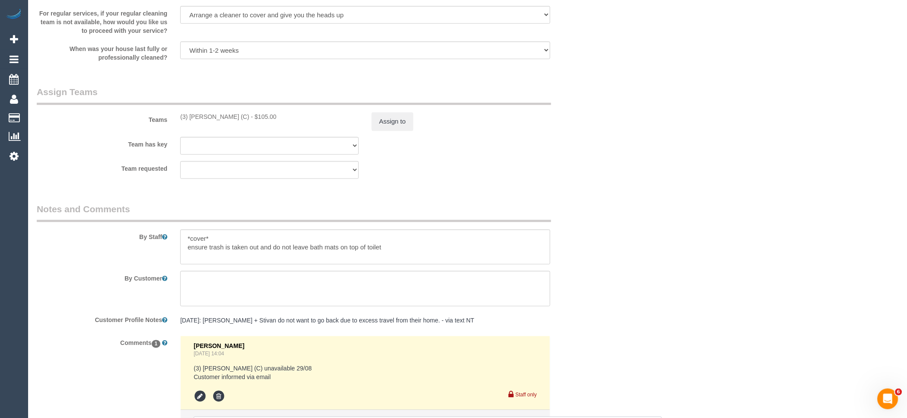
scroll to position [1155, 0]
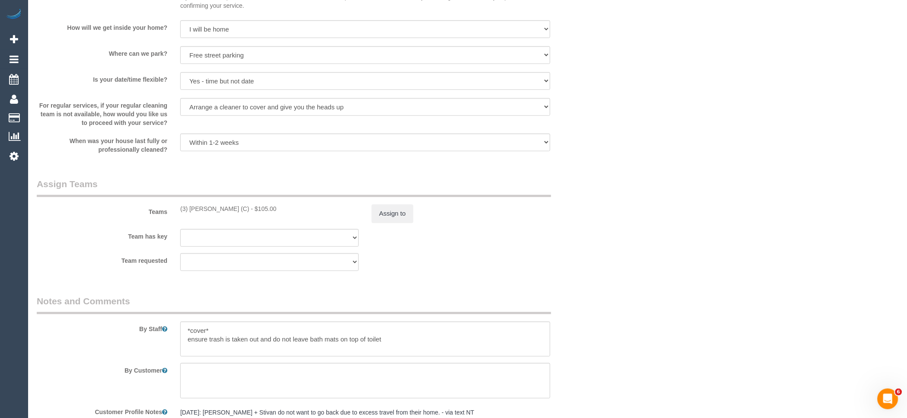
drag, startPoint x: 233, startPoint y: 212, endPoint x: 170, endPoint y: 214, distance: 62.3
click at [170, 214] on div "Teams (3) [PERSON_NAME] (C) - $105.00 Assign to" at bounding box center [317, 200] width 575 height 45
copy div "(3) [PERSON_NAME] (C)"
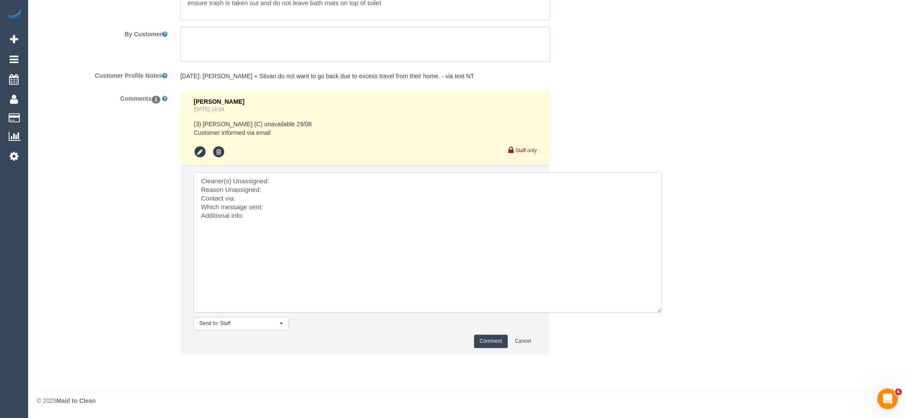
click at [319, 181] on textarea at bounding box center [428, 243] width 468 height 141
paste textarea "(3) [PERSON_NAME] (C)"
click at [198, 190] on textarea at bounding box center [428, 243] width 468 height 141
click at [298, 189] on textarea at bounding box center [428, 243] width 468 height 141
click at [265, 197] on textarea at bounding box center [428, 243] width 468 height 141
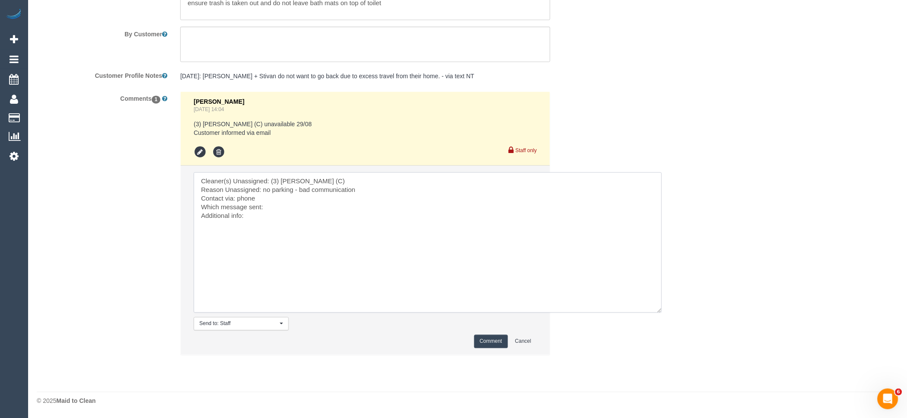
click at [281, 209] on textarea at bounding box center [428, 243] width 468 height 141
click at [280, 217] on textarea at bounding box center [428, 243] width 468 height 141
type textarea "Cleaner(s) Unassigned: (3) [PERSON_NAME] (C) Reason Unassigned: no parking - ba…"
click at [495, 344] on button "Comment" at bounding box center [491, 341] width 34 height 13
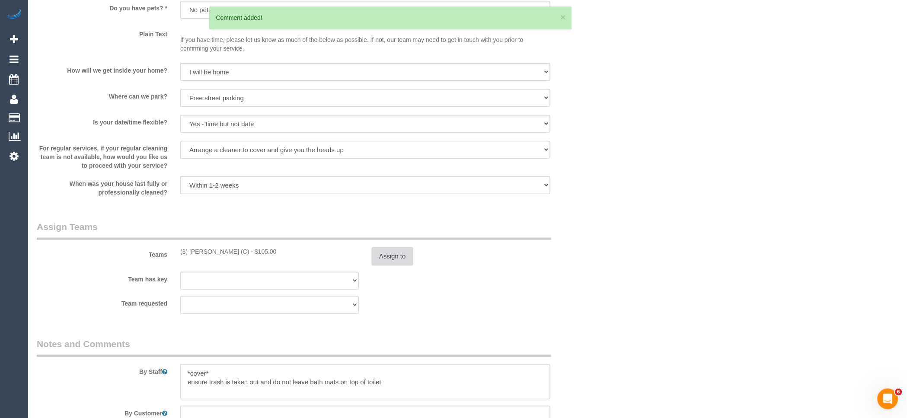
click at [393, 265] on button "Assign to" at bounding box center [393, 256] width 42 height 18
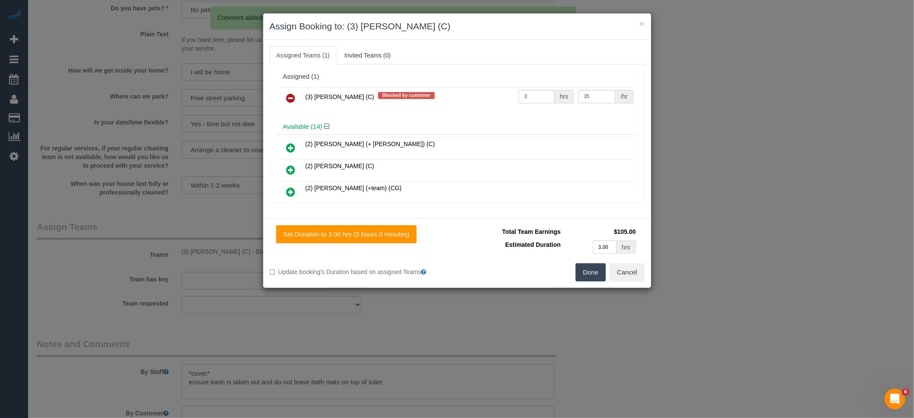
drag, startPoint x: 290, startPoint y: 96, endPoint x: 306, endPoint y: 107, distance: 19.1
click at [290, 96] on icon at bounding box center [291, 98] width 9 height 10
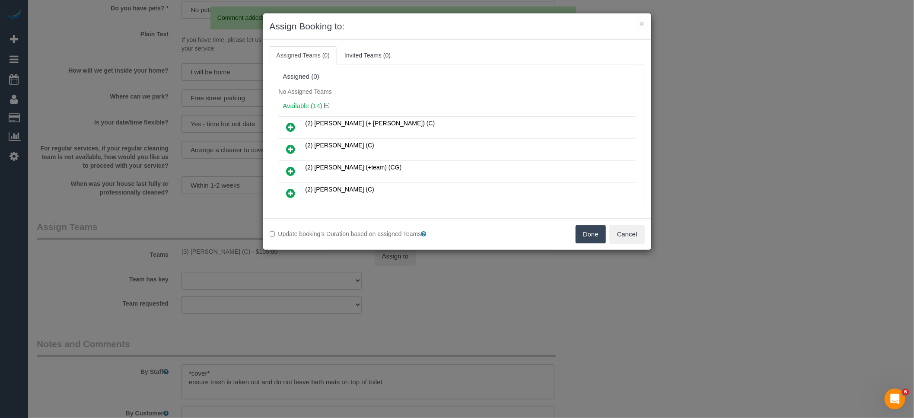
click at [579, 234] on button "Done" at bounding box center [591, 234] width 30 height 18
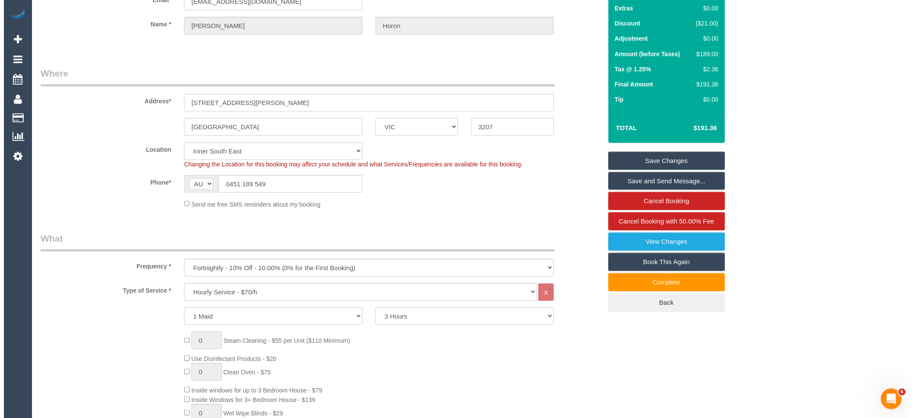
scroll to position [0, 0]
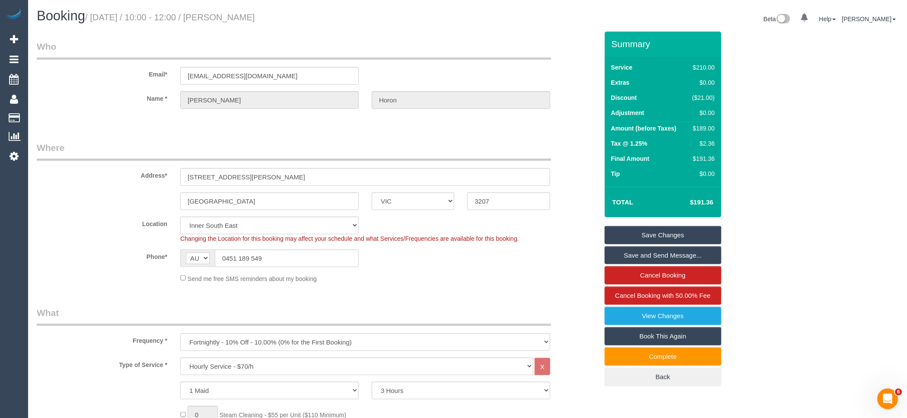
click at [659, 238] on link "Save Changes" at bounding box center [663, 235] width 117 height 18
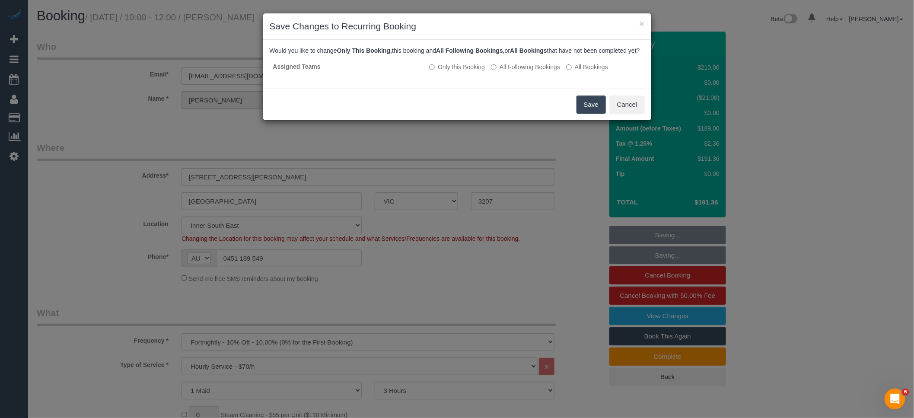
drag, startPoint x: 593, startPoint y: 107, endPoint x: 531, endPoint y: 119, distance: 63.9
click at [593, 107] on button "Save" at bounding box center [591, 105] width 29 height 18
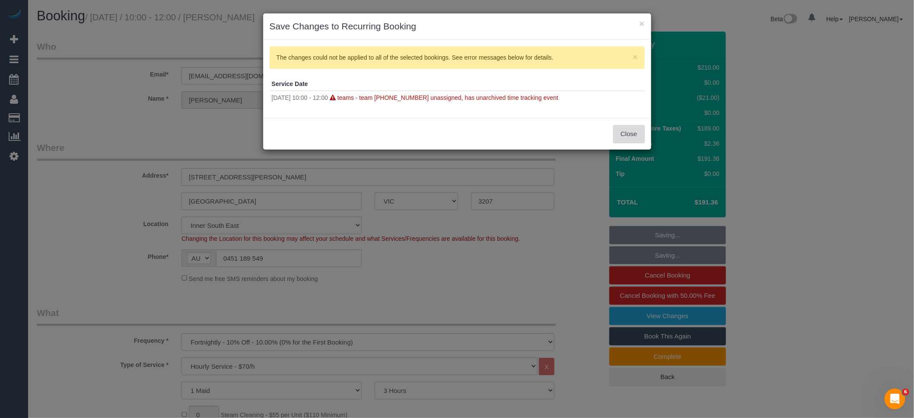
click at [631, 131] on button "Close" at bounding box center [629, 134] width 31 height 18
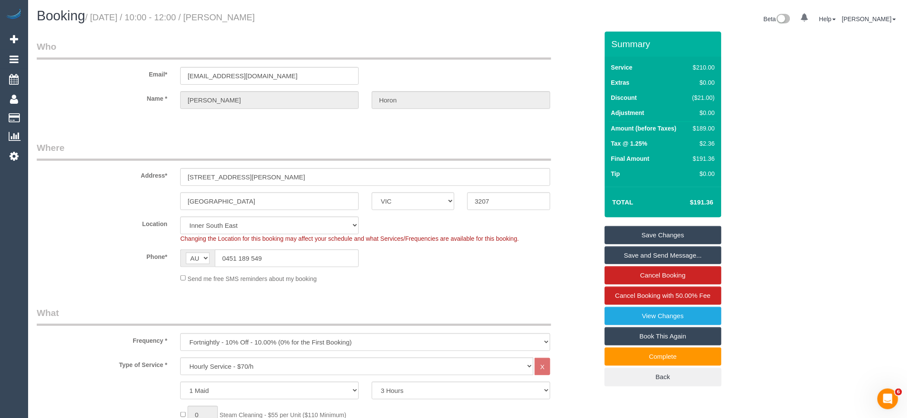
click at [672, 231] on link "Save Changes" at bounding box center [663, 235] width 117 height 18
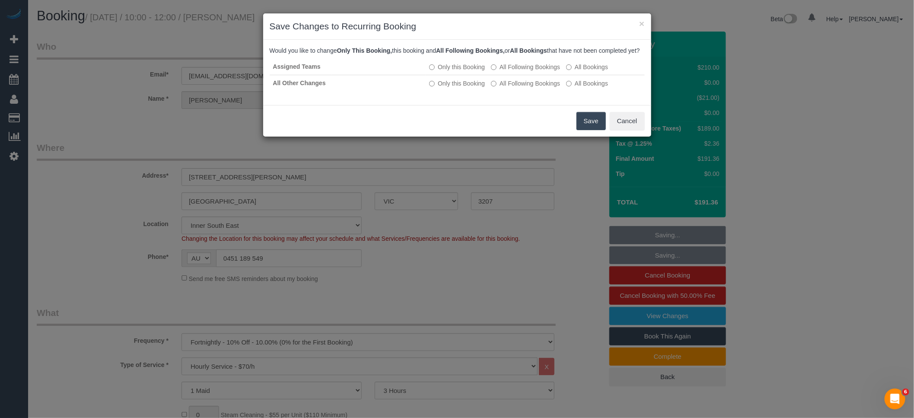
click at [590, 125] on button "Save" at bounding box center [591, 121] width 29 height 18
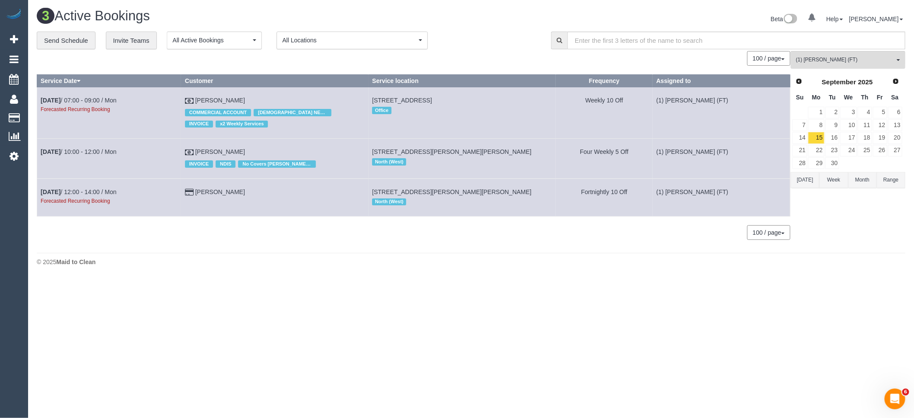
click at [805, 186] on button "[DATE]" at bounding box center [805, 180] width 29 height 16
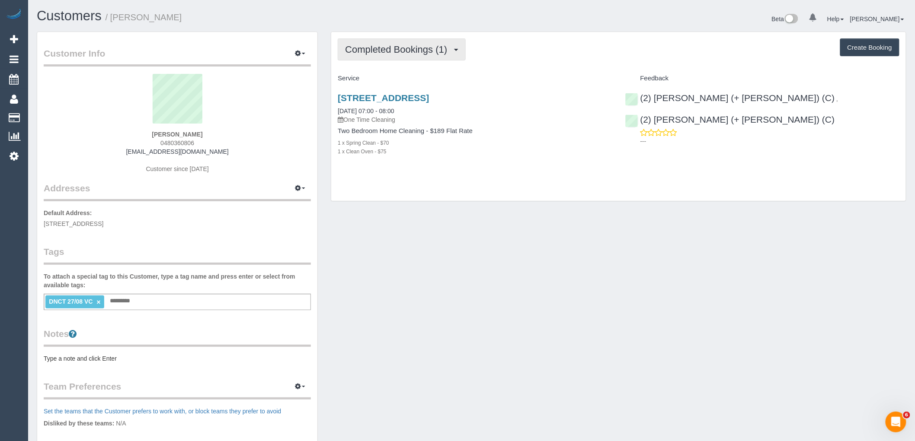
click at [399, 51] on span "Completed Bookings (1)" at bounding box center [398, 49] width 106 height 11
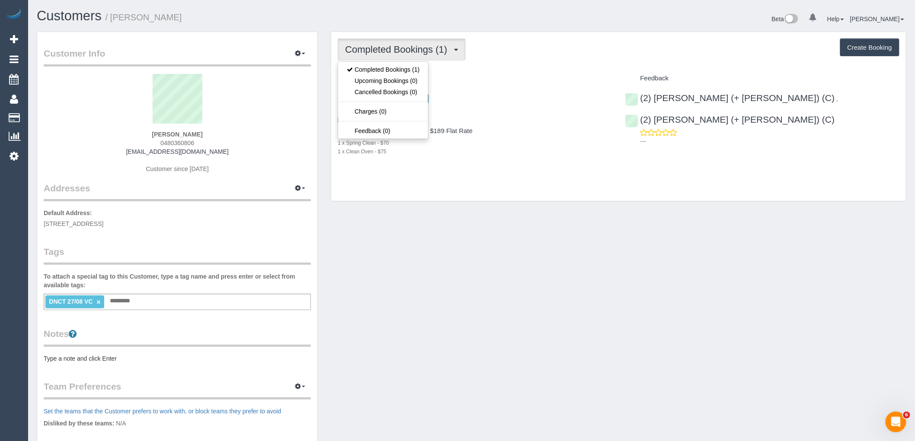
click at [583, 65] on div "Completed Bookings (1) Completed Bookings (1) Upcoming Bookings (0) Cancelled B…" at bounding box center [618, 116] width 575 height 169
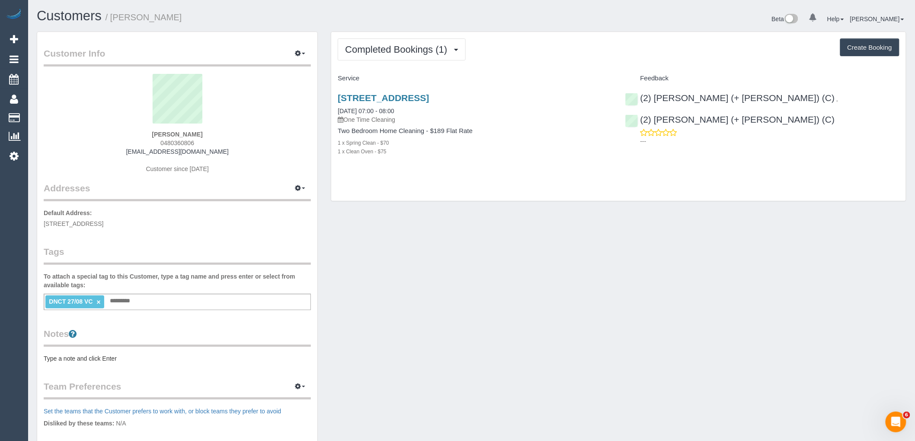
drag, startPoint x: 212, startPoint y: 141, endPoint x: 119, endPoint y: 137, distance: 93.5
click at [119, 137] on div "Beth Ware 0480360806 bethware29@gmail.com Customer since 2025" at bounding box center [177, 128] width 267 height 108
click at [212, 144] on div "Beth Ware 0480360806 bethware29@gmail.com Customer since 2025" at bounding box center [177, 128] width 267 height 108
drag, startPoint x: 208, startPoint y: 142, endPoint x: 141, endPoint y: 142, distance: 67.9
click at [141, 142] on div "Beth Ware 0480360806 bethware29@gmail.com Customer since 2025" at bounding box center [177, 128] width 267 height 108
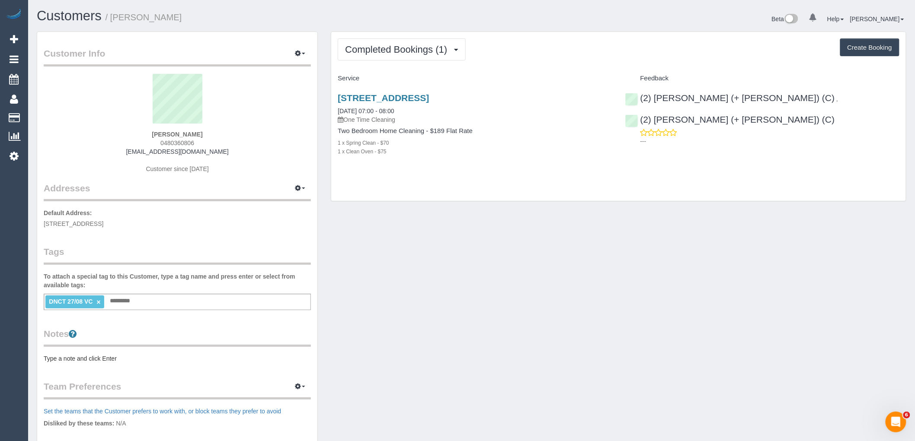
copy span "0480360806"
